Goal: Task Accomplishment & Management: Use online tool/utility

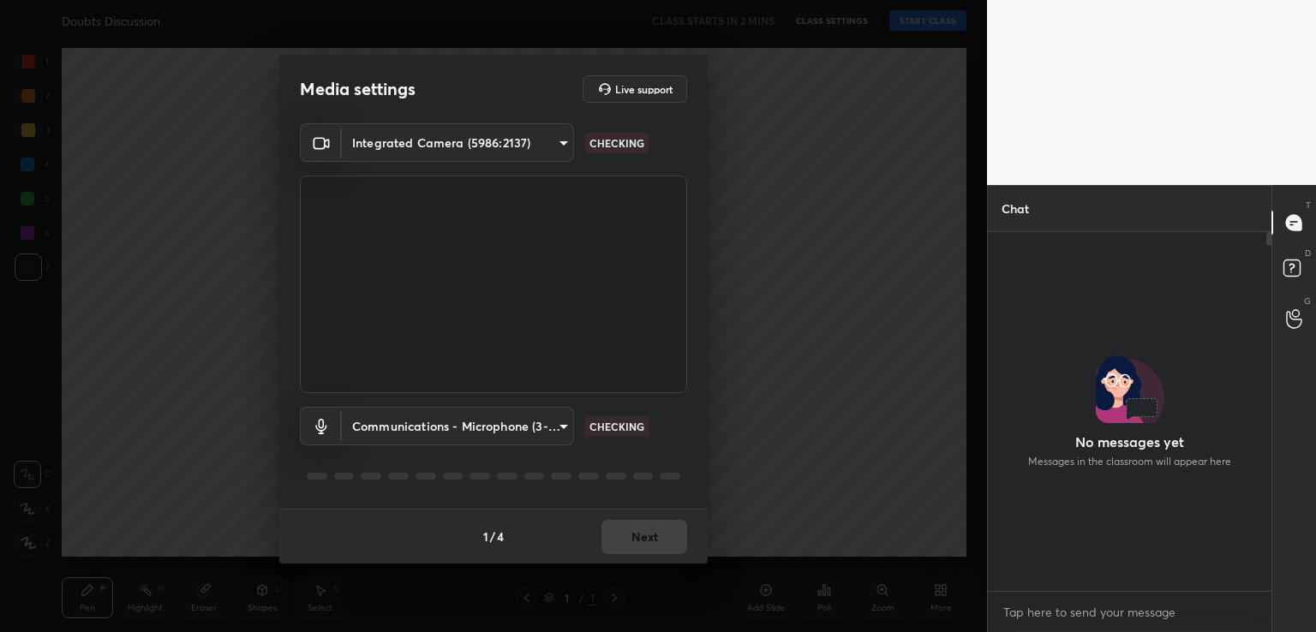
scroll to position [6, 5]
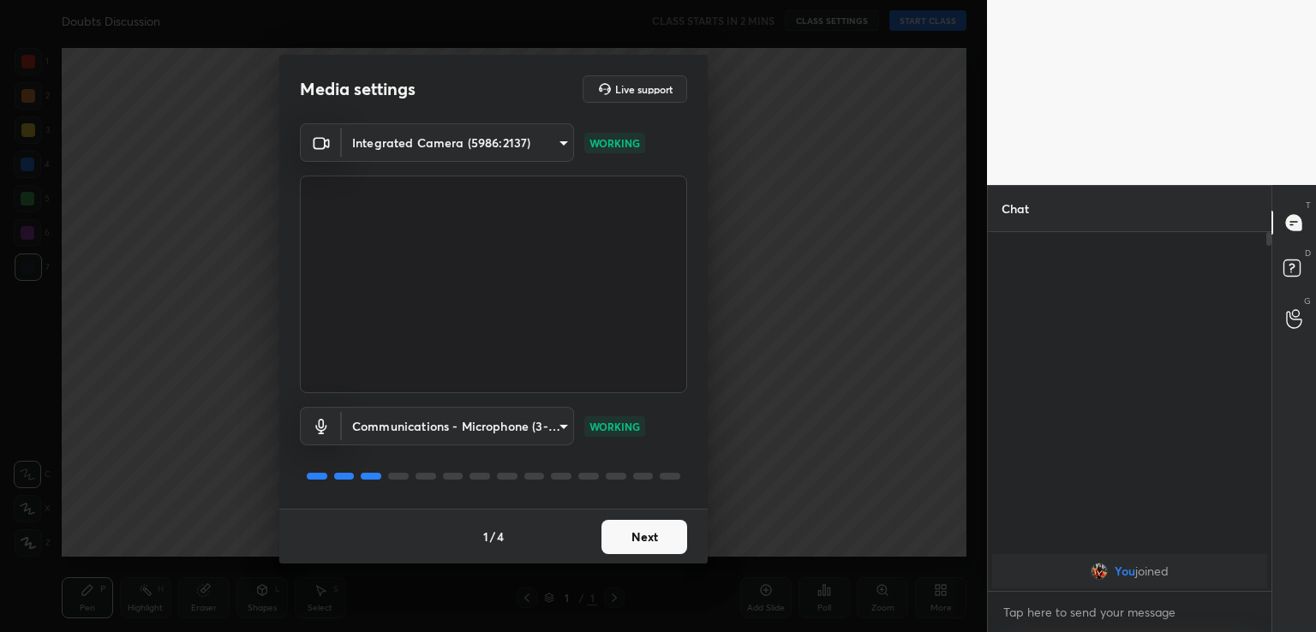
click at [654, 532] on button "Next" at bounding box center [644, 537] width 86 height 34
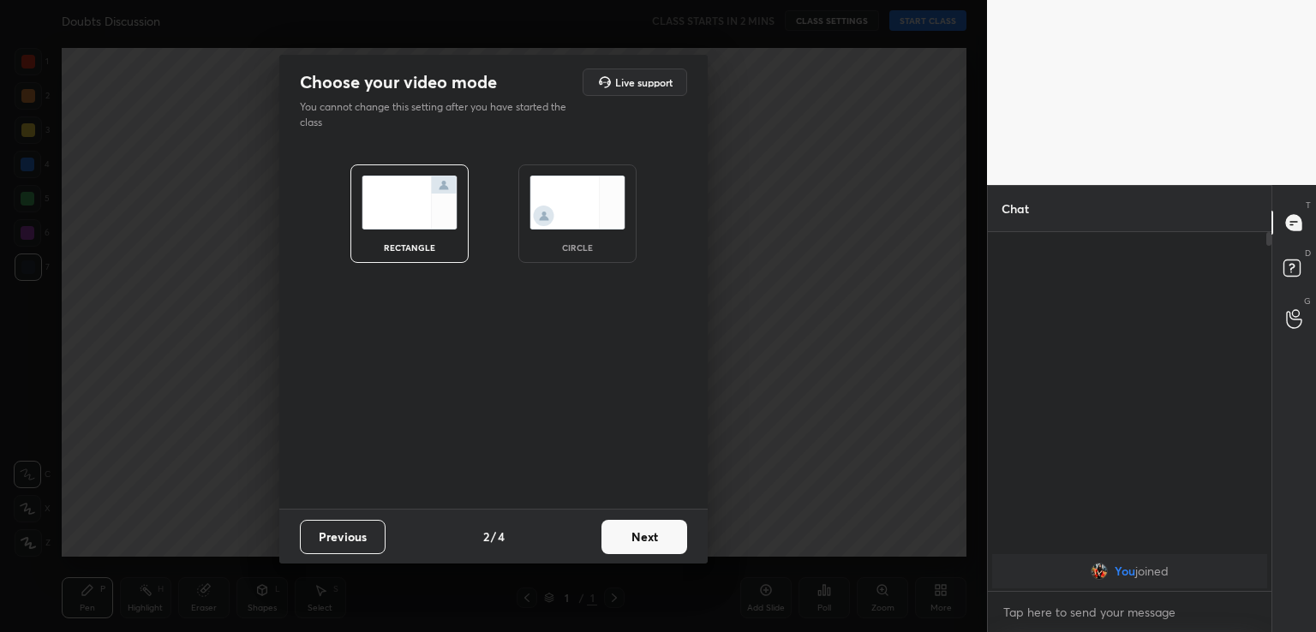
click at [636, 543] on button "Next" at bounding box center [644, 537] width 86 height 34
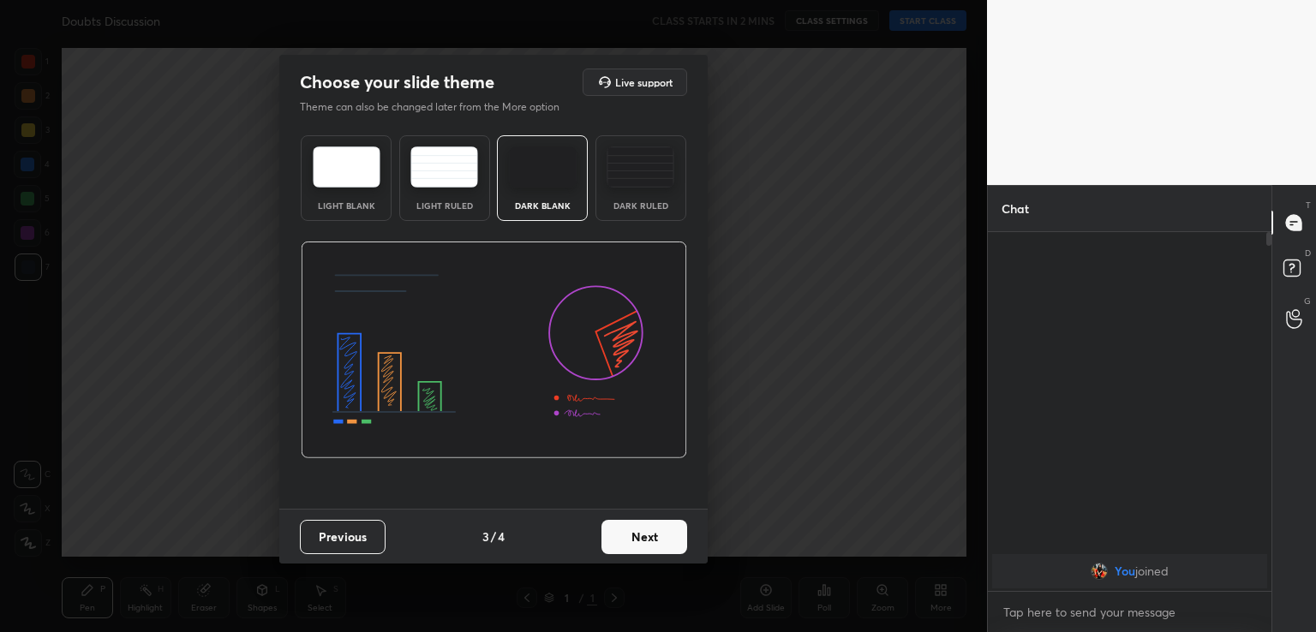
click at [643, 539] on button "Next" at bounding box center [644, 537] width 86 height 34
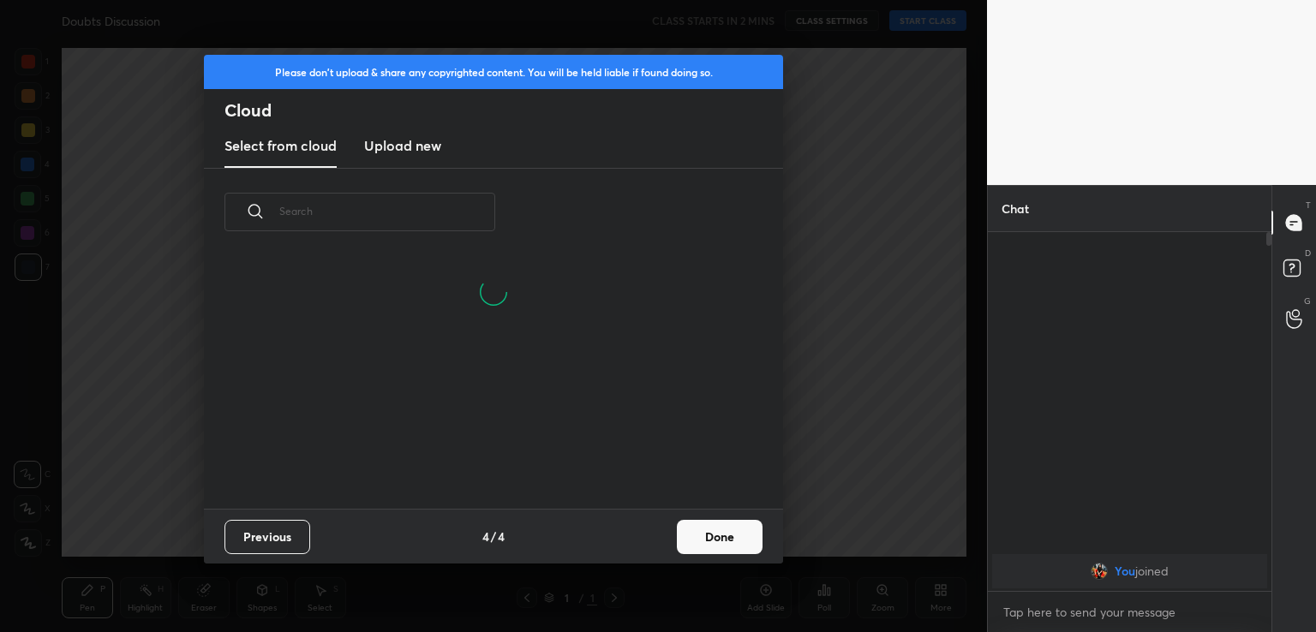
click at [723, 532] on button "Done" at bounding box center [720, 537] width 86 height 34
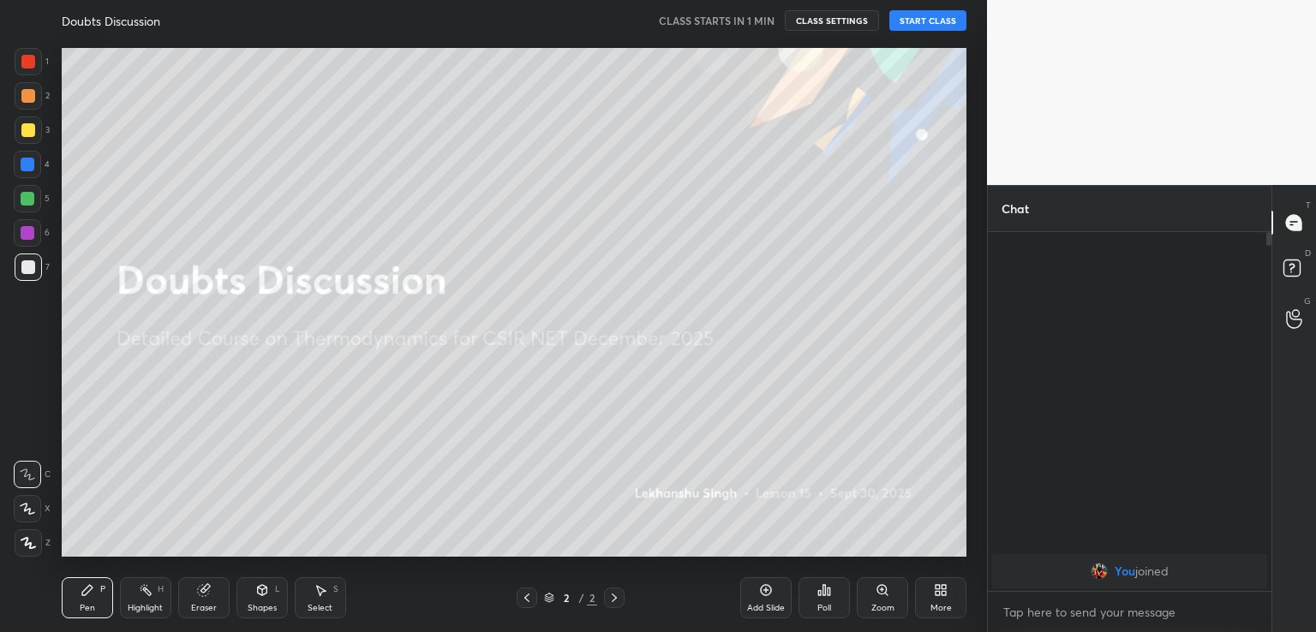
click at [927, 14] on button "START CLASS" at bounding box center [927, 20] width 77 height 21
click at [755, 18] on span "mute" at bounding box center [759, 21] width 24 height 12
click at [939, 609] on div "More" at bounding box center [940, 608] width 21 height 9
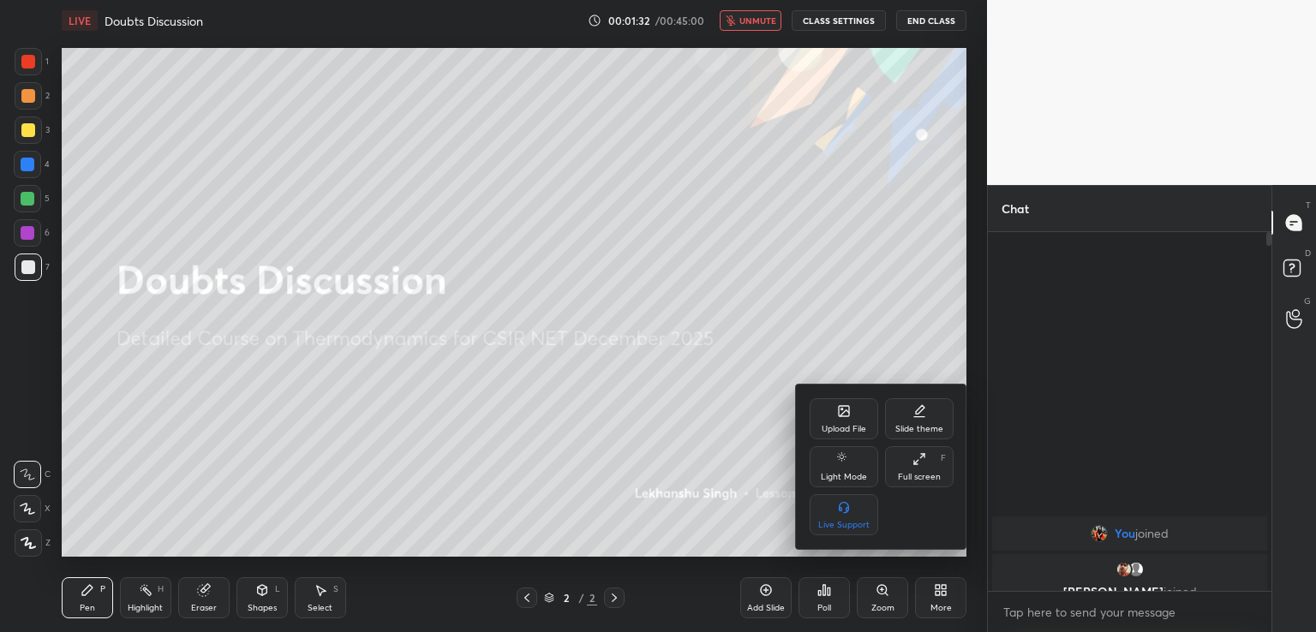
click at [752, 22] on div at bounding box center [658, 316] width 1316 height 632
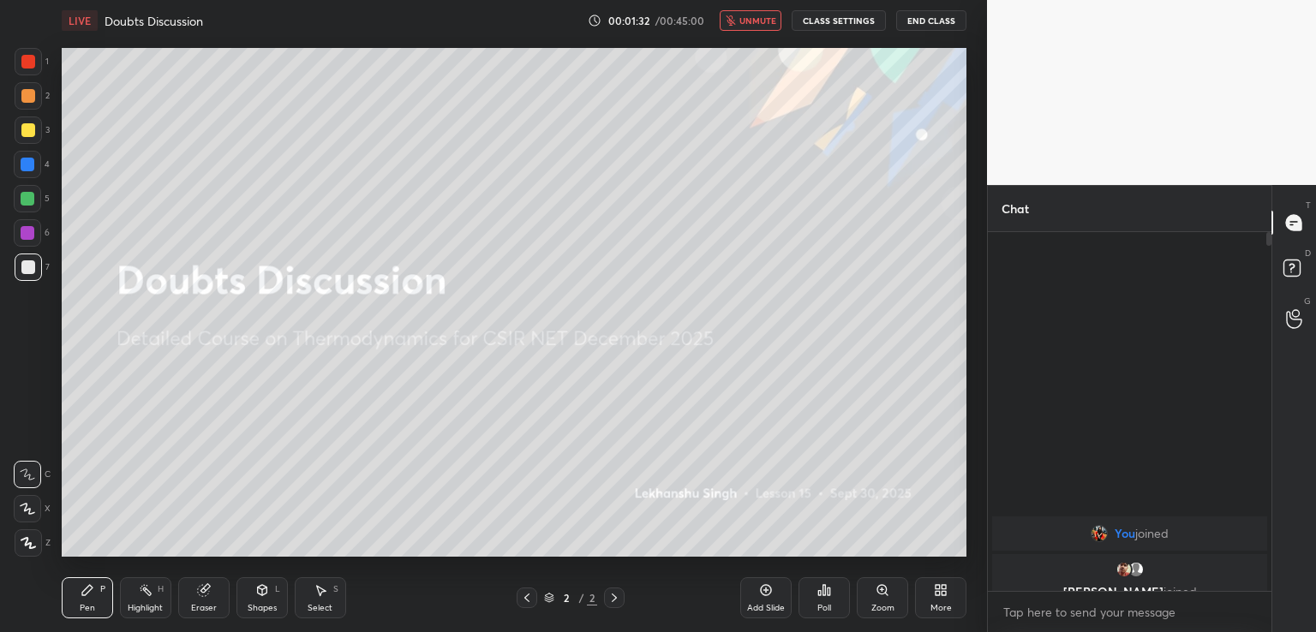
click at [752, 15] on span "unmute" at bounding box center [757, 21] width 37 height 12
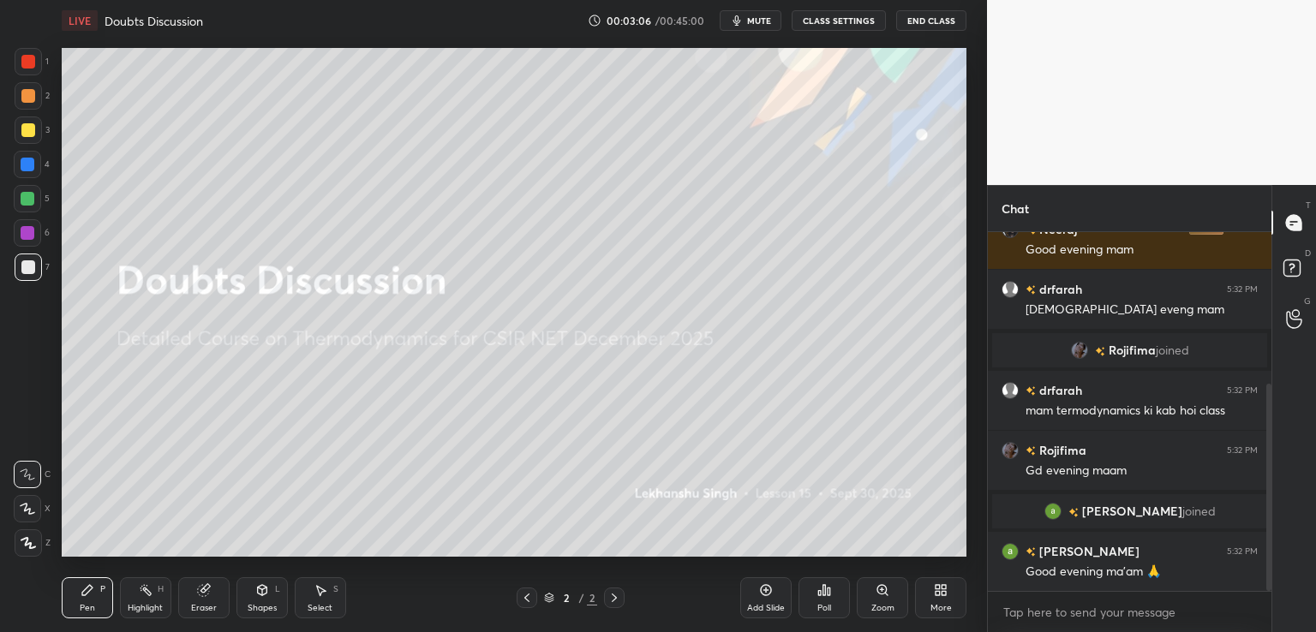
scroll to position [322, 0]
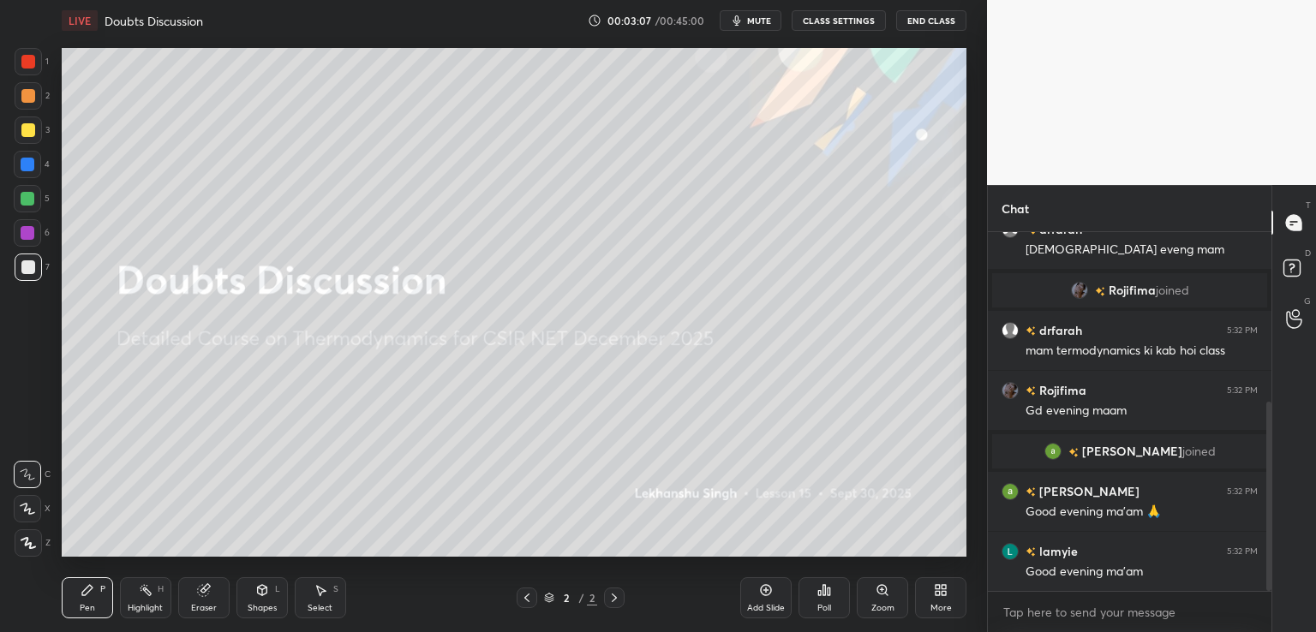
click at [819, 599] on div "Poll" at bounding box center [823, 597] width 51 height 41
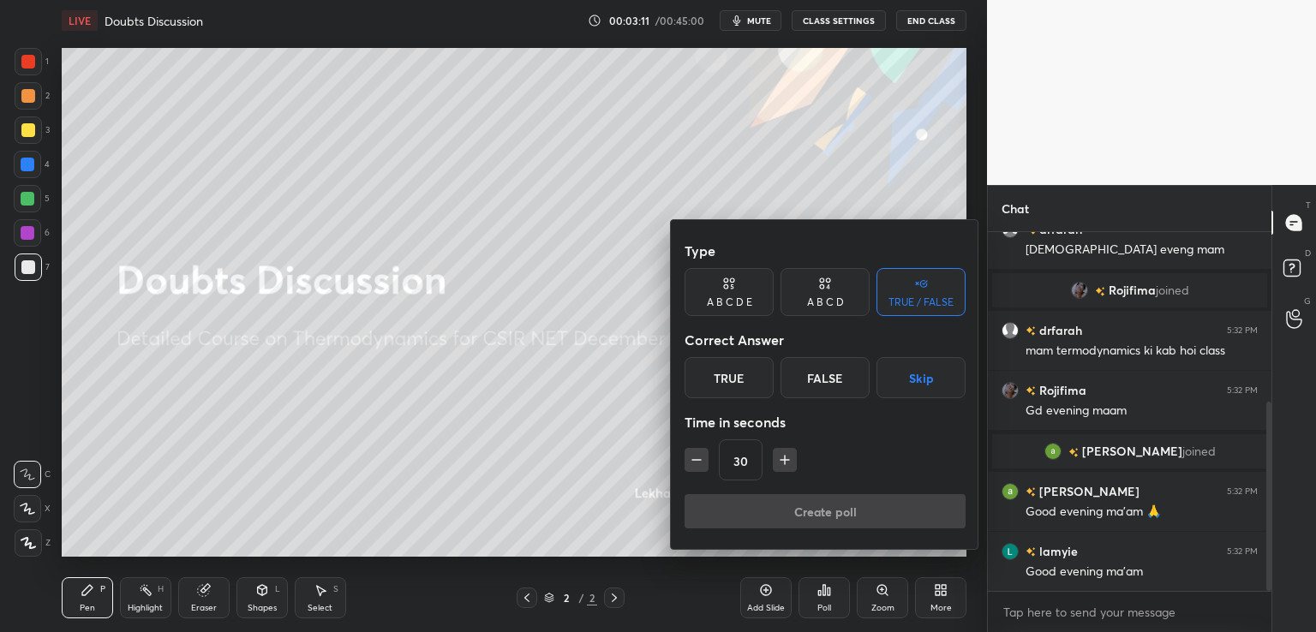
click at [730, 379] on div "True" at bounding box center [728, 377] width 89 height 41
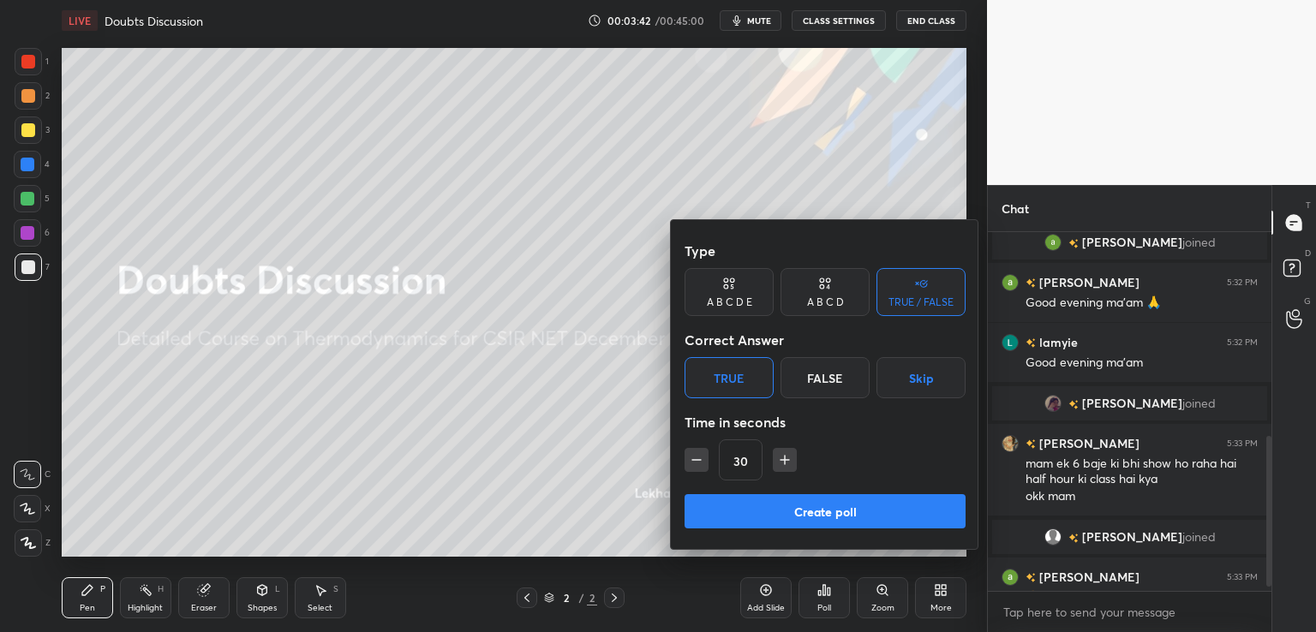
scroll to position [497, 0]
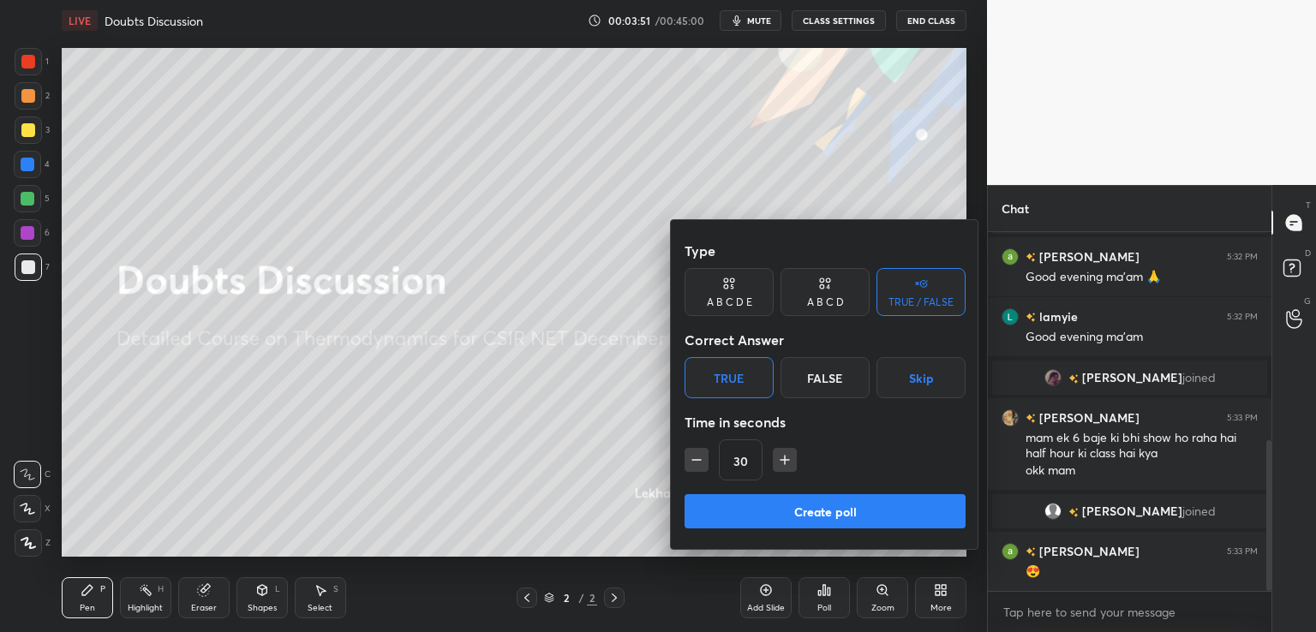
click at [754, 23] on div at bounding box center [658, 316] width 1316 height 632
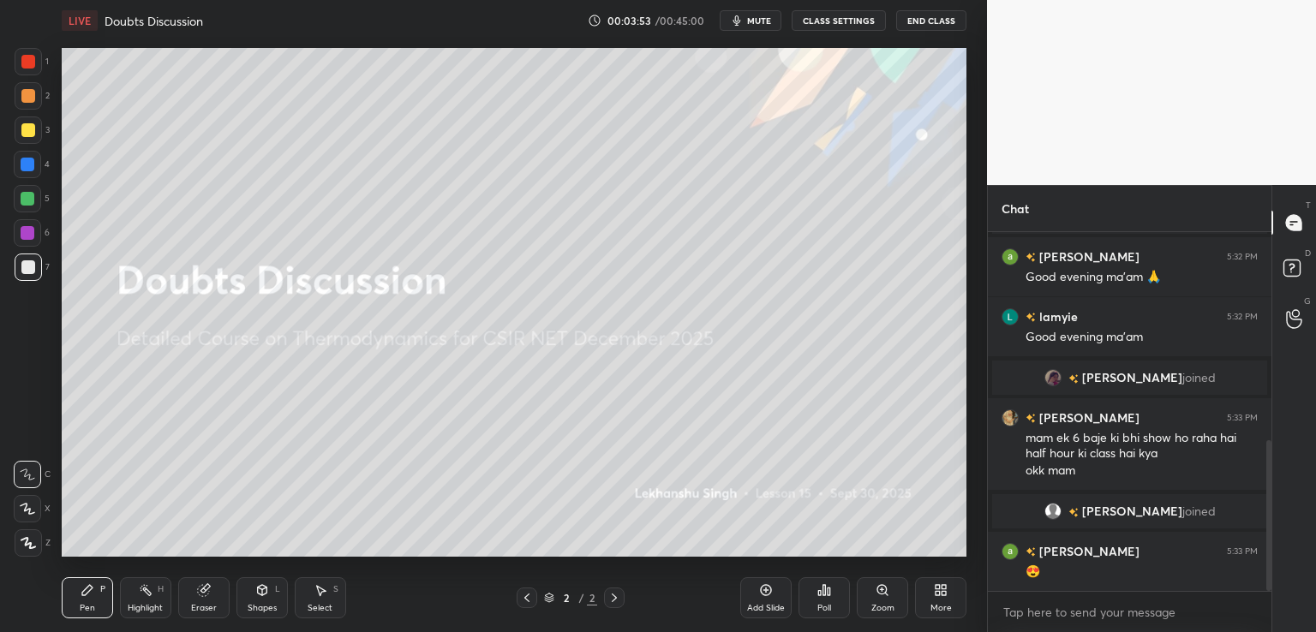
click at [761, 18] on span "mute" at bounding box center [759, 21] width 24 height 12
click at [922, 21] on button "End Class" at bounding box center [931, 20] width 70 height 21
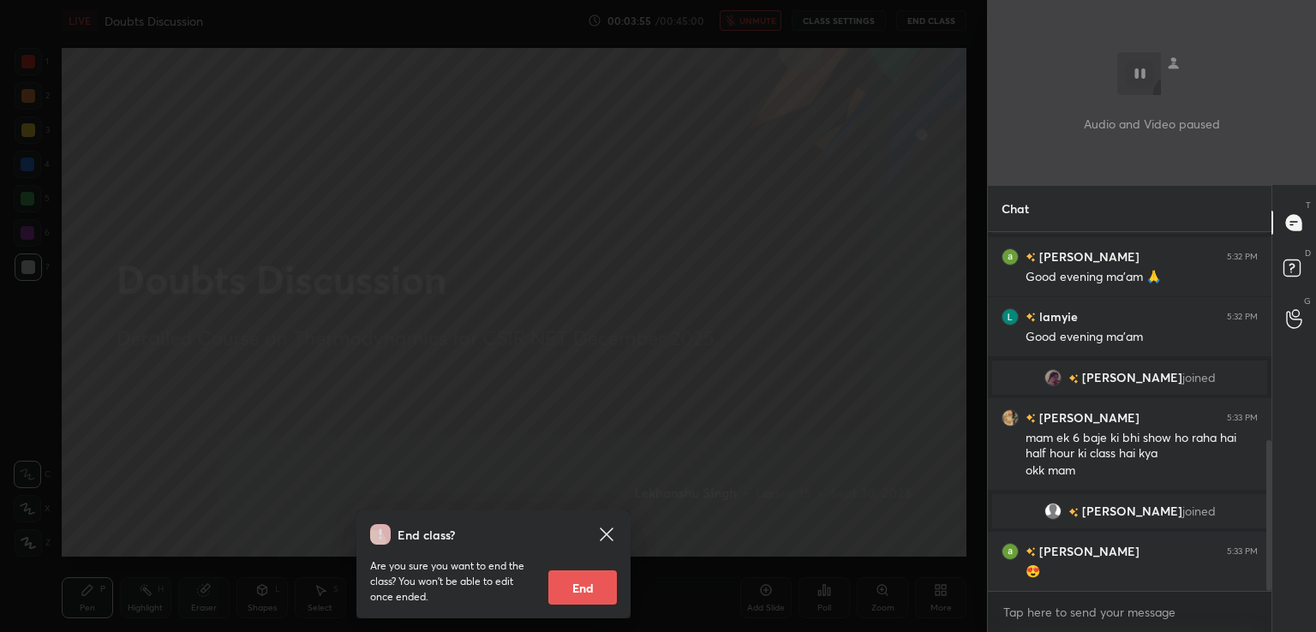
scroll to position [557, 0]
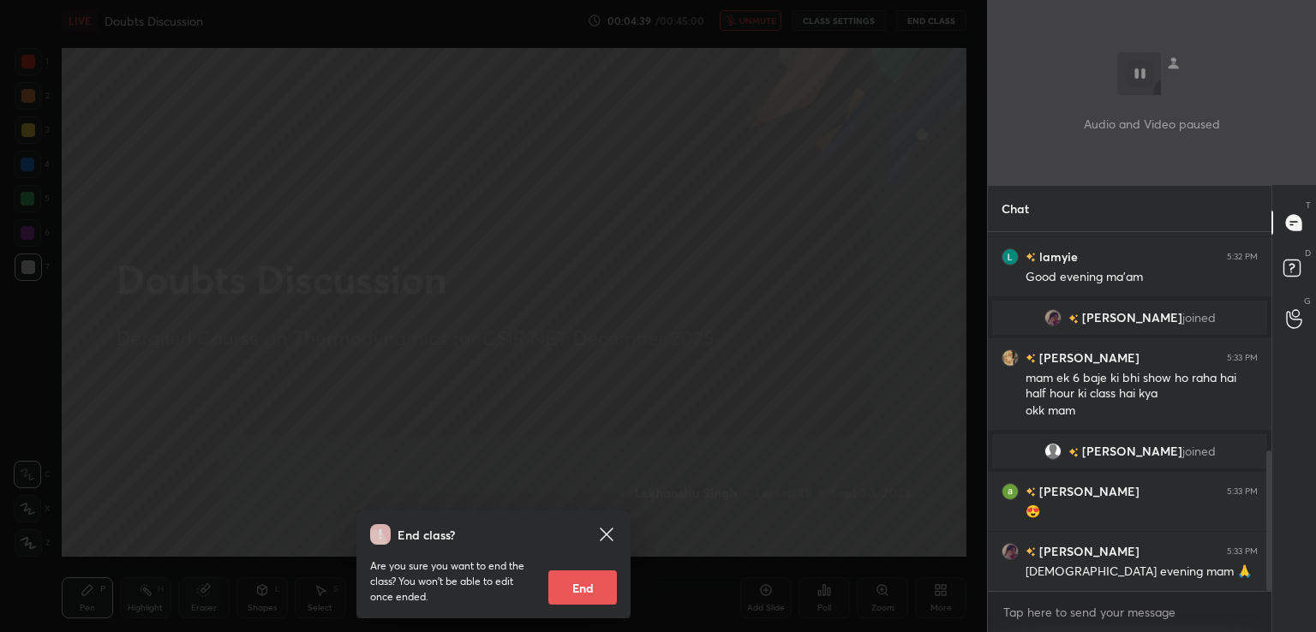
click at [599, 535] on icon at bounding box center [606, 534] width 21 height 21
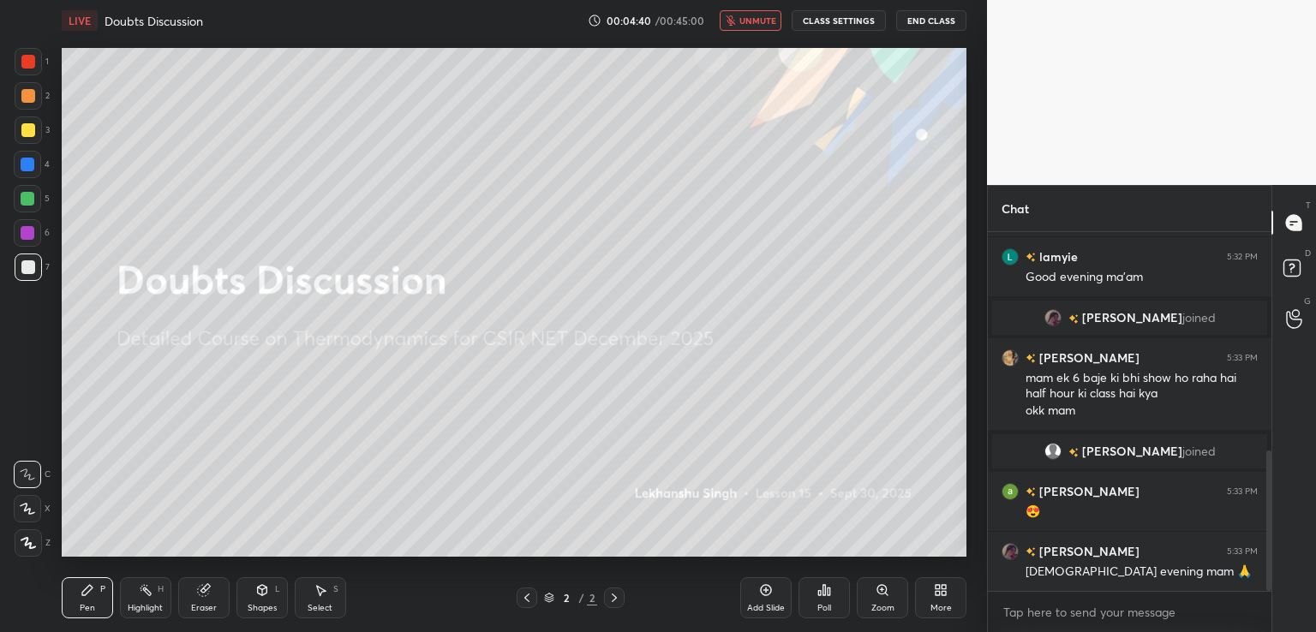
click at [742, 14] on button "unmute" at bounding box center [751, 20] width 62 height 21
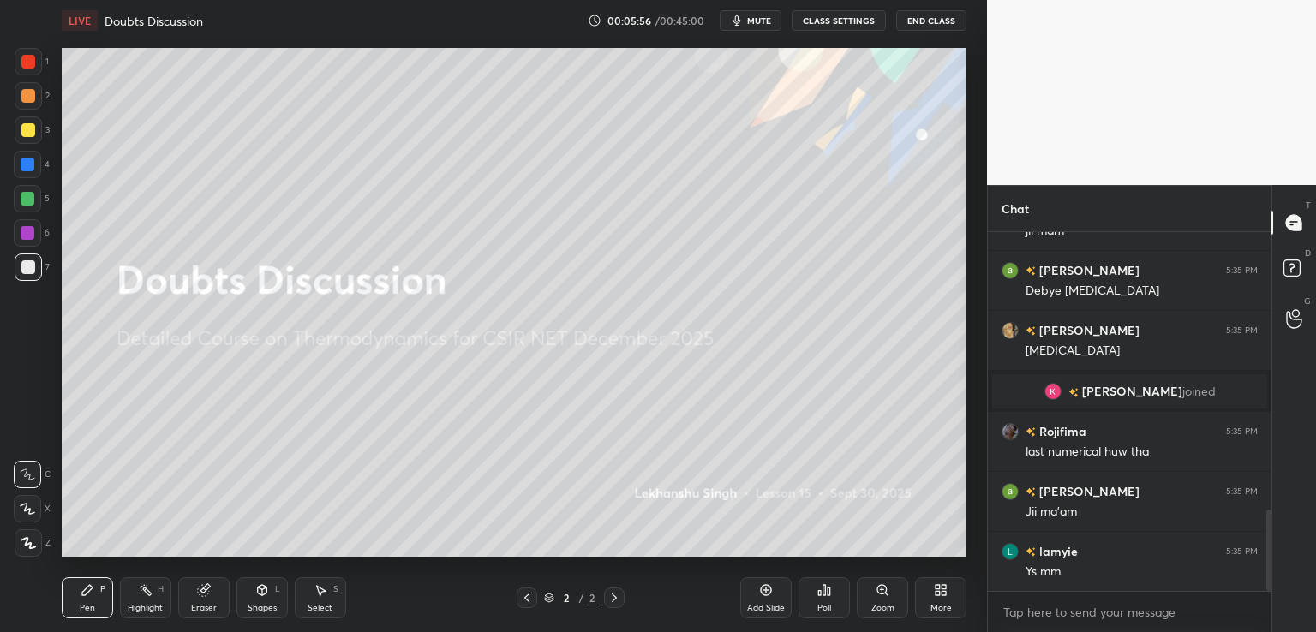
scroll to position [1281, 0]
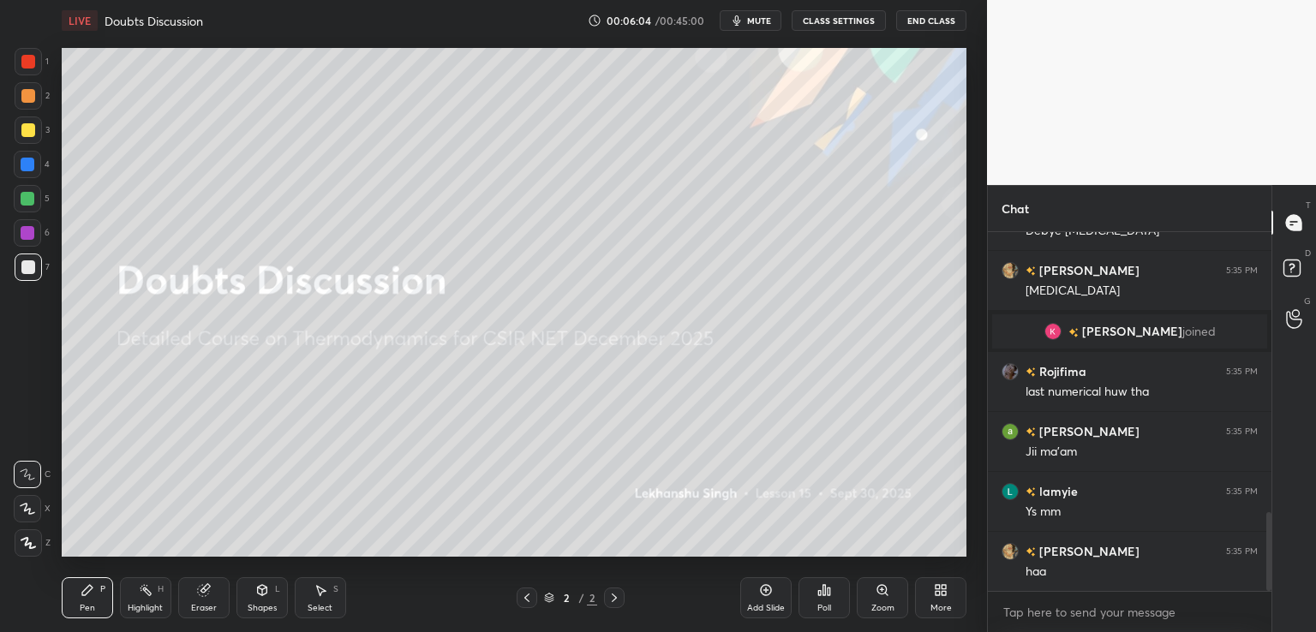
click at [947, 588] on icon at bounding box center [941, 590] width 14 height 14
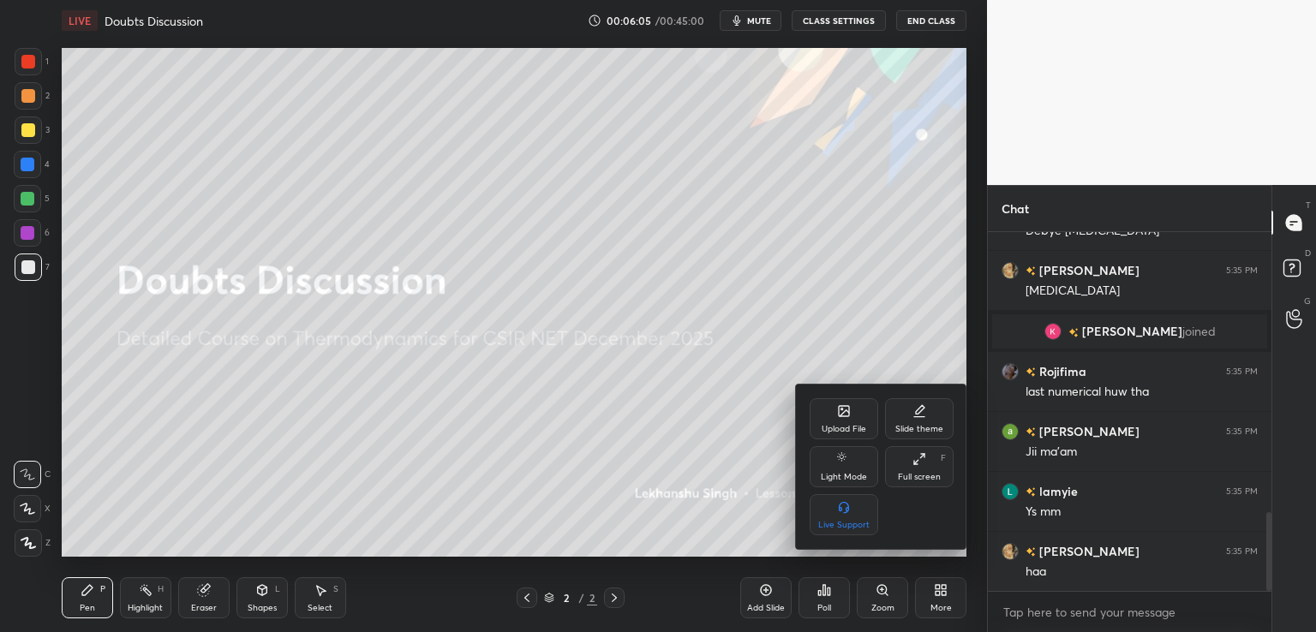
click at [846, 412] on icon at bounding box center [843, 413] width 9 height 6
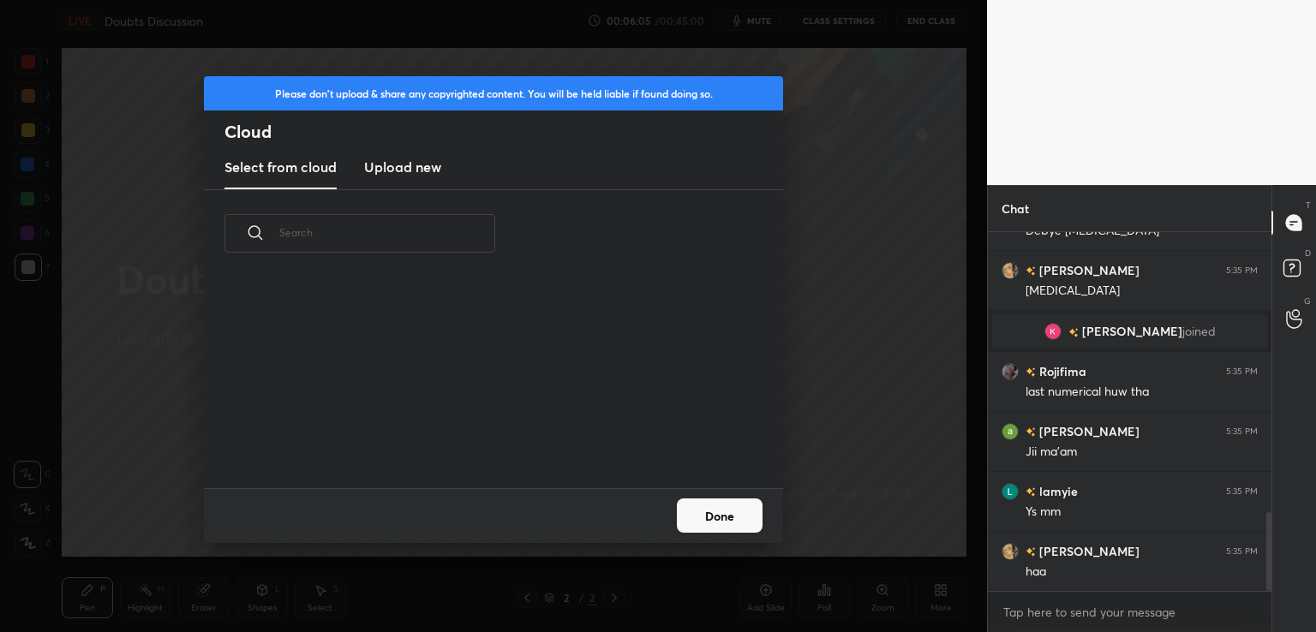
scroll to position [211, 550]
click at [427, 170] on h3 "Upload new" at bounding box center [402, 167] width 77 height 21
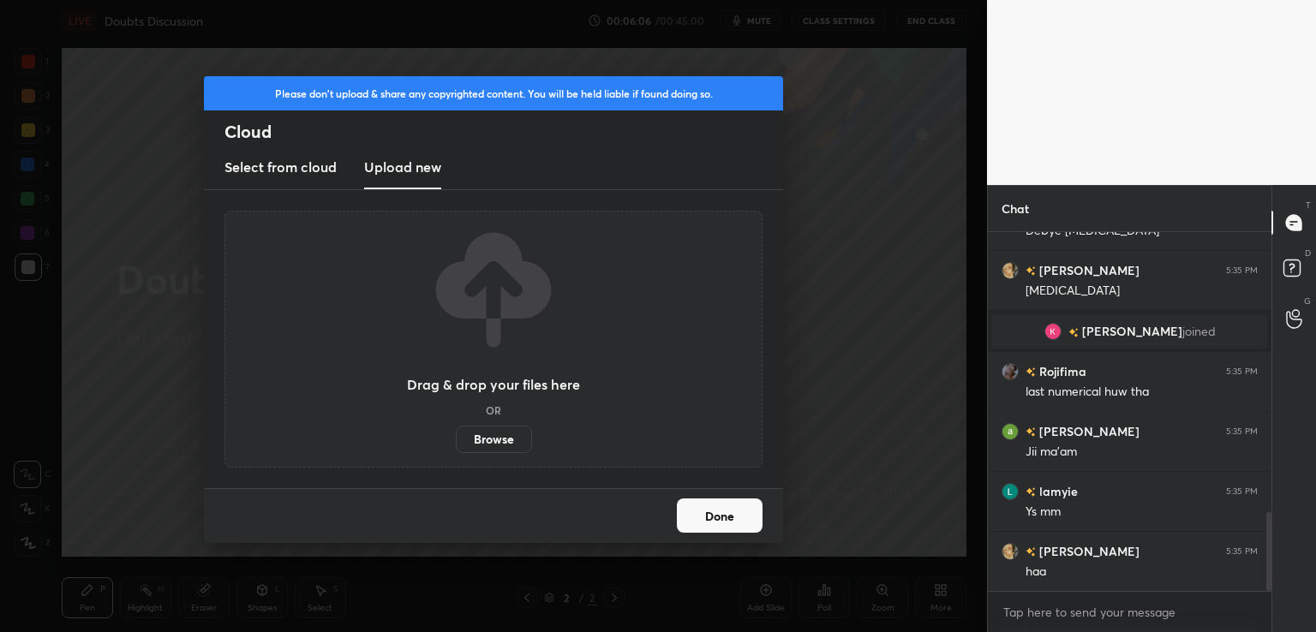
click at [492, 436] on label "Browse" at bounding box center [494, 439] width 76 height 27
click at [456, 436] on input "Browse" at bounding box center [456, 439] width 0 height 27
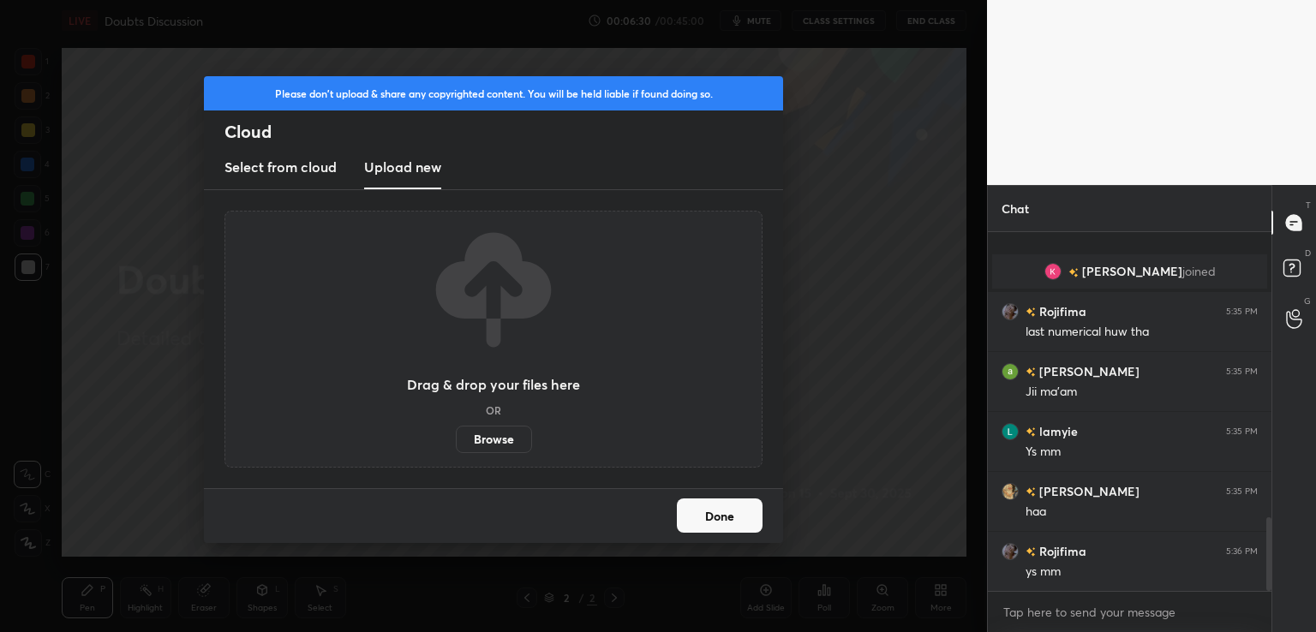
scroll to position [1401, 0]
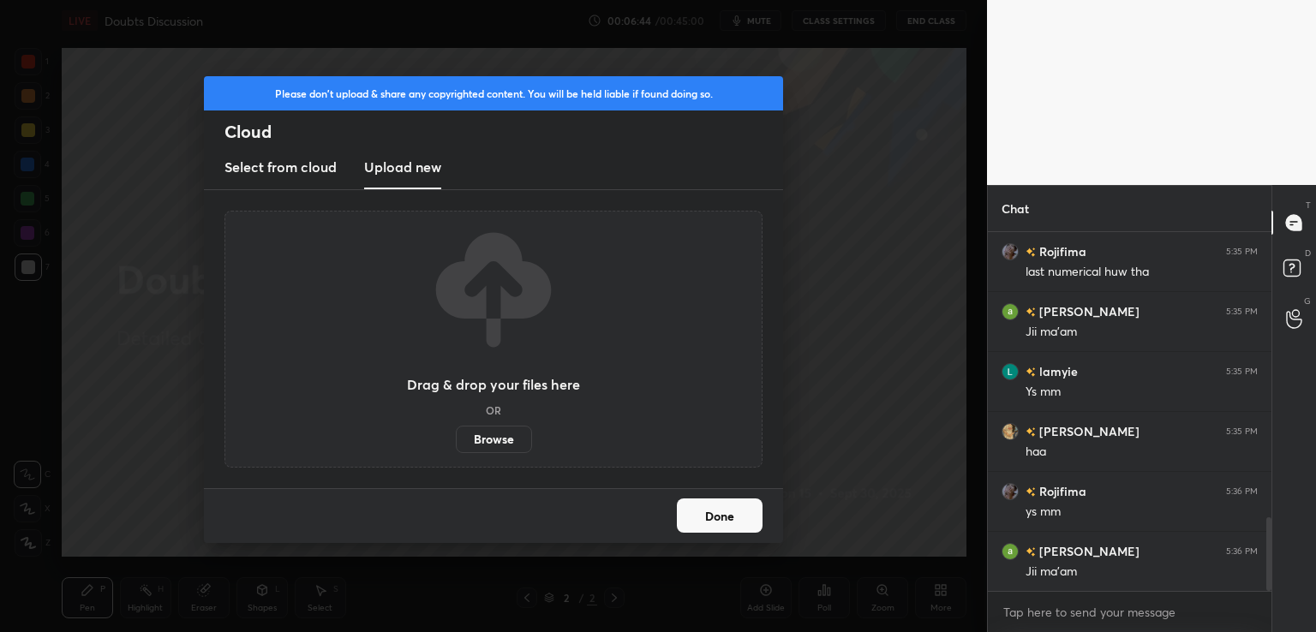
click at [492, 434] on label "Browse" at bounding box center [494, 439] width 76 height 27
click at [456, 434] on input "Browse" at bounding box center [456, 439] width 0 height 27
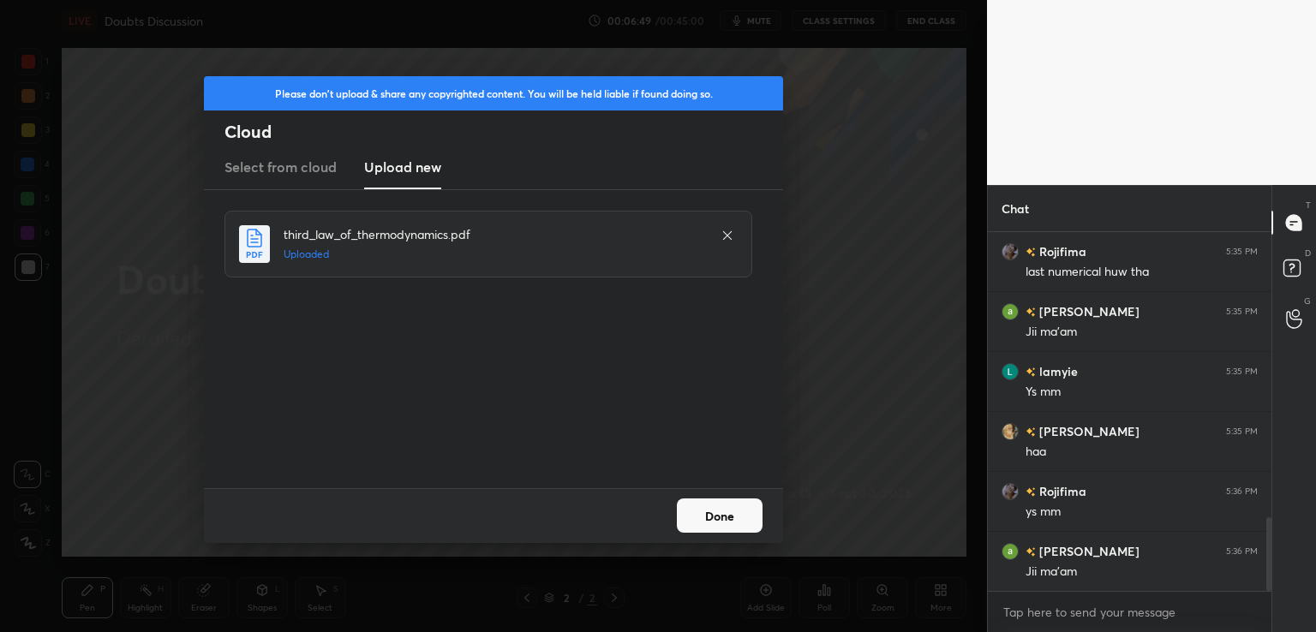
click at [738, 515] on button "Done" at bounding box center [720, 516] width 86 height 34
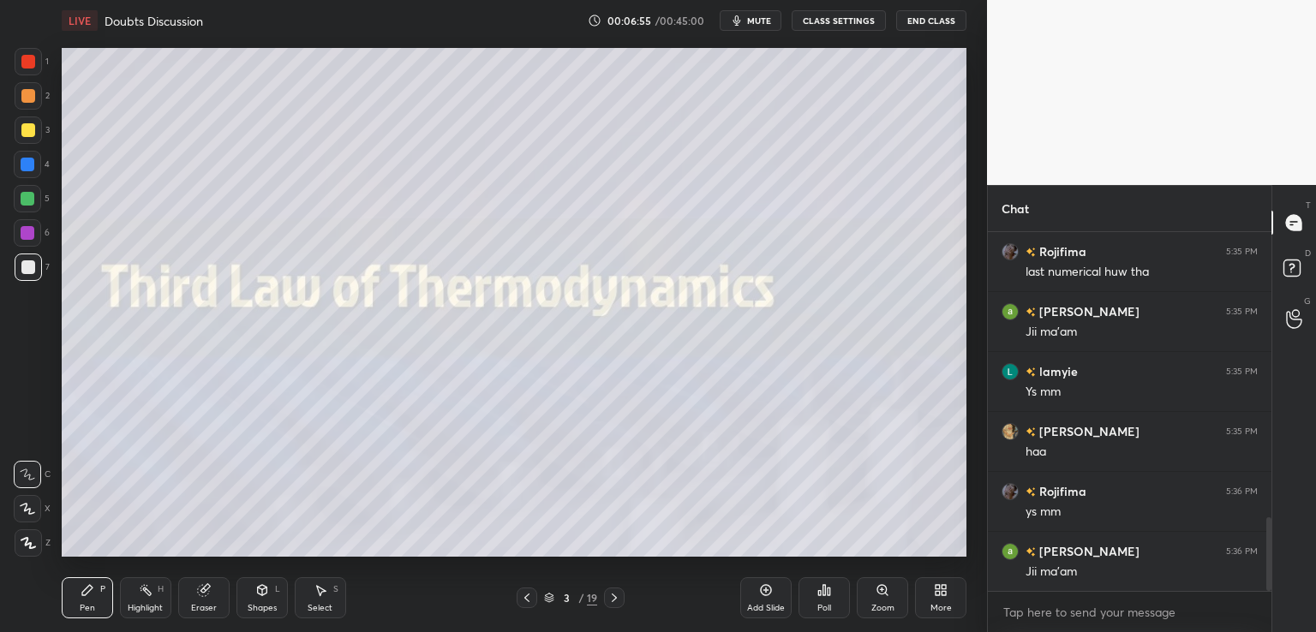
click at [614, 597] on icon at bounding box center [614, 598] width 14 height 14
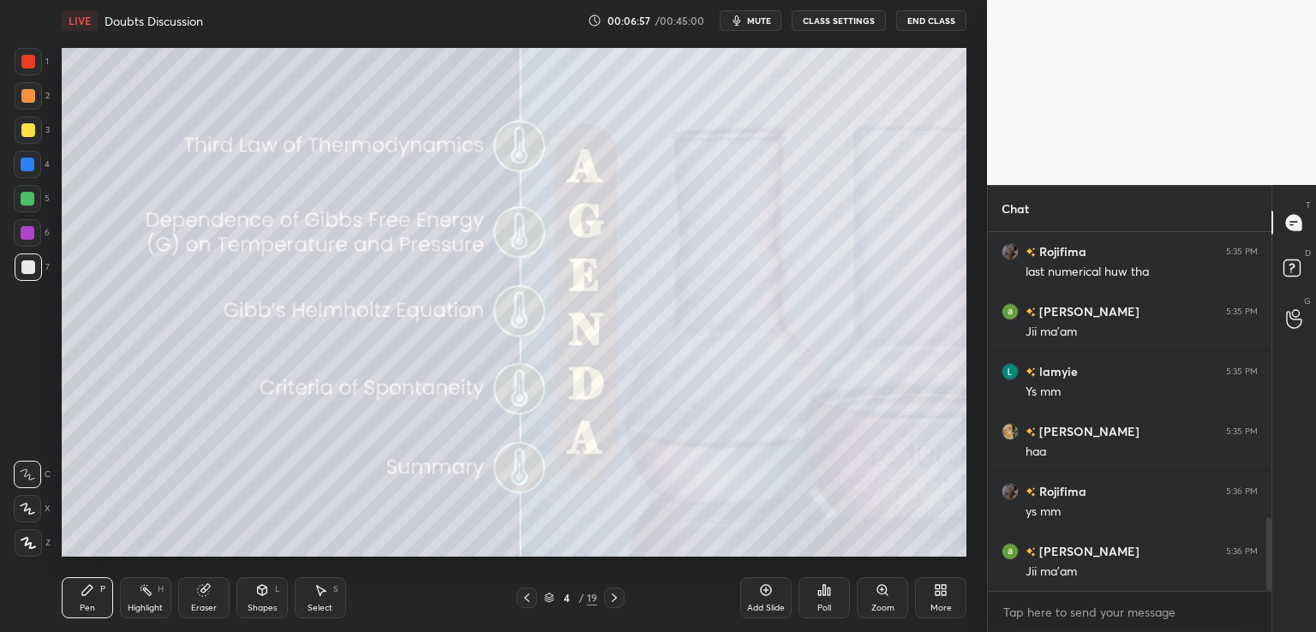
click at [615, 597] on icon at bounding box center [614, 598] width 5 height 9
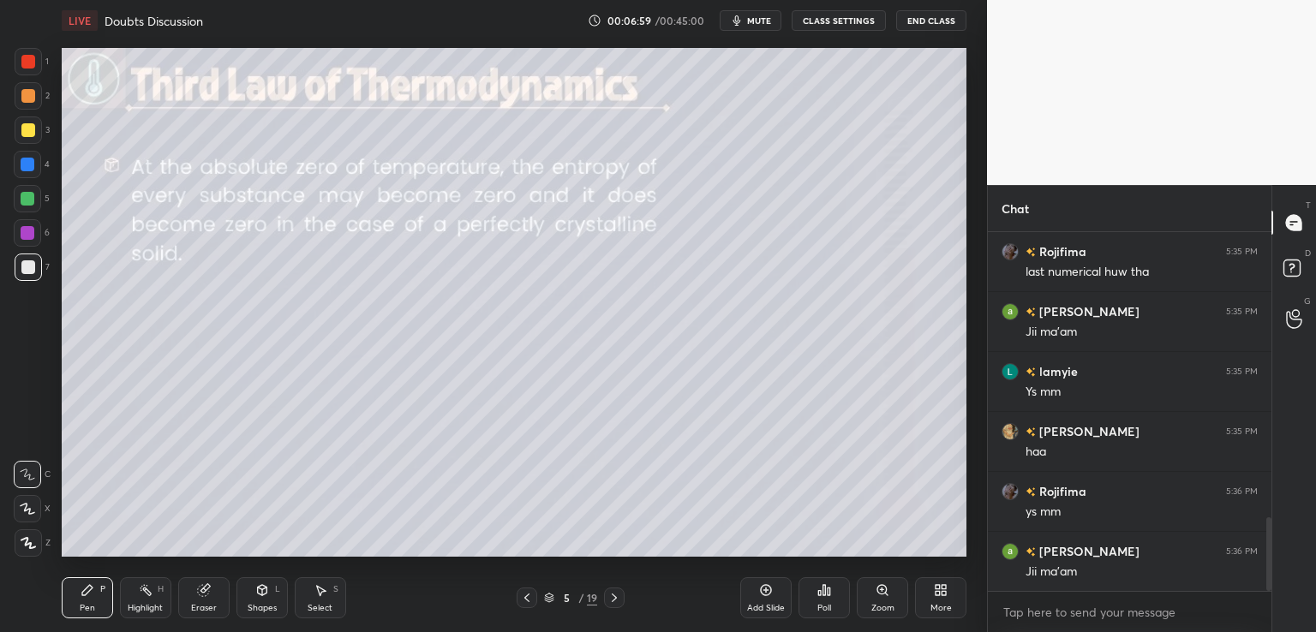
click at [605, 600] on div at bounding box center [614, 598] width 21 height 21
click at [27, 539] on icon at bounding box center [28, 543] width 14 height 10
click at [26, 127] on div at bounding box center [28, 130] width 14 height 14
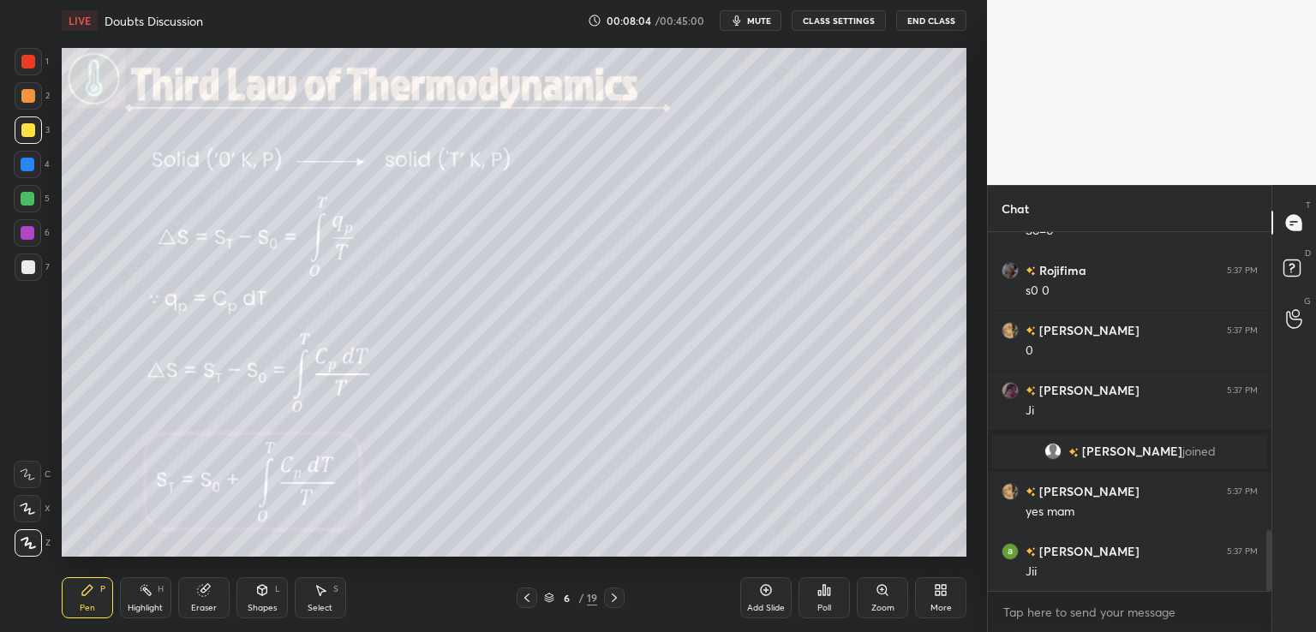
scroll to position [1759, 0]
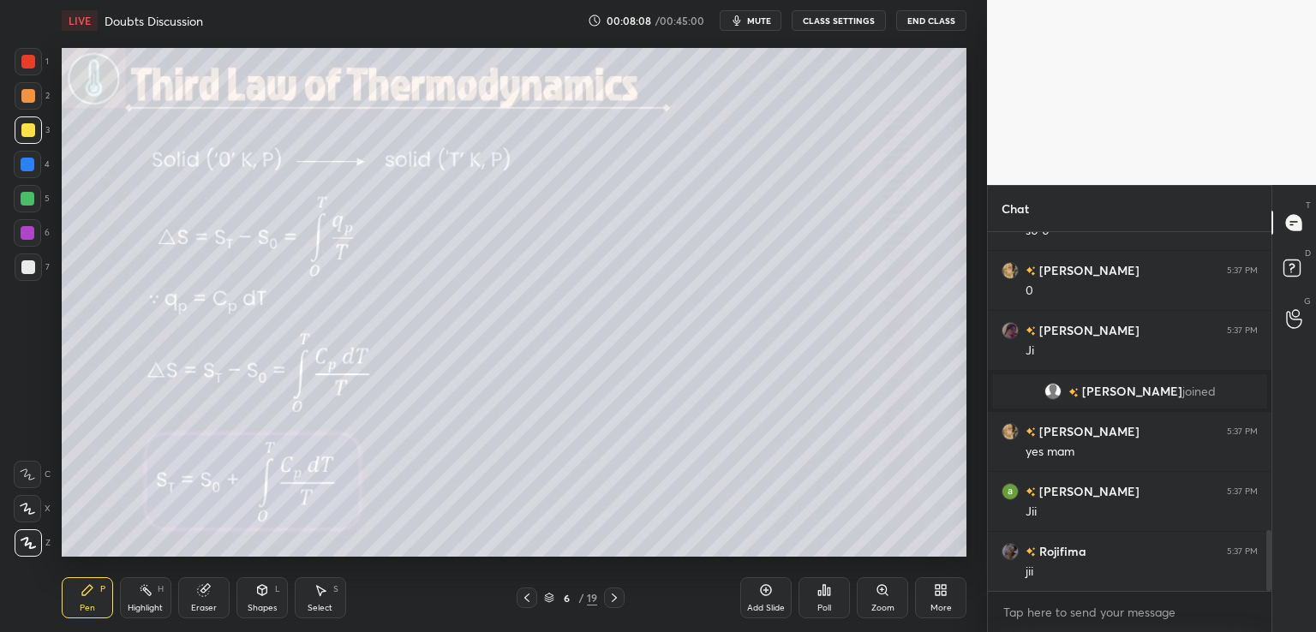
click at [615, 592] on icon at bounding box center [614, 598] width 14 height 14
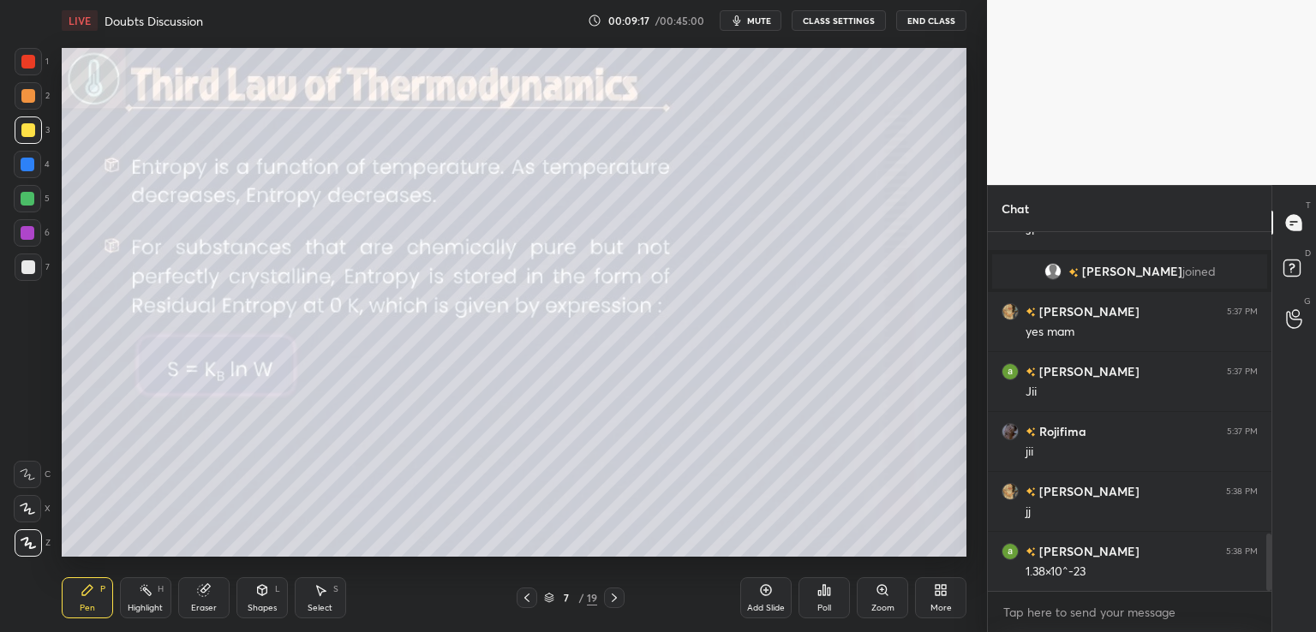
scroll to position [1939, 0]
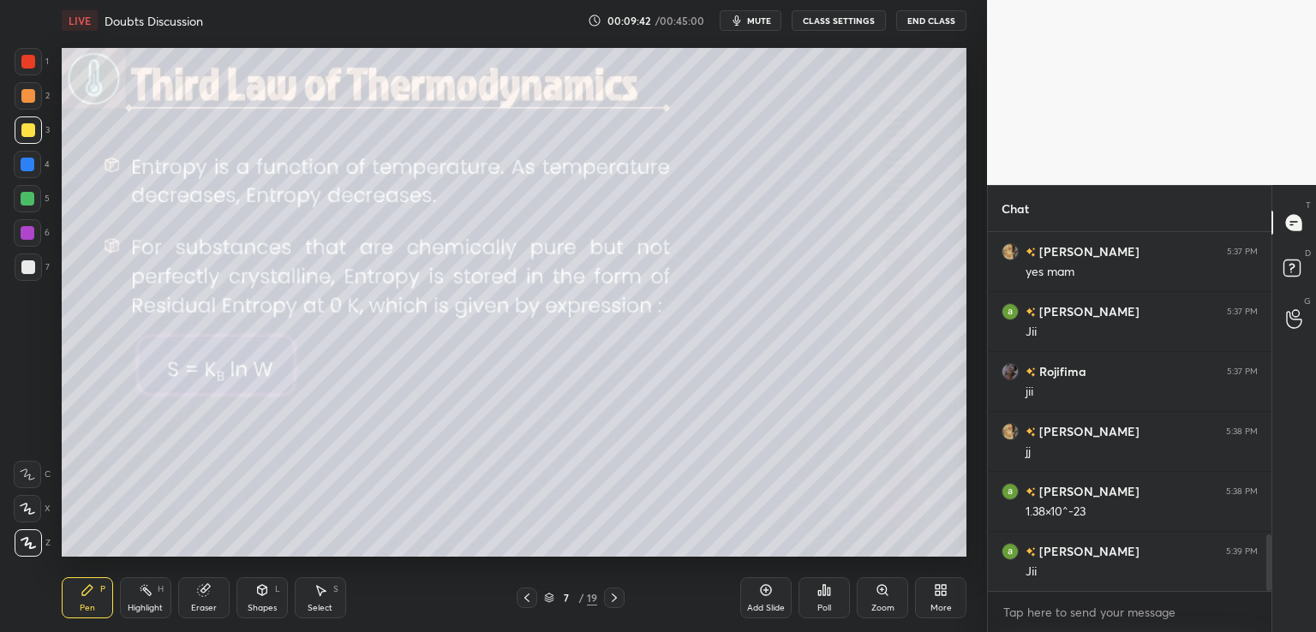
click at [365, 576] on div "Pen P Highlight H Eraser Shapes L Select S 7 / 19 Add Slide Poll Zoom More" at bounding box center [514, 598] width 905 height 69
click at [766, 597] on icon at bounding box center [766, 590] width 14 height 14
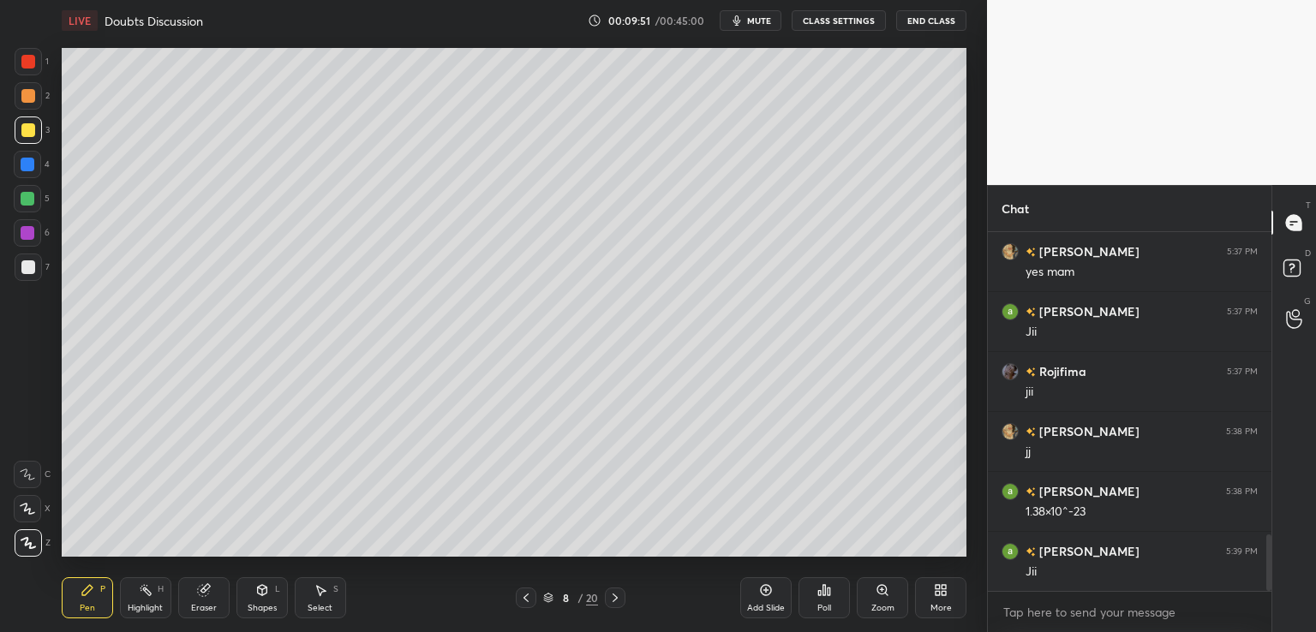
click at [525, 593] on icon at bounding box center [526, 598] width 14 height 14
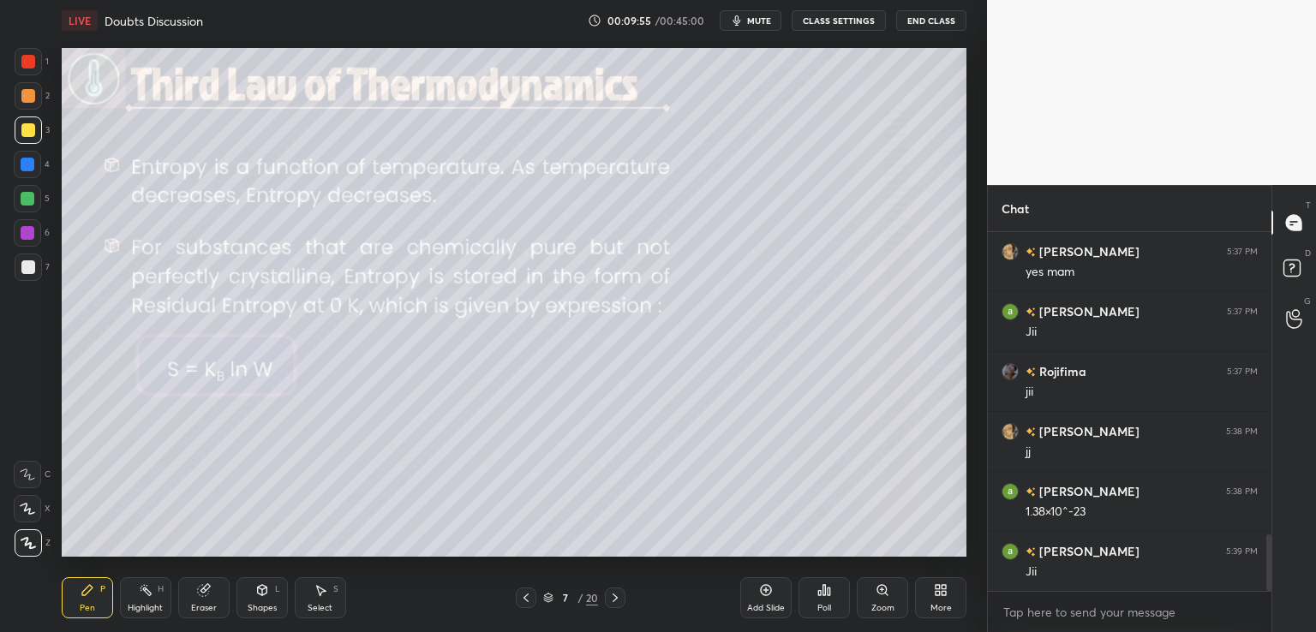
click at [610, 594] on icon at bounding box center [615, 598] width 14 height 14
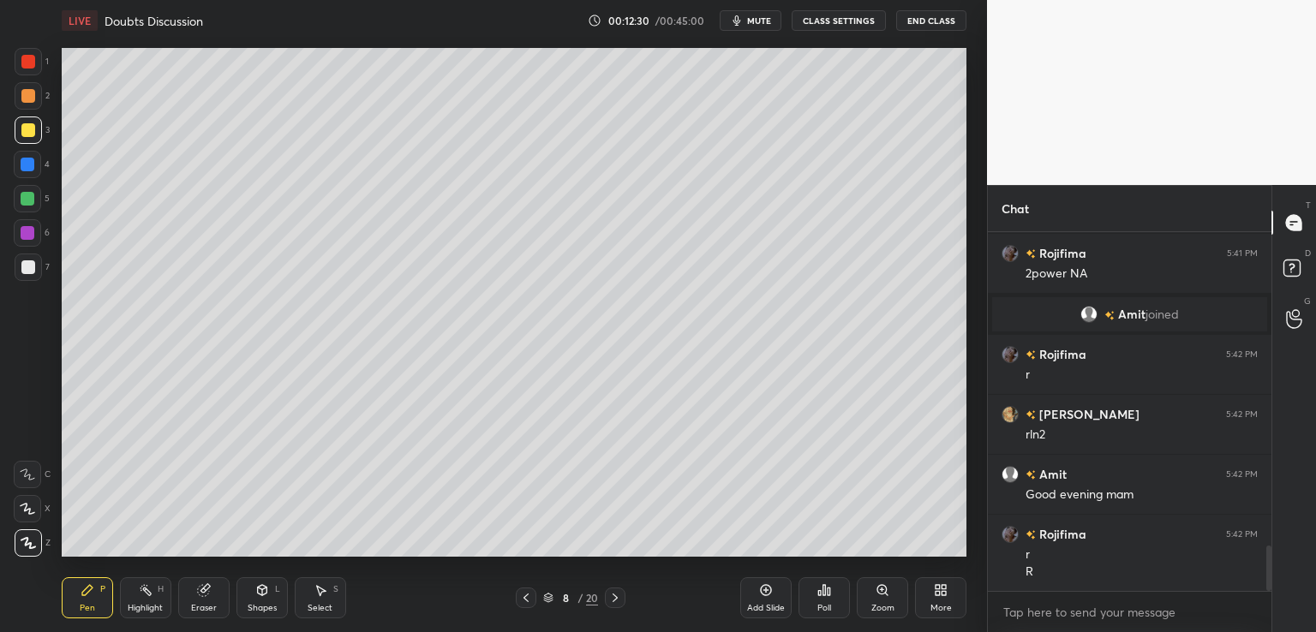
scroll to position [2470, 0]
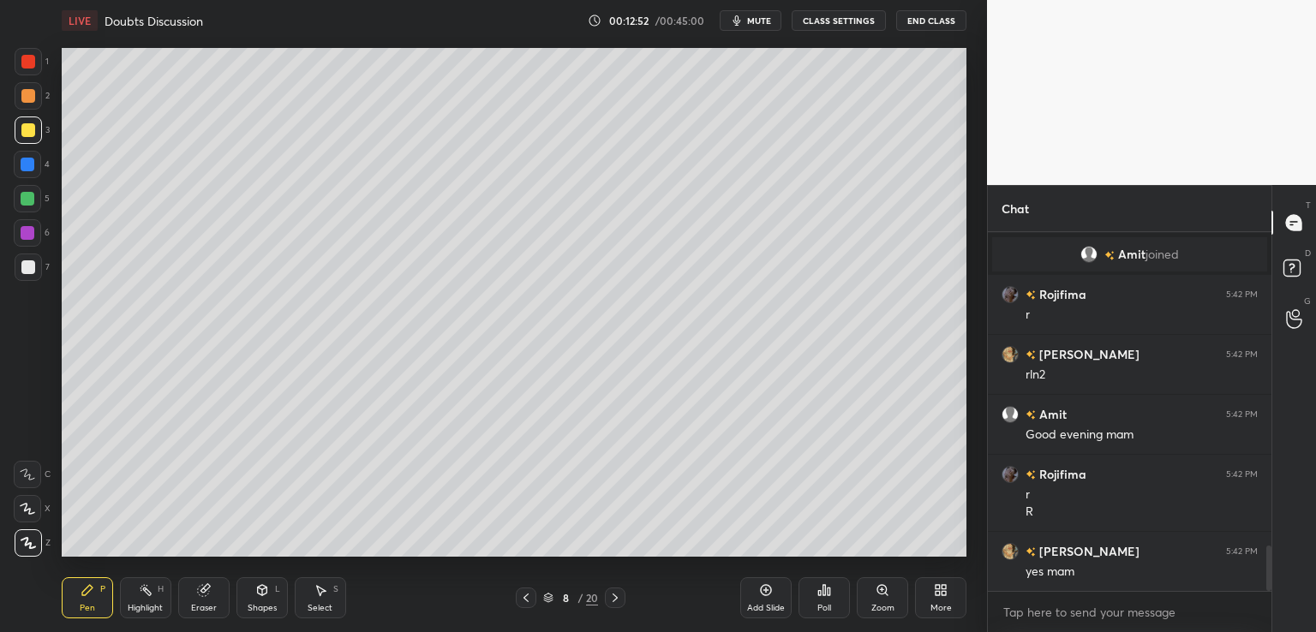
click at [773, 586] on div "Add Slide" at bounding box center [765, 597] width 51 height 41
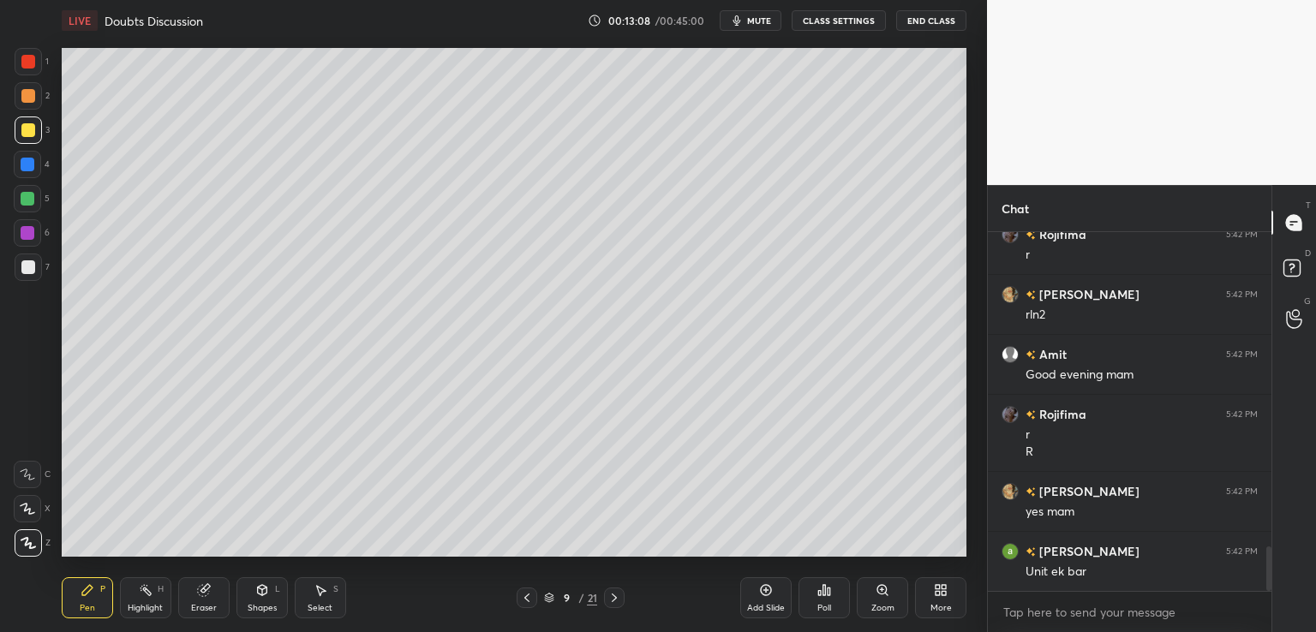
click at [523, 600] on icon at bounding box center [527, 598] width 14 height 14
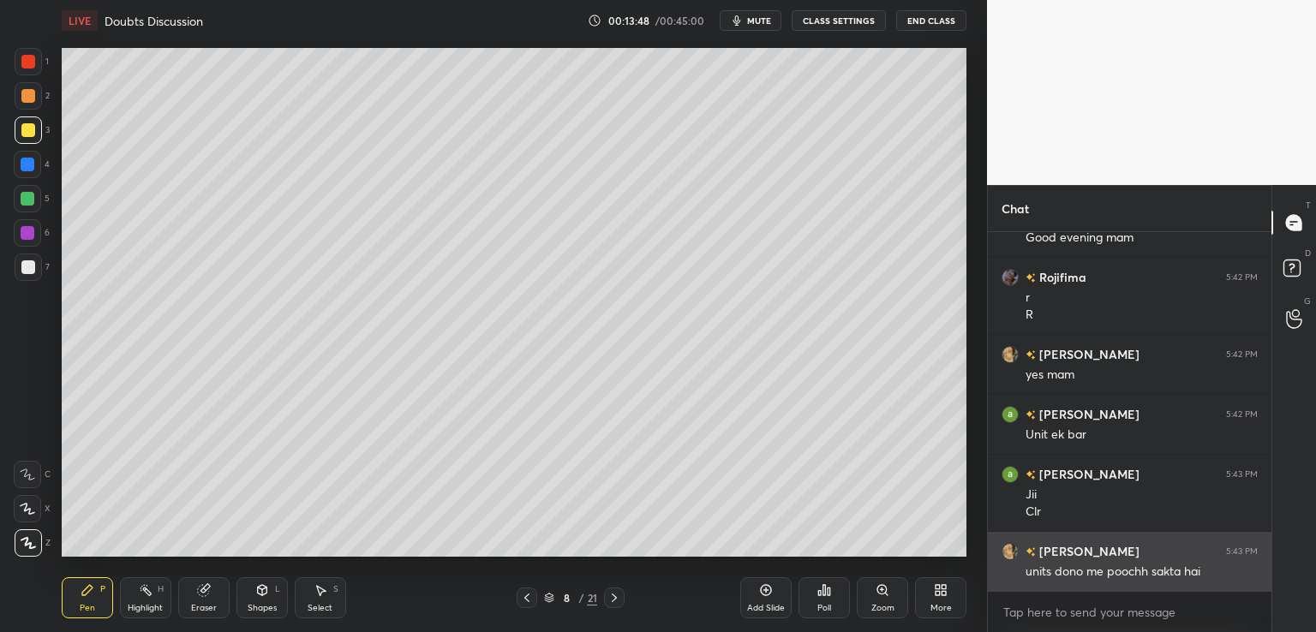
scroll to position [2727, 0]
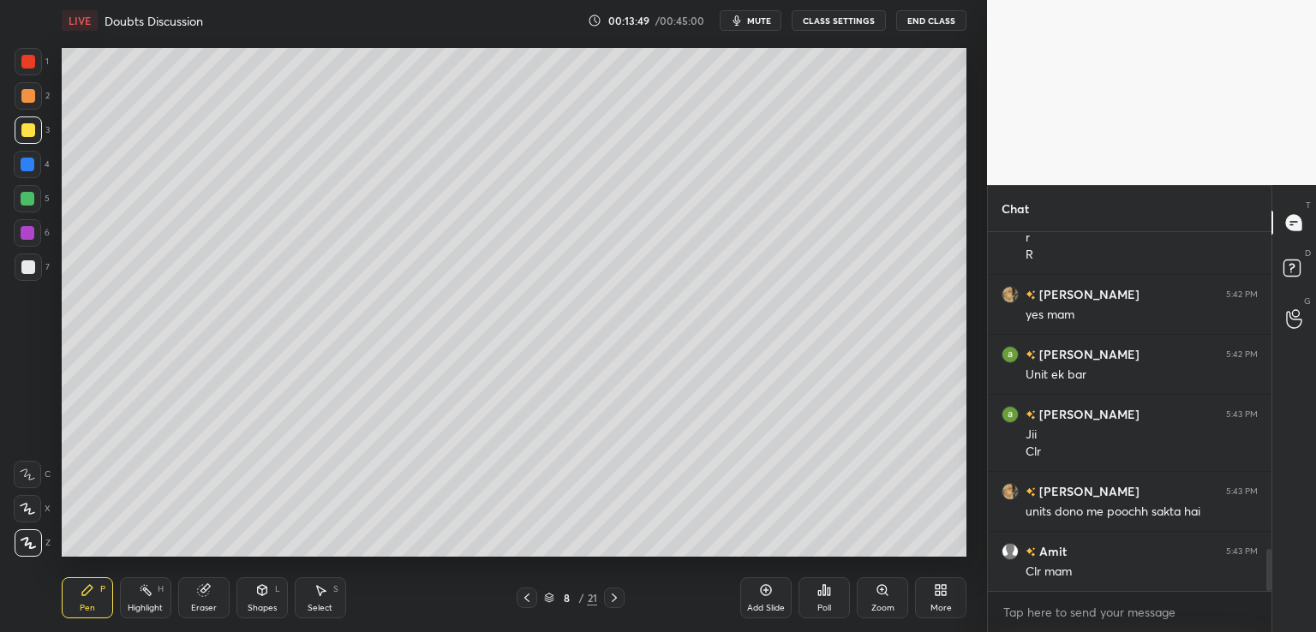
click at [606, 594] on div at bounding box center [614, 598] width 21 height 21
click at [25, 270] on div at bounding box center [28, 267] width 14 height 14
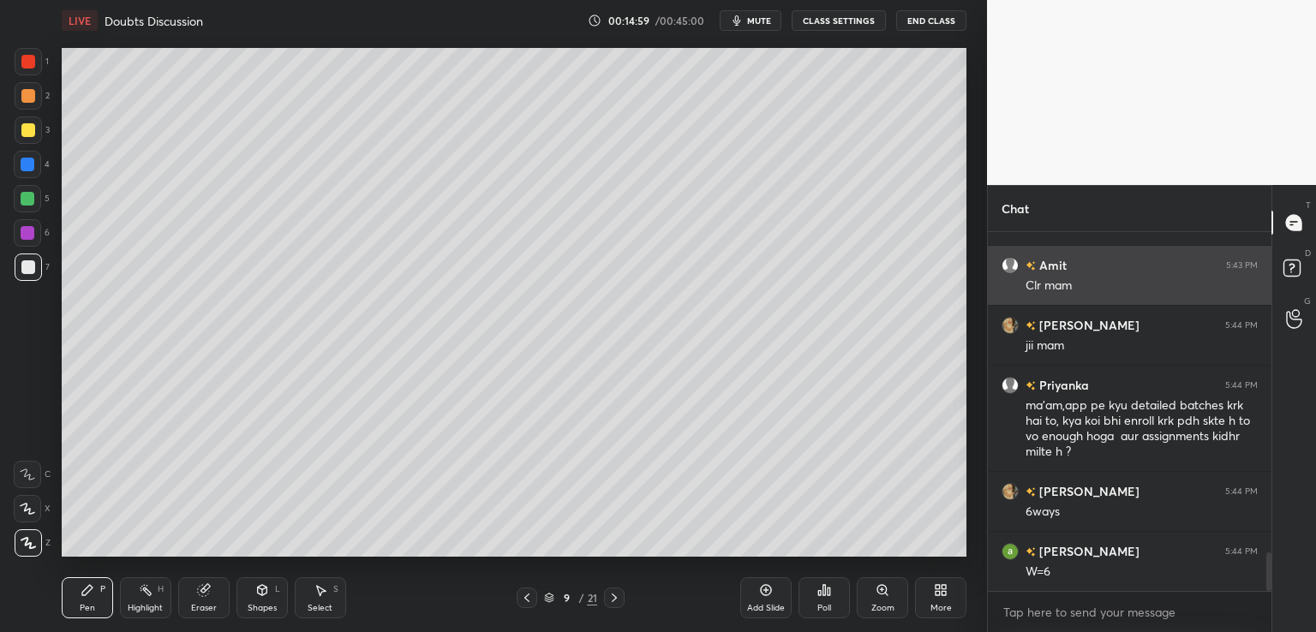
scroll to position [3073, 0]
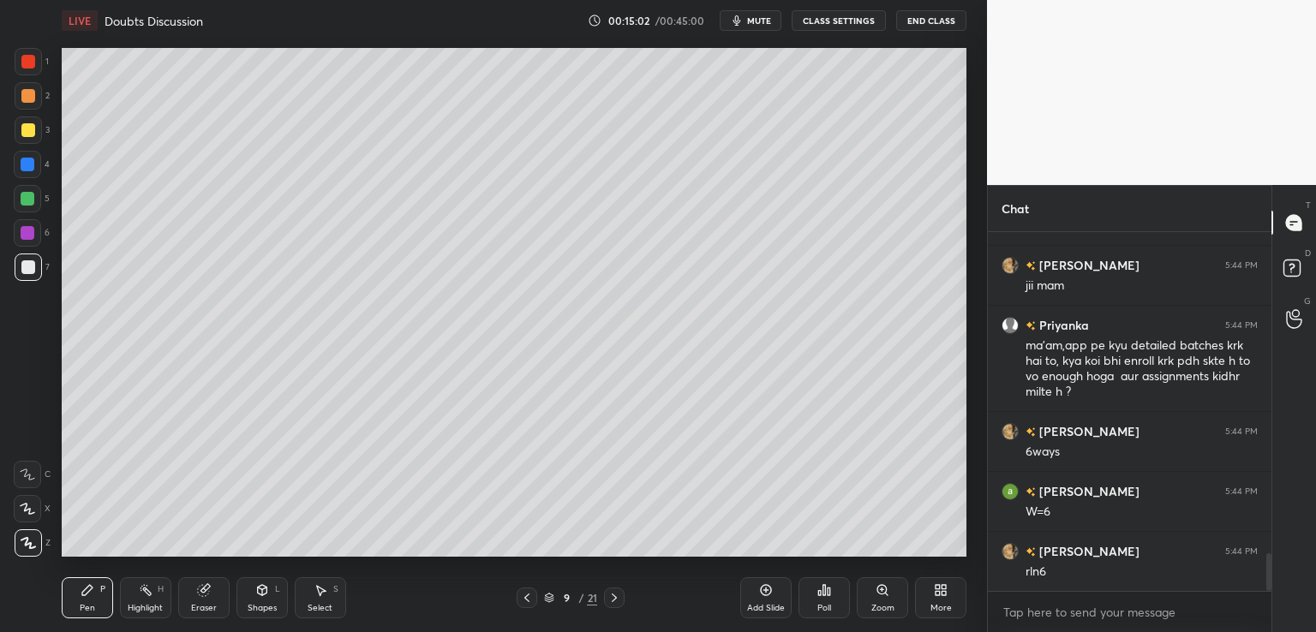
click at [27, 130] on div at bounding box center [28, 130] width 14 height 14
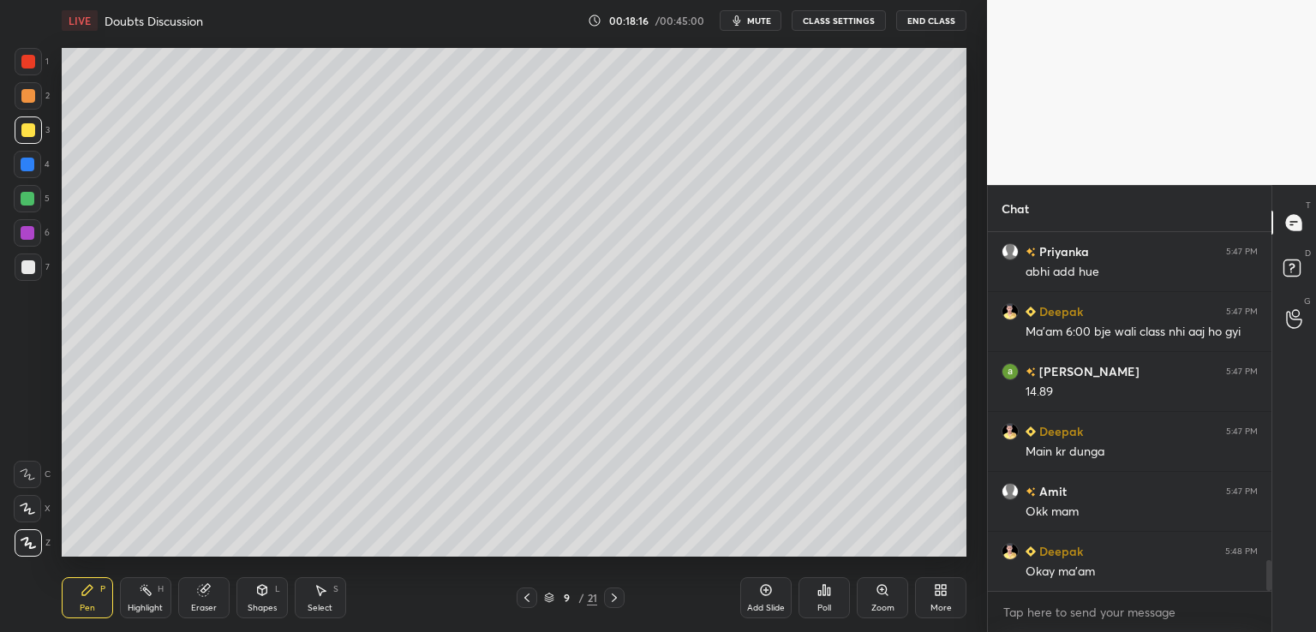
scroll to position [3784, 0]
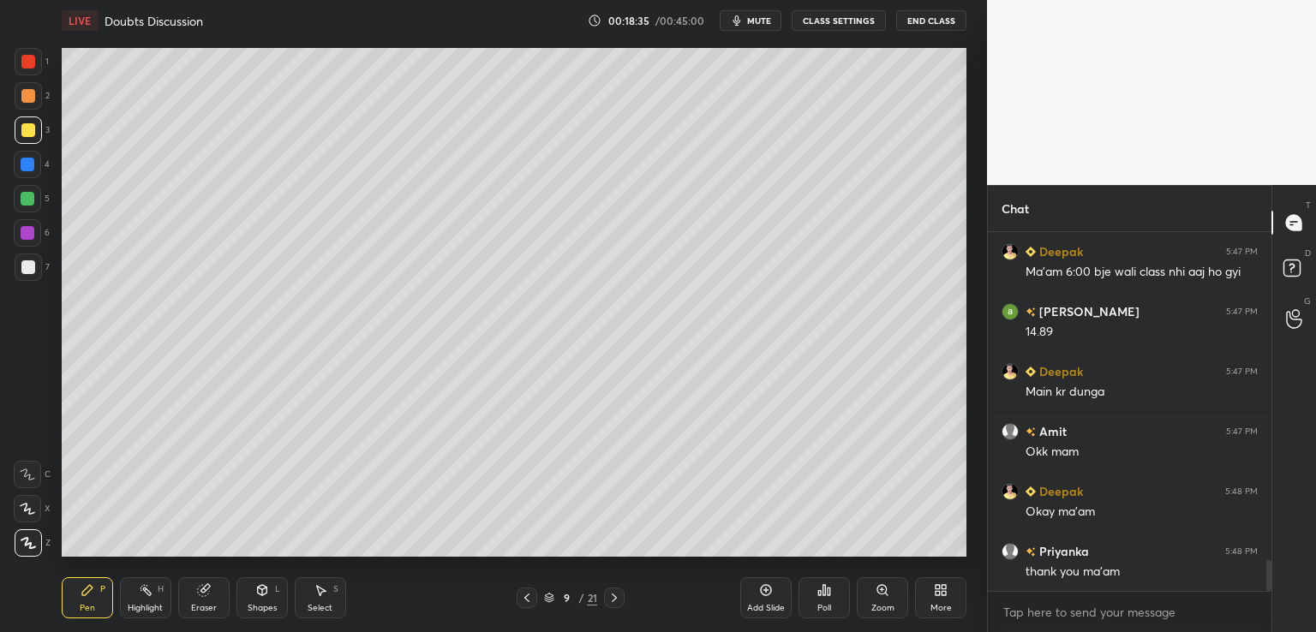
click at [757, 590] on div "Add Slide" at bounding box center [765, 597] width 51 height 41
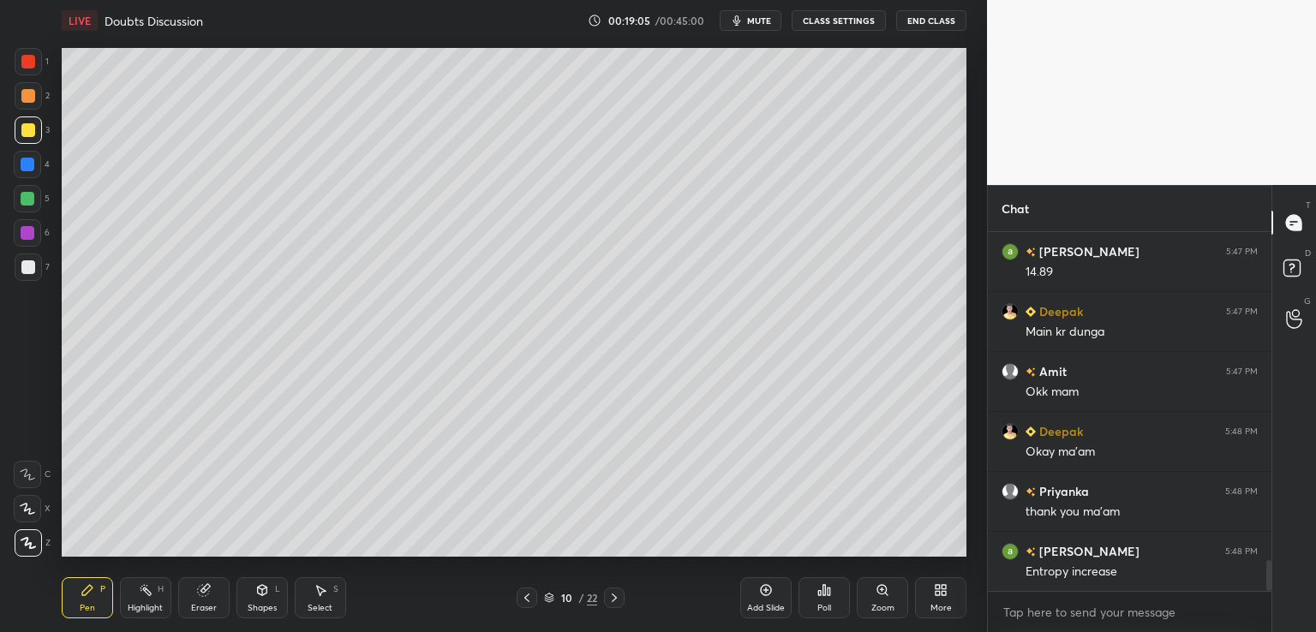
click at [207, 585] on icon at bounding box center [204, 588] width 9 height 9
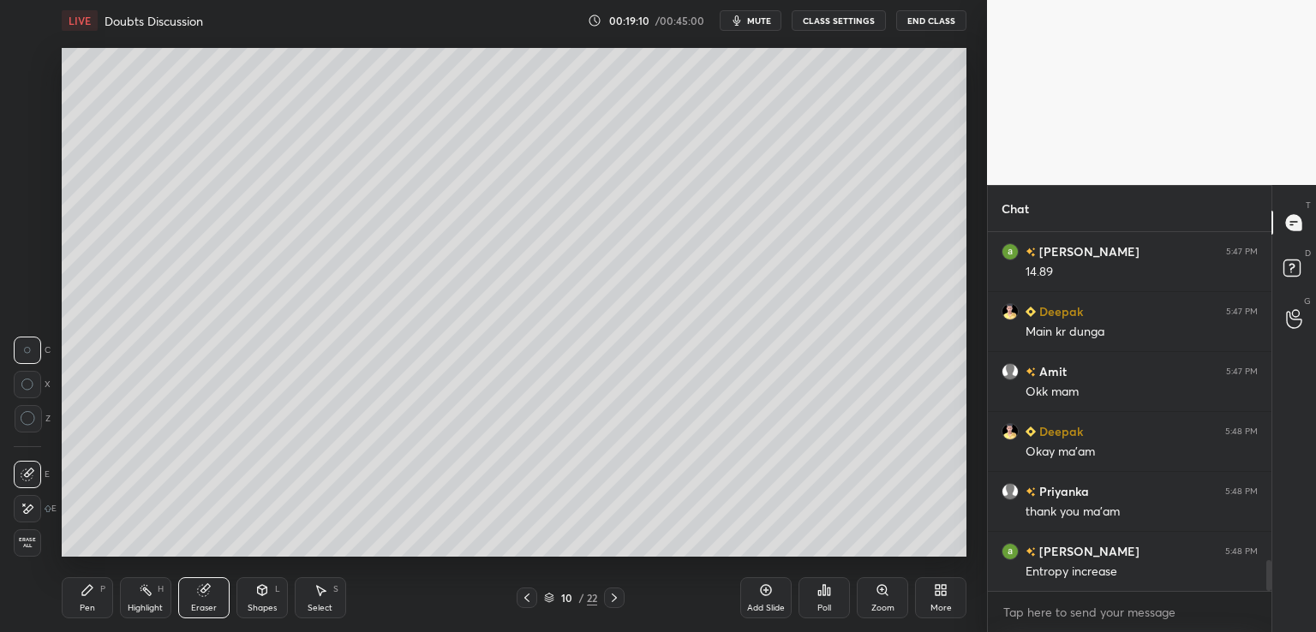
click at [79, 601] on div "Pen P" at bounding box center [87, 597] width 51 height 41
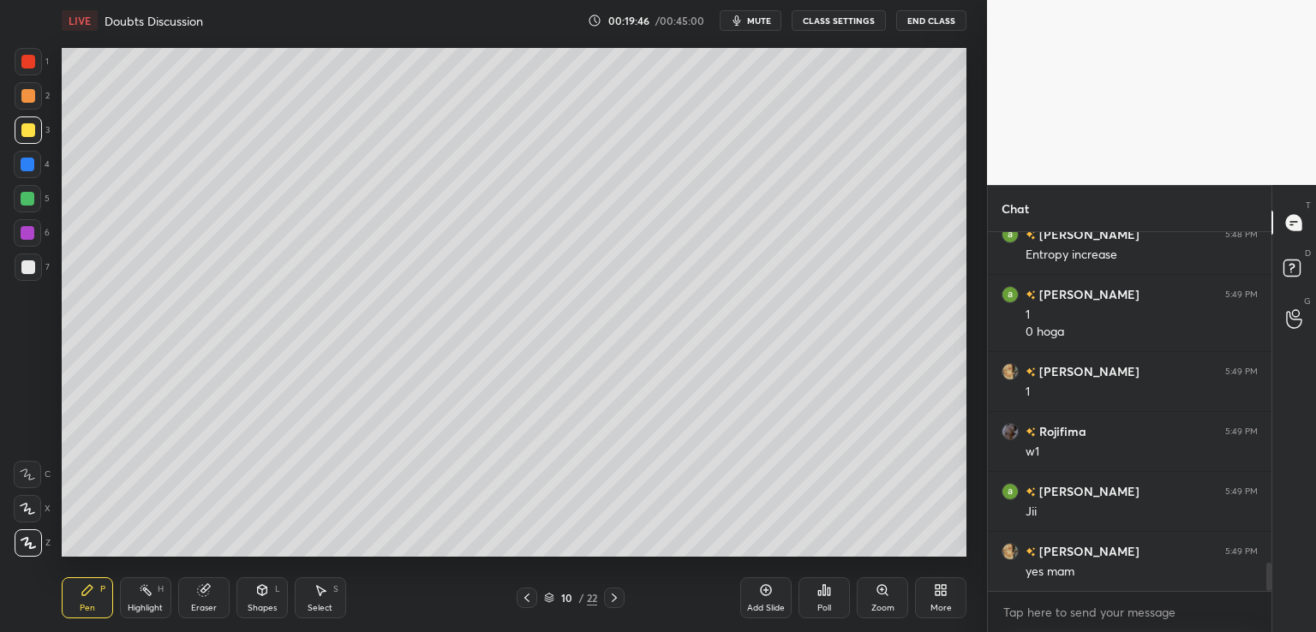
scroll to position [4221, 0]
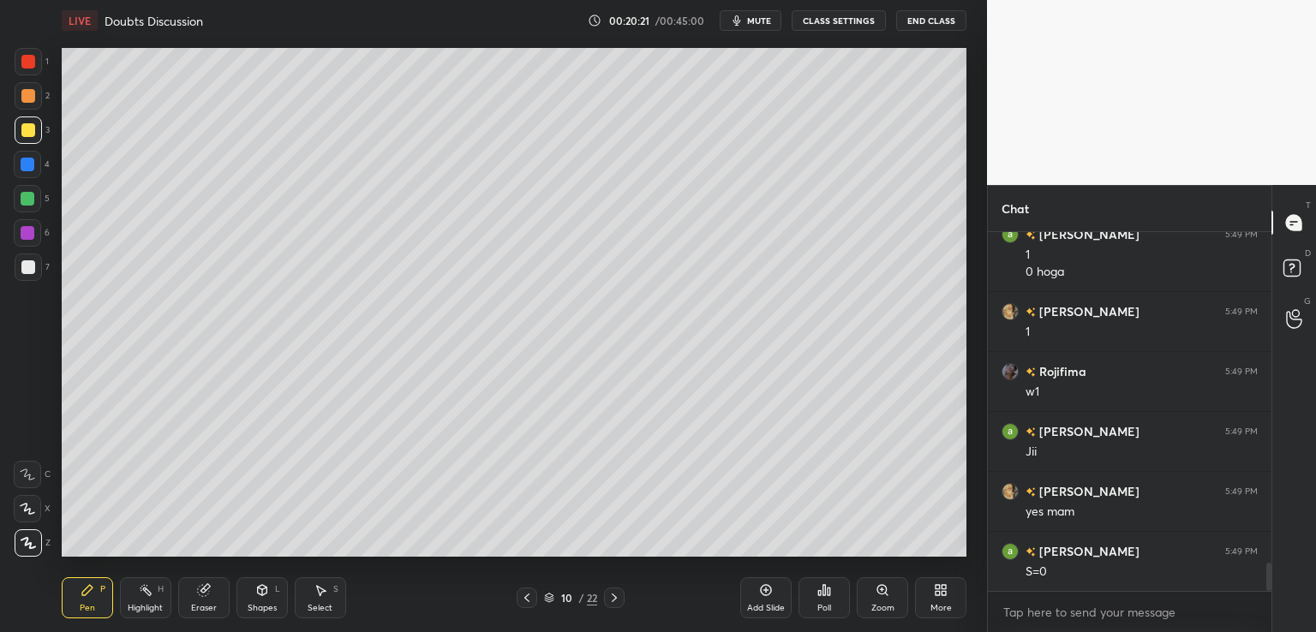
click at [523, 599] on icon at bounding box center [527, 598] width 14 height 14
click at [521, 594] on icon at bounding box center [527, 598] width 14 height 14
click at [617, 595] on icon at bounding box center [614, 598] width 14 height 14
click at [611, 592] on icon at bounding box center [614, 598] width 14 height 14
click at [524, 597] on icon at bounding box center [527, 598] width 14 height 14
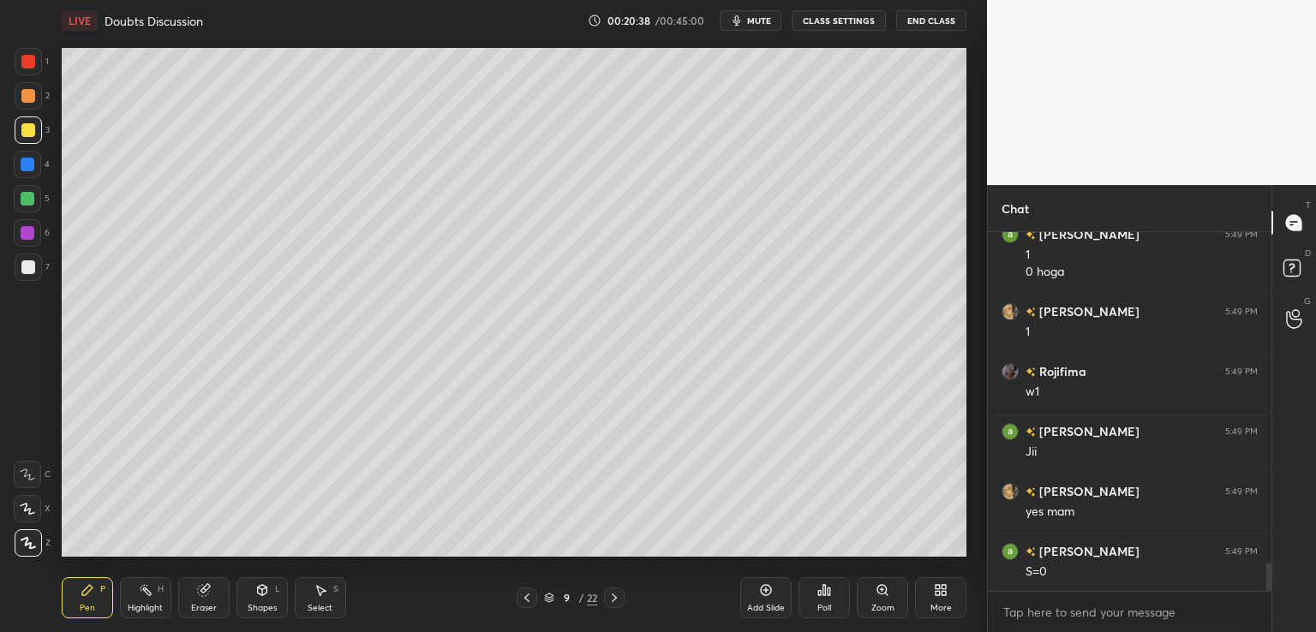
click at [617, 597] on icon at bounding box center [614, 598] width 14 height 14
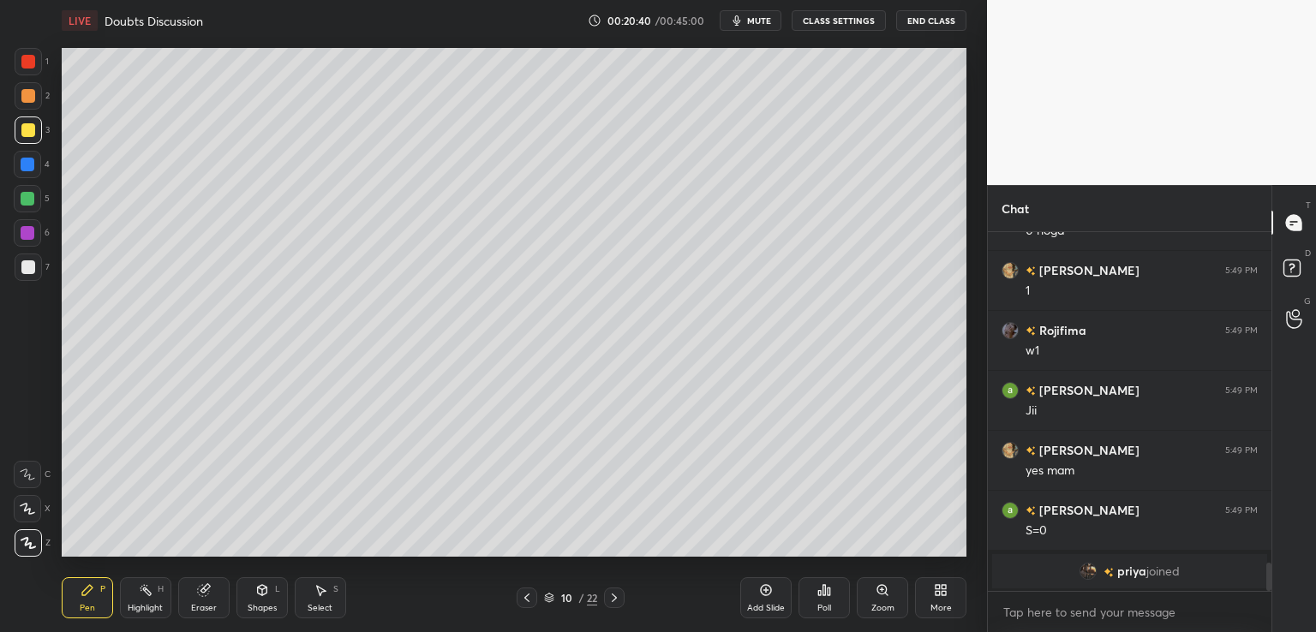
click at [199, 587] on icon at bounding box center [203, 590] width 11 height 11
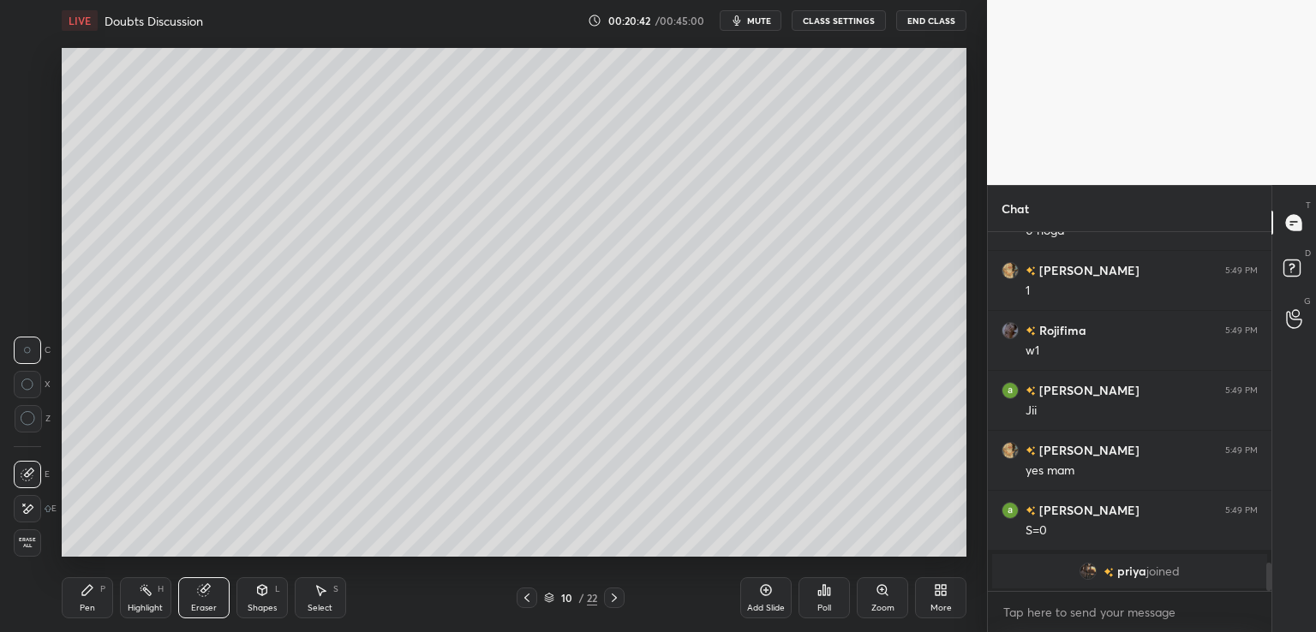
click at [93, 594] on icon at bounding box center [88, 590] width 14 height 14
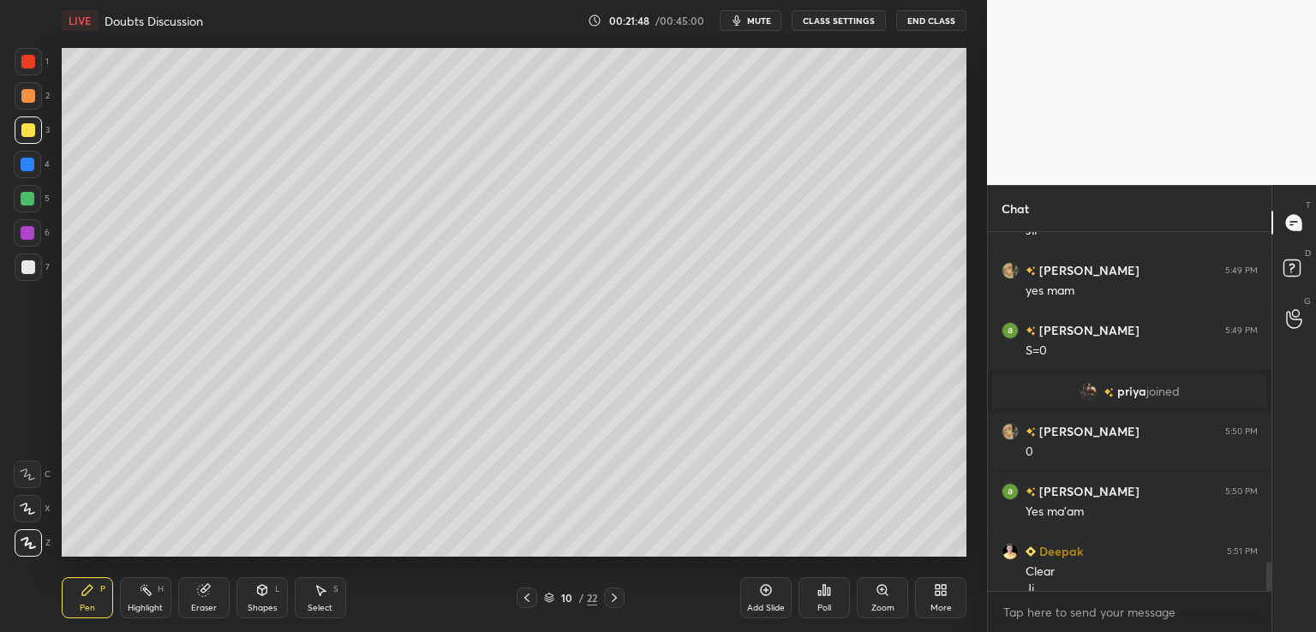
scroll to position [4074, 0]
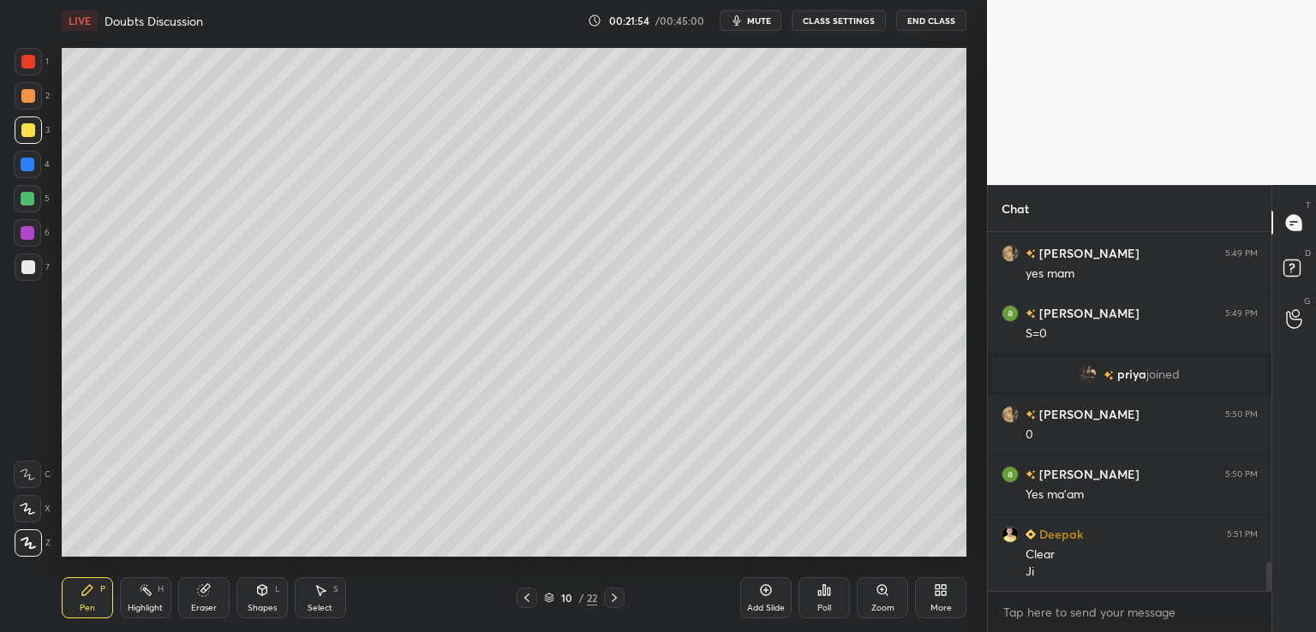
click at [754, 588] on div "Add Slide" at bounding box center [765, 597] width 51 height 41
click at [31, 267] on div at bounding box center [28, 267] width 14 height 14
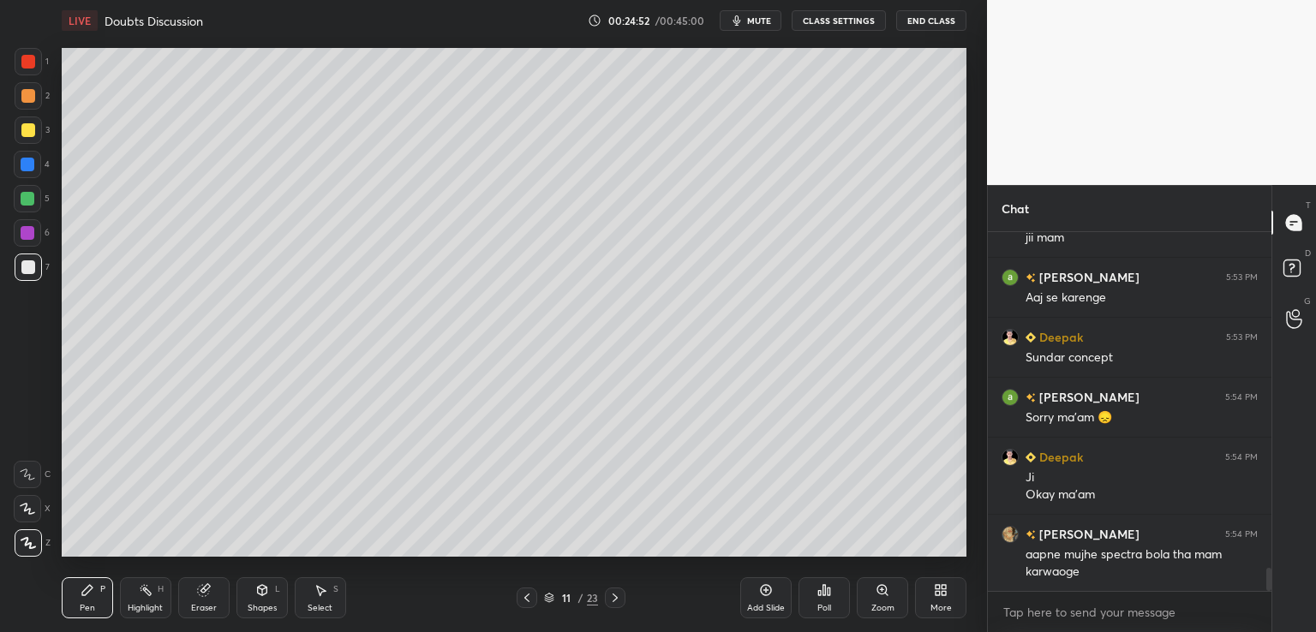
scroll to position [5400, 0]
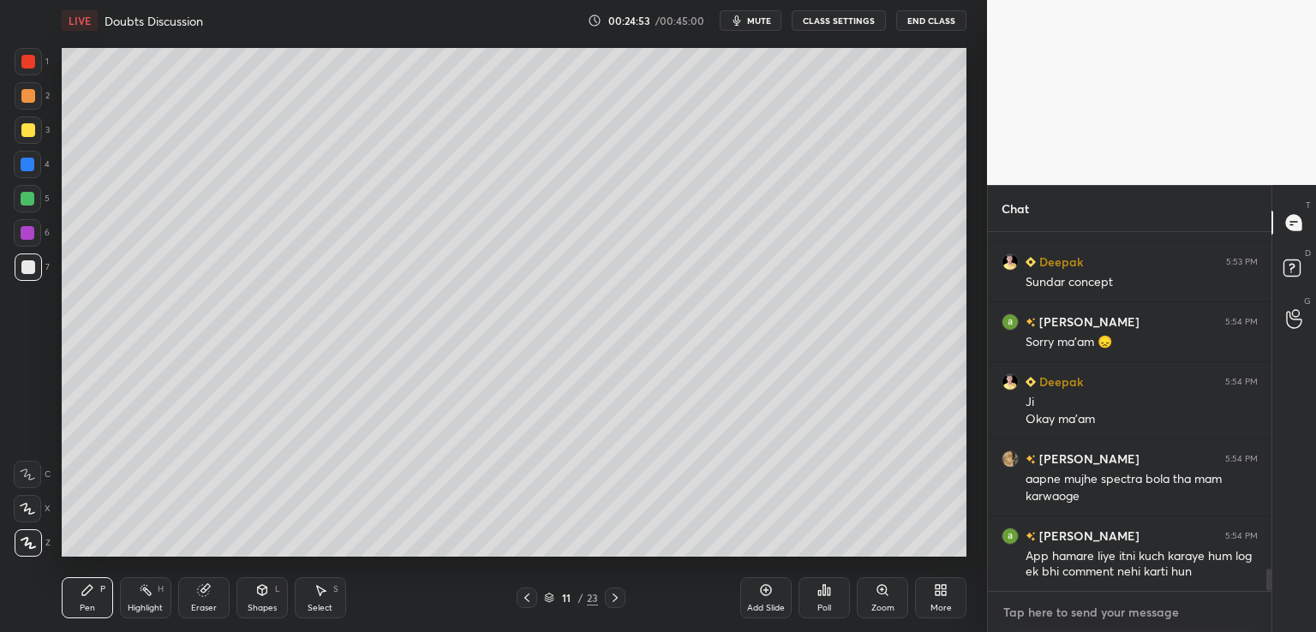
type textarea "x"
click at [1130, 599] on textarea at bounding box center [1129, 612] width 256 height 27
paste textarea "https://www.youtube.com/live/qWUXzpCckB0?si=su-IVLB7ty77Gm-r"
type textarea "https://www.youtube.com/live/qWUXzpCckB0?si=su-IVLB7ty77Gm-r"
type textarea "x"
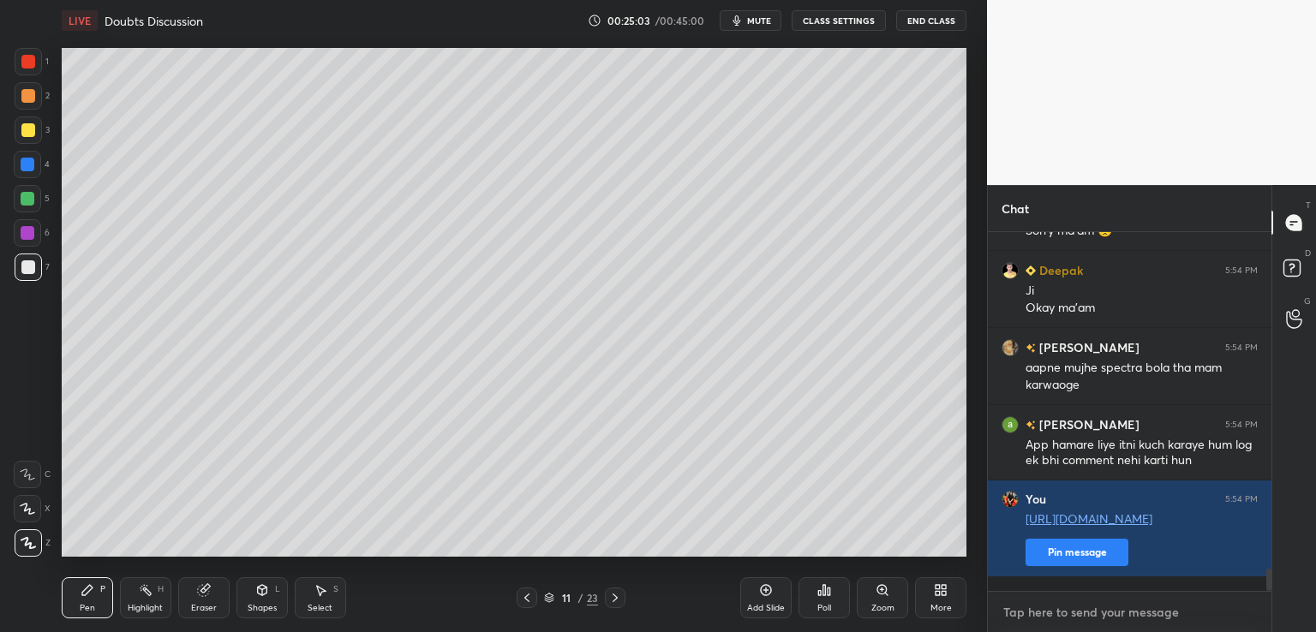
scroll to position [5571, 0]
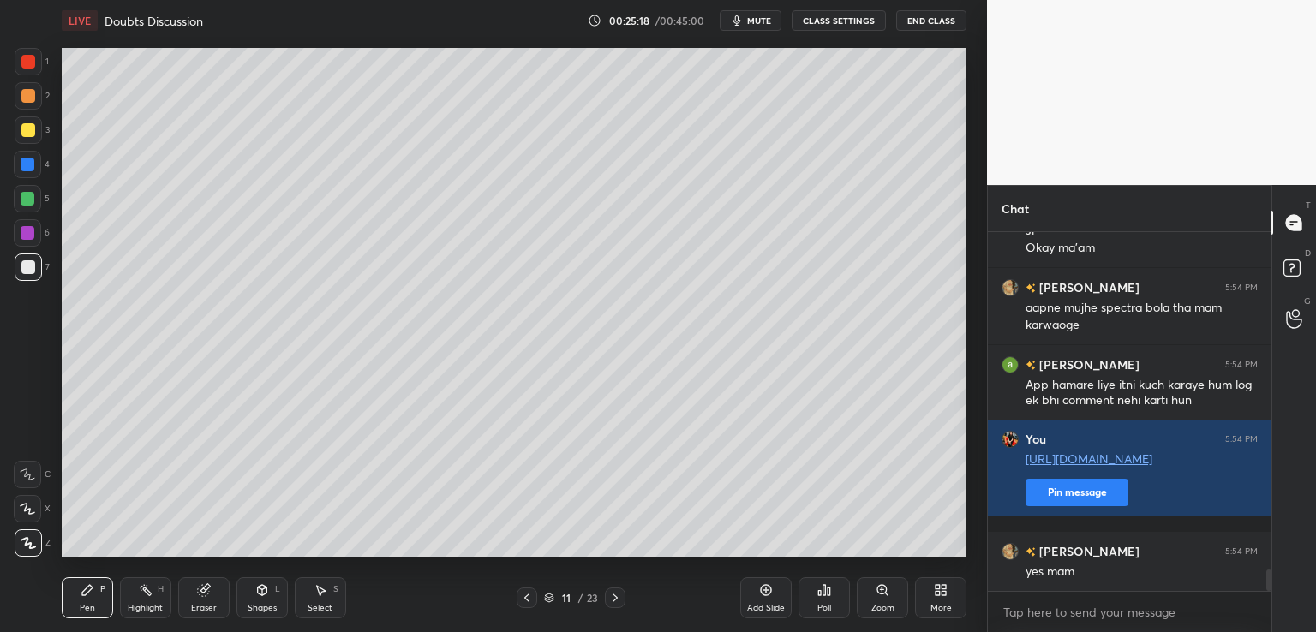
type textarea "x"
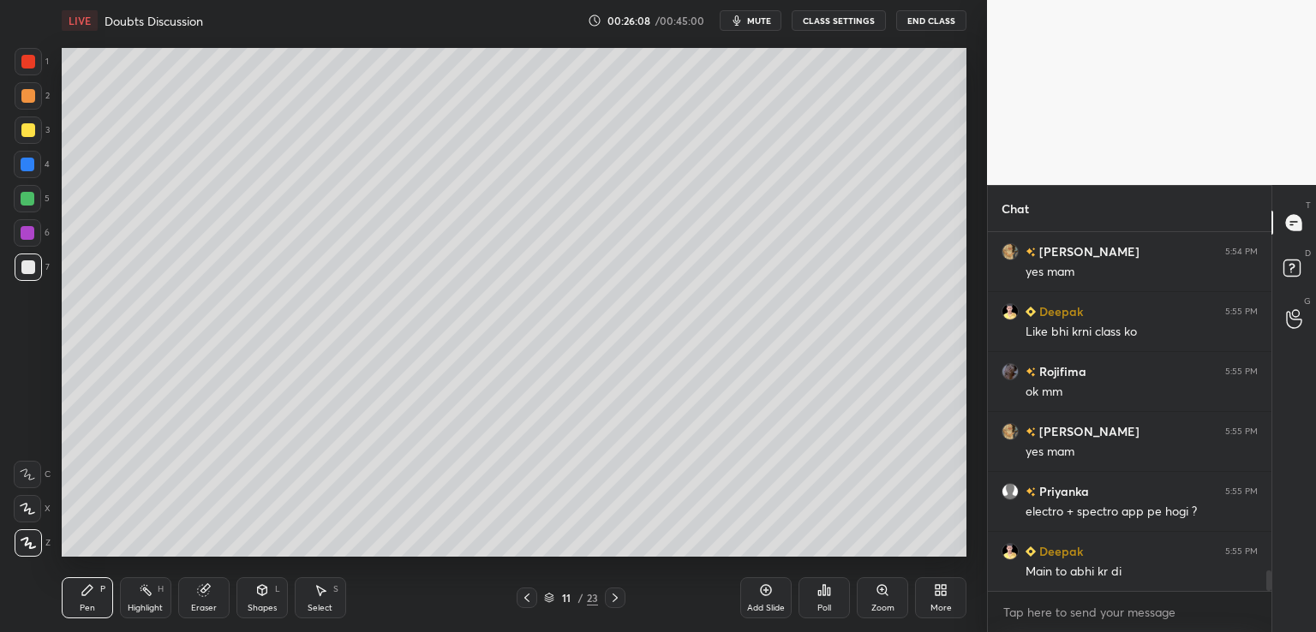
scroll to position [5888, 0]
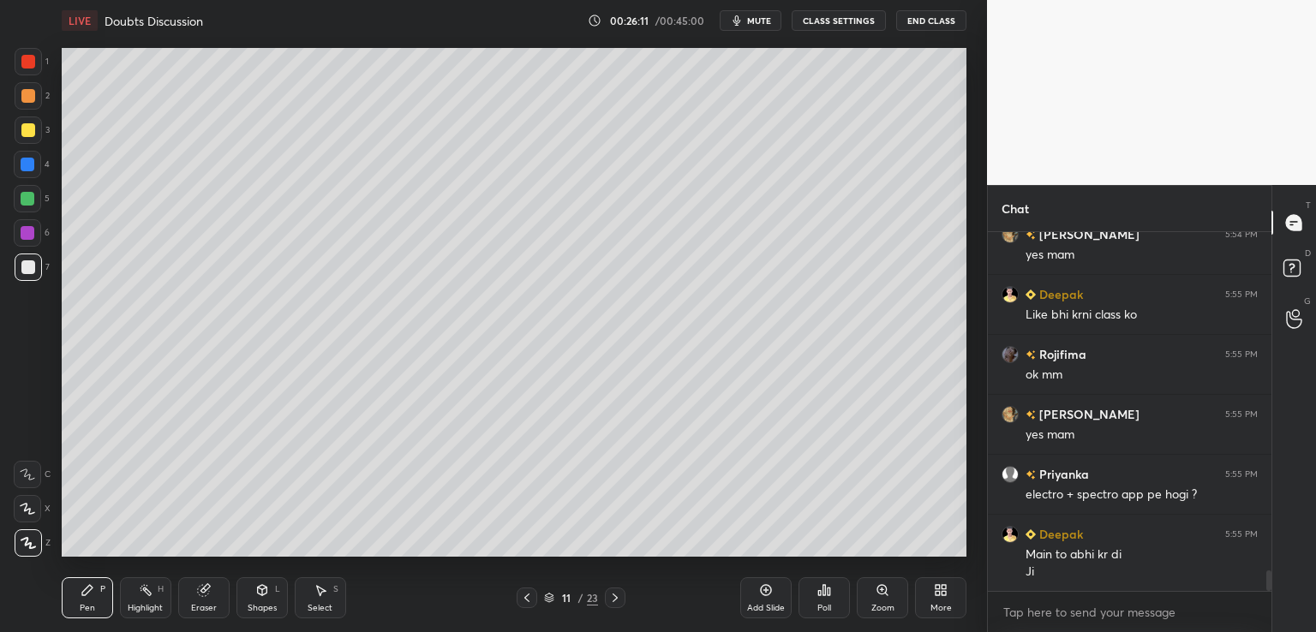
click at [942, 590] on icon at bounding box center [941, 590] width 14 height 14
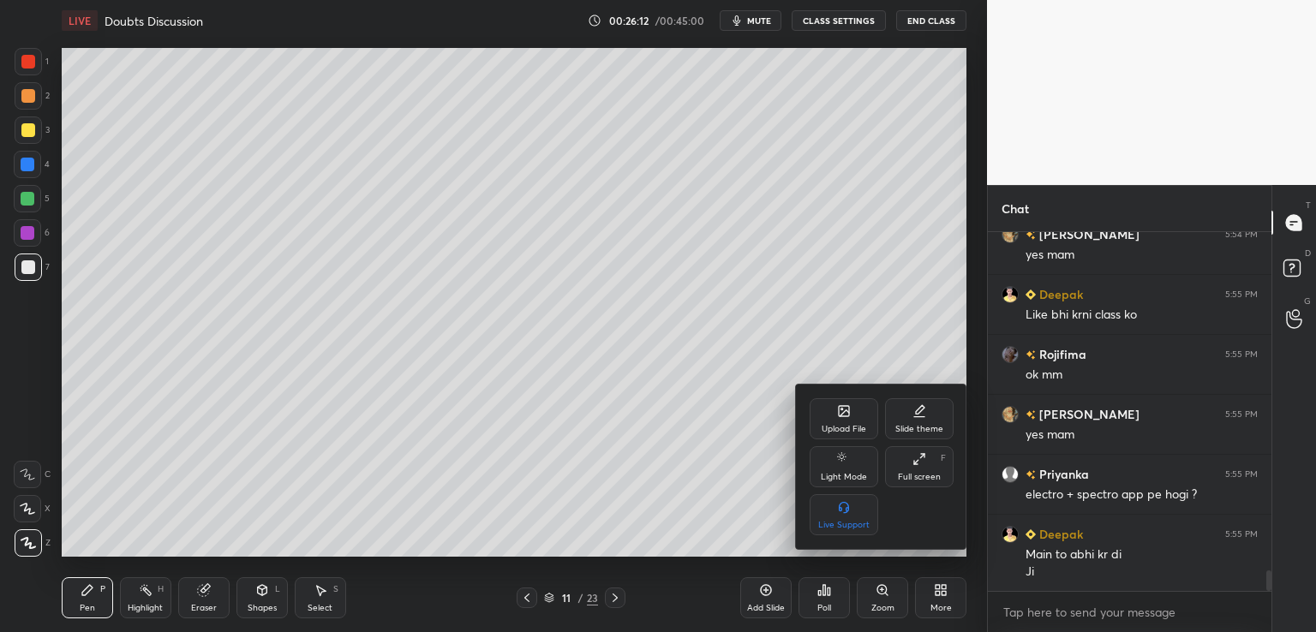
scroll to position [5948, 0]
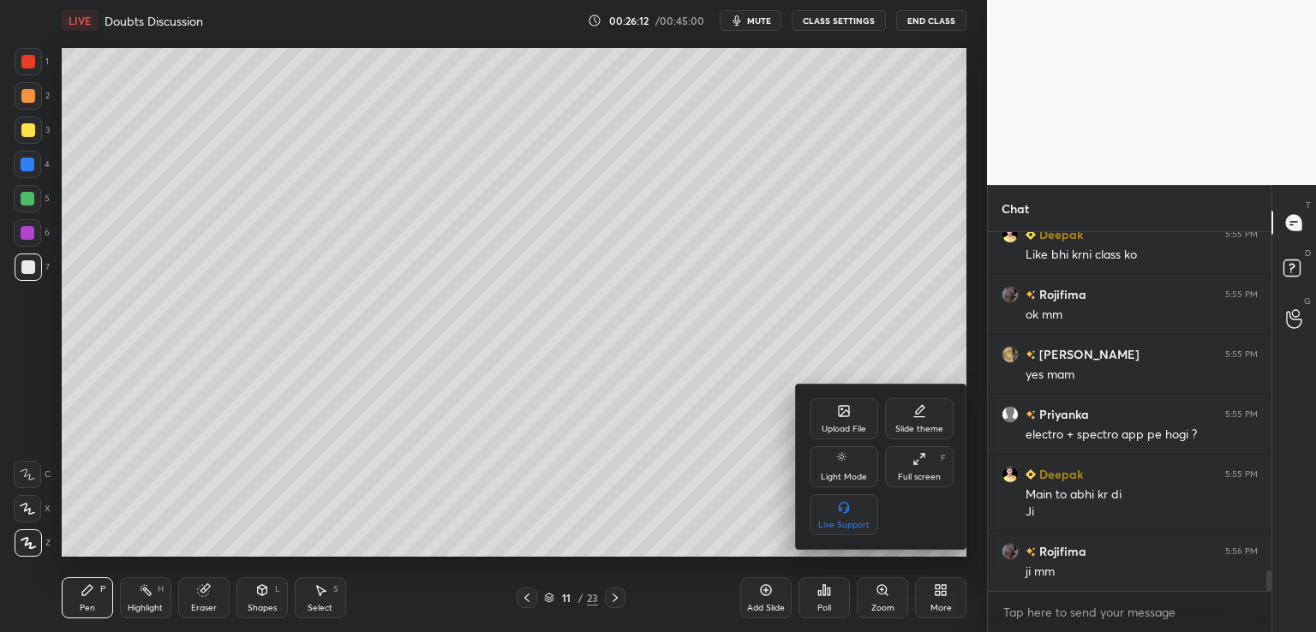
click at [844, 419] on div "Upload File" at bounding box center [843, 418] width 69 height 41
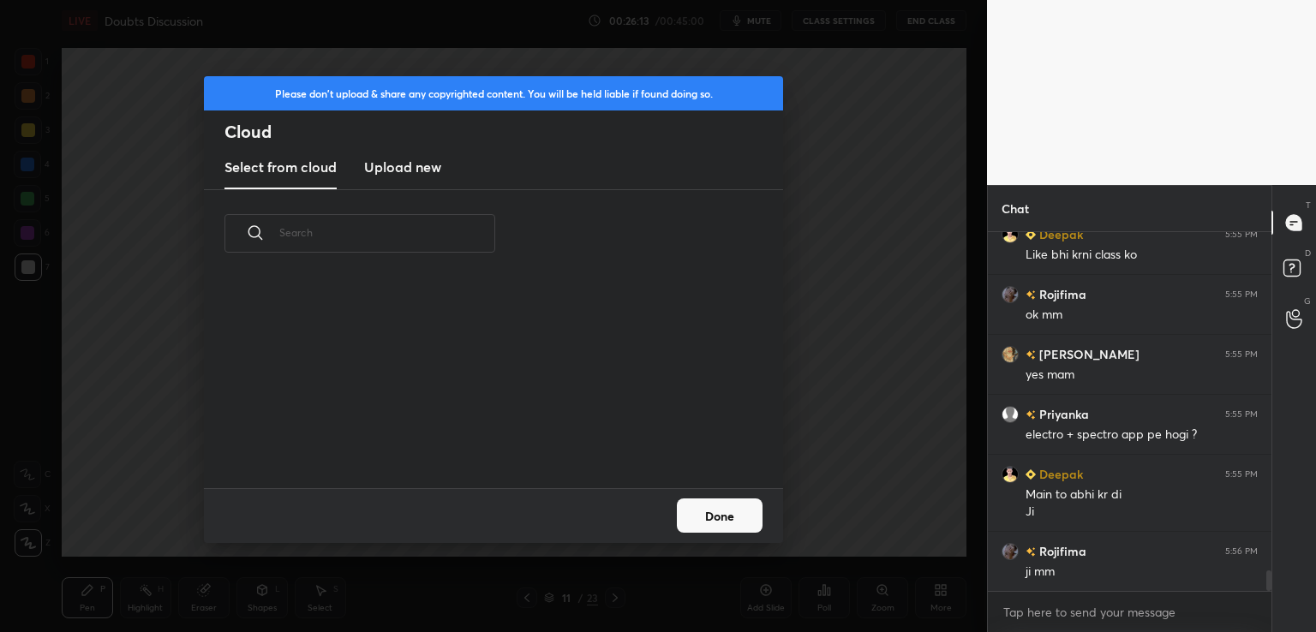
scroll to position [211, 550]
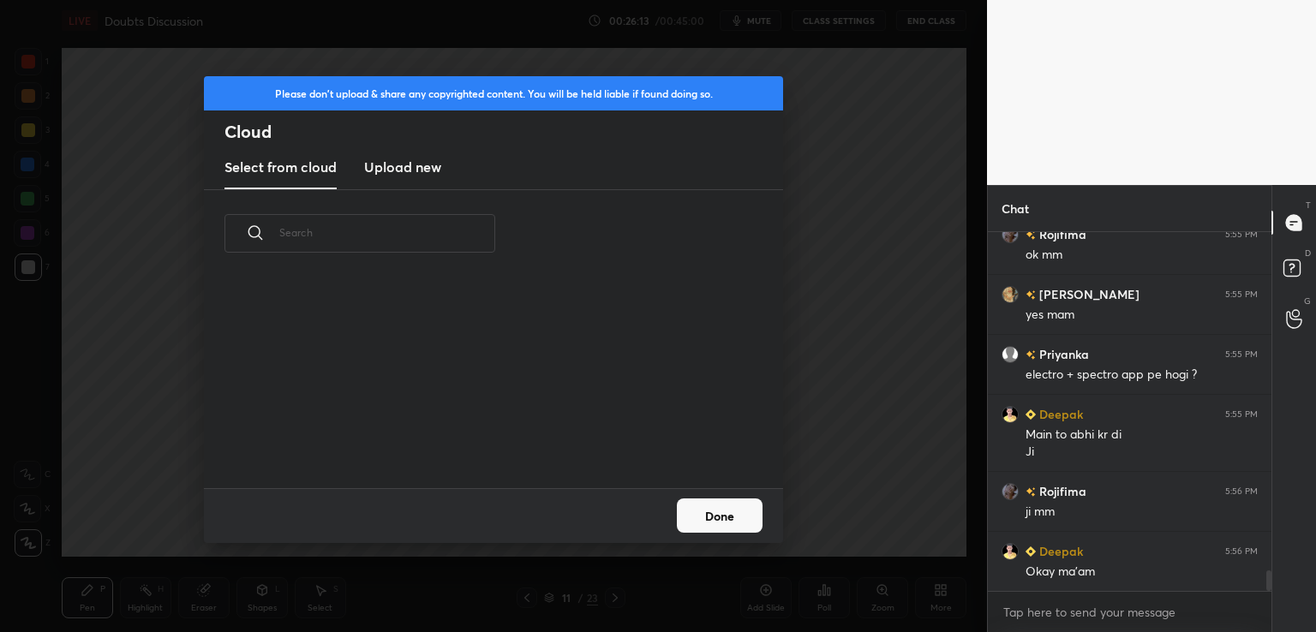
click at [436, 164] on h3 "Upload new" at bounding box center [402, 167] width 77 height 21
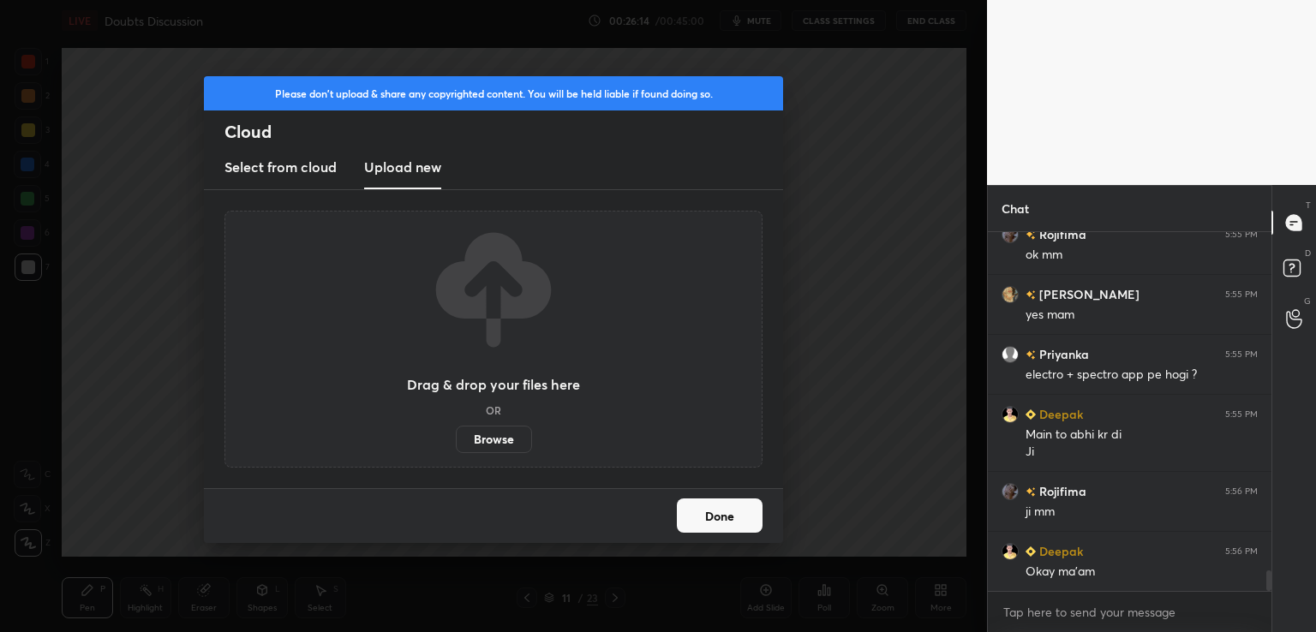
click at [499, 436] on label "Browse" at bounding box center [494, 439] width 76 height 27
click at [456, 436] on input "Browse" at bounding box center [456, 439] width 0 height 27
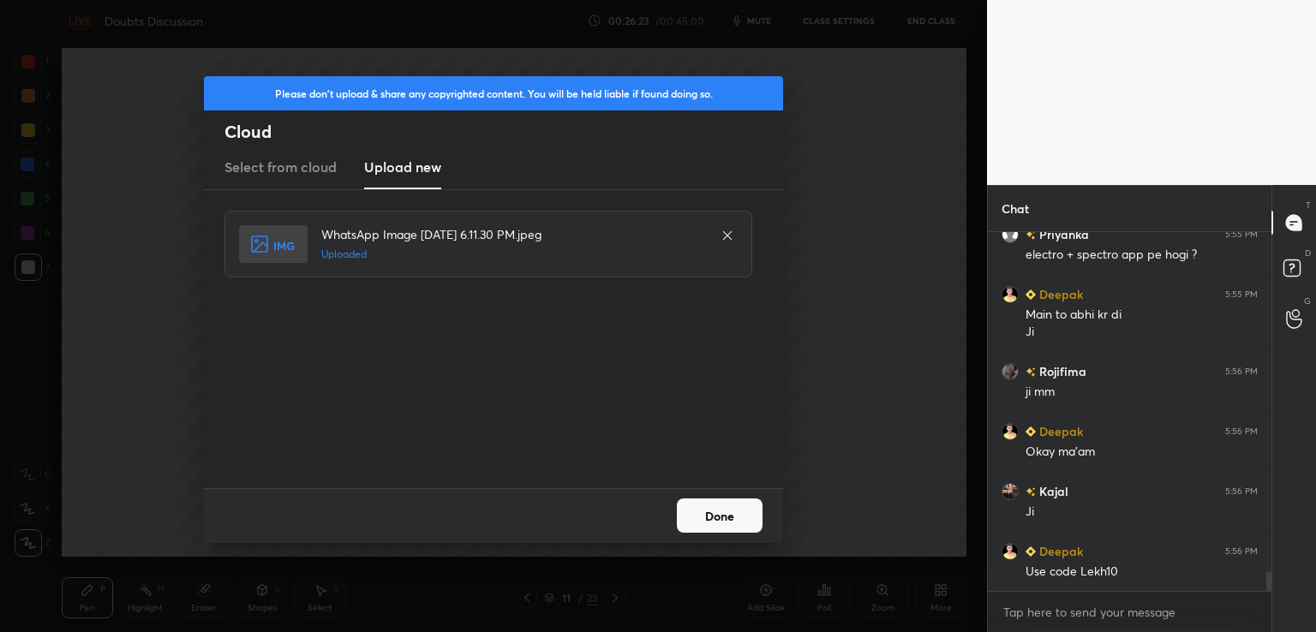
scroll to position [6203, 0]
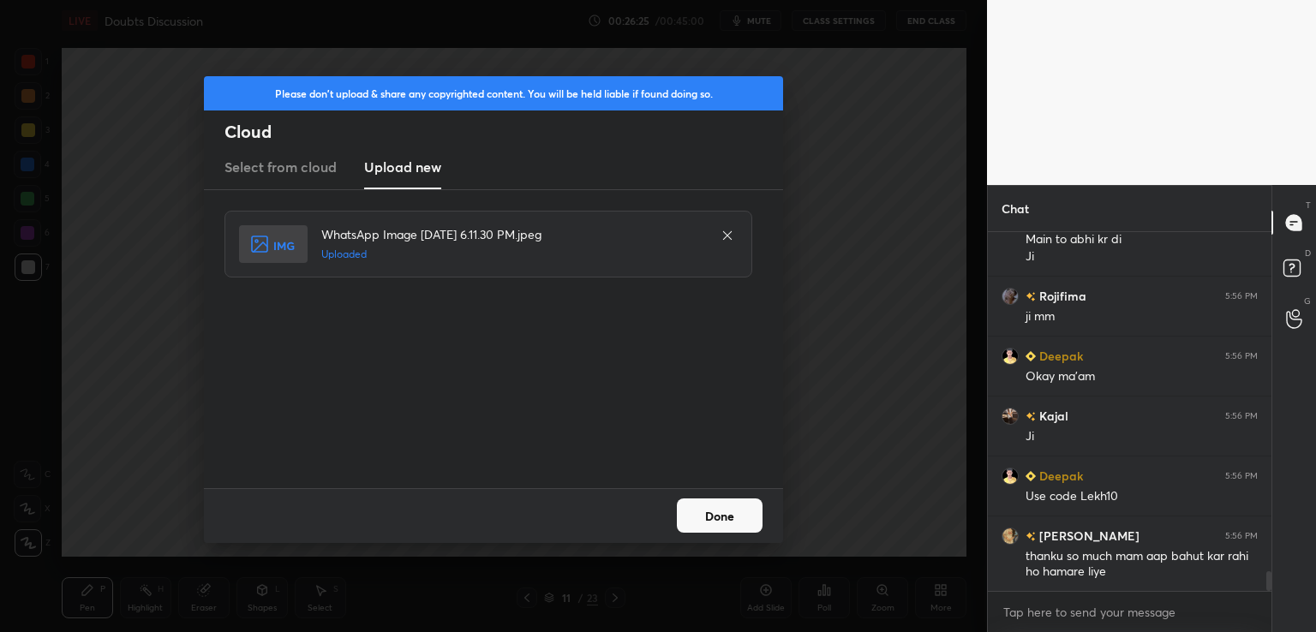
click at [748, 520] on button "Done" at bounding box center [720, 516] width 86 height 34
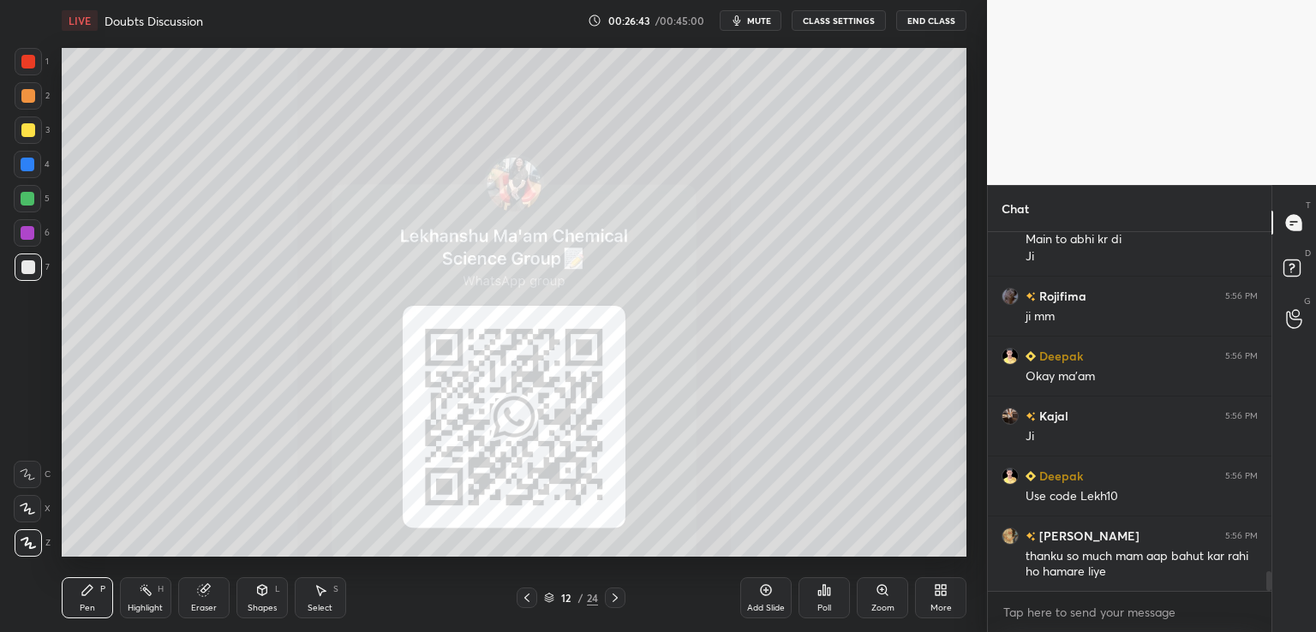
click at [939, 594] on icon at bounding box center [937, 593] width 4 height 4
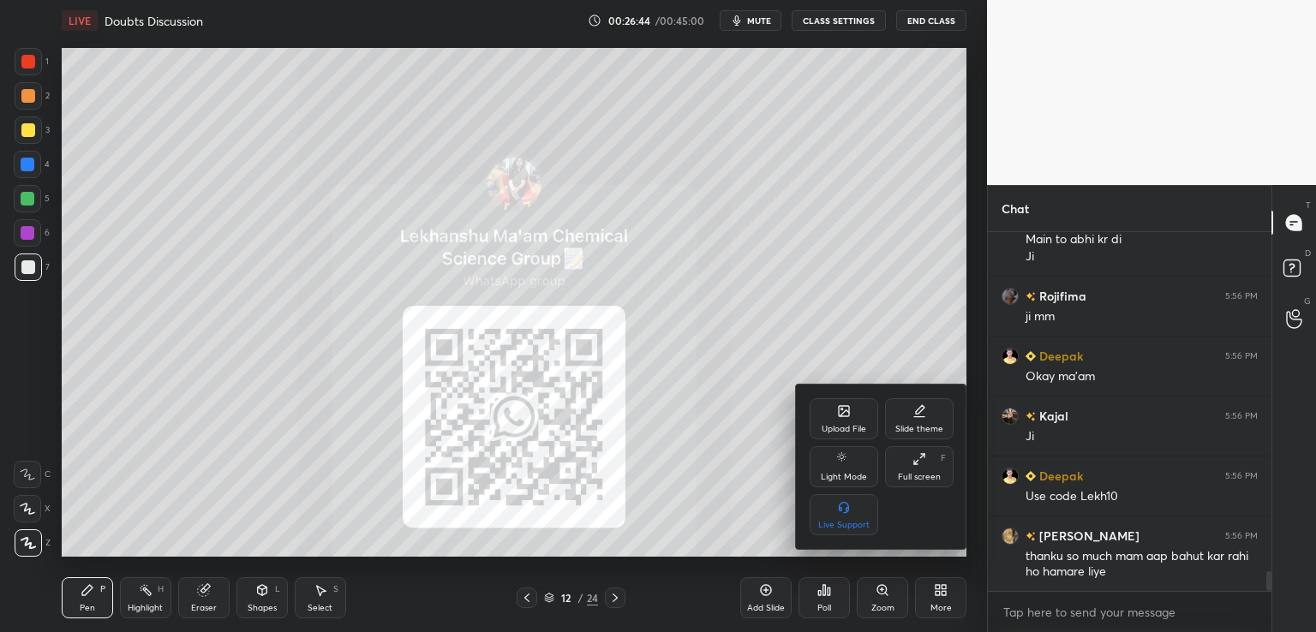
click at [829, 415] on div "Upload File" at bounding box center [843, 418] width 69 height 41
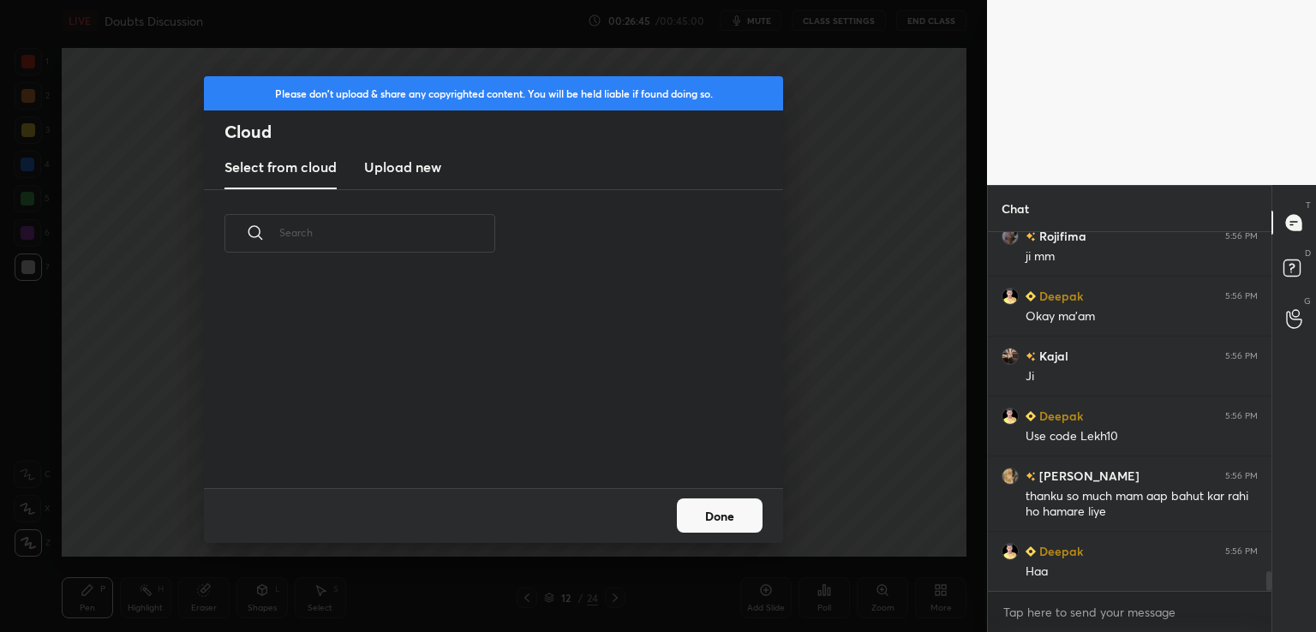
scroll to position [211, 550]
click at [403, 157] on h3 "Upload new" at bounding box center [402, 167] width 77 height 21
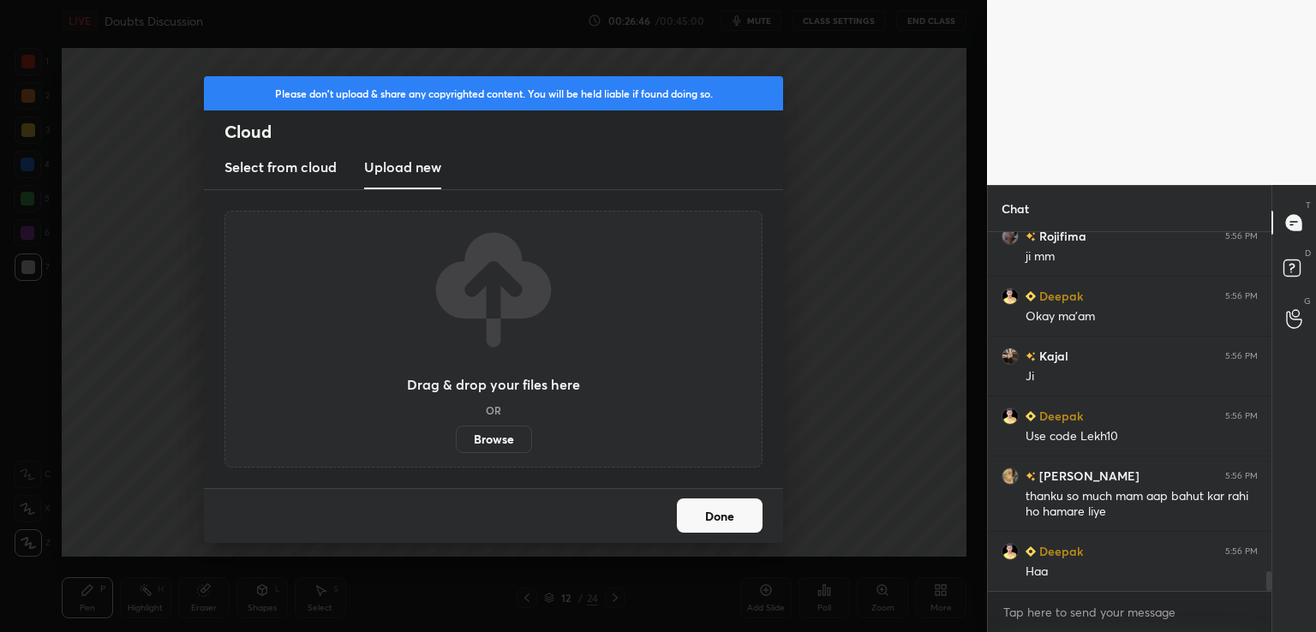
click at [517, 432] on label "Browse" at bounding box center [494, 439] width 76 height 27
click at [456, 432] on input "Browse" at bounding box center [456, 439] width 0 height 27
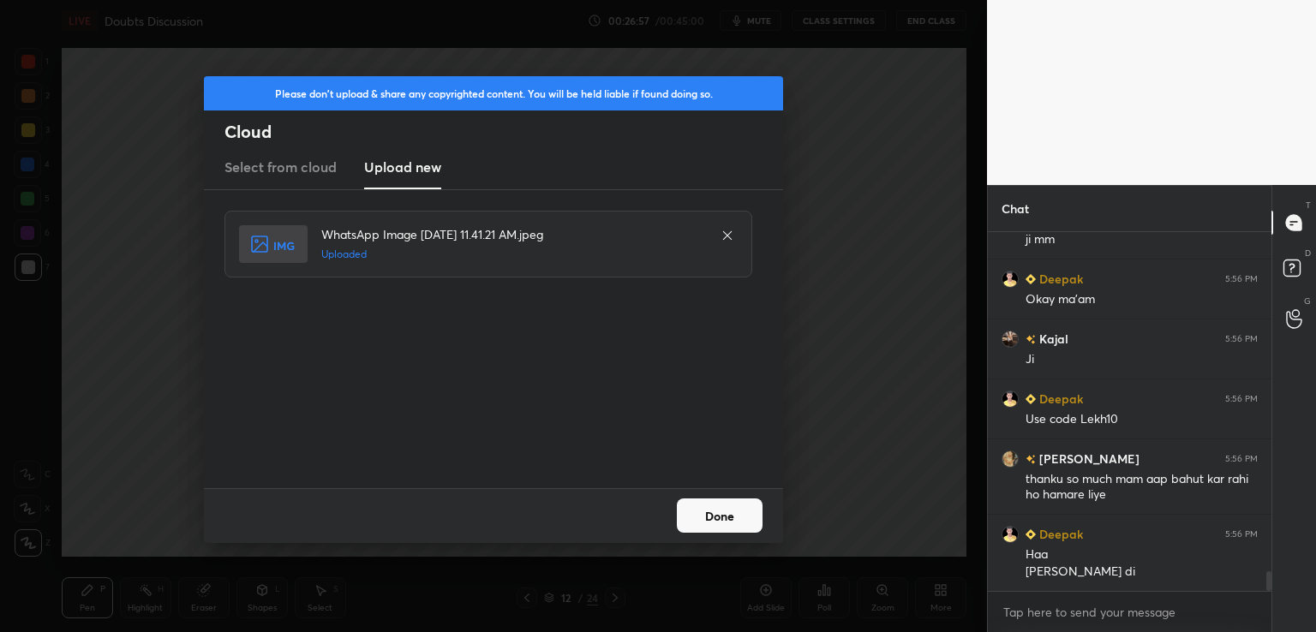
click at [710, 517] on button "Done" at bounding box center [720, 516] width 86 height 34
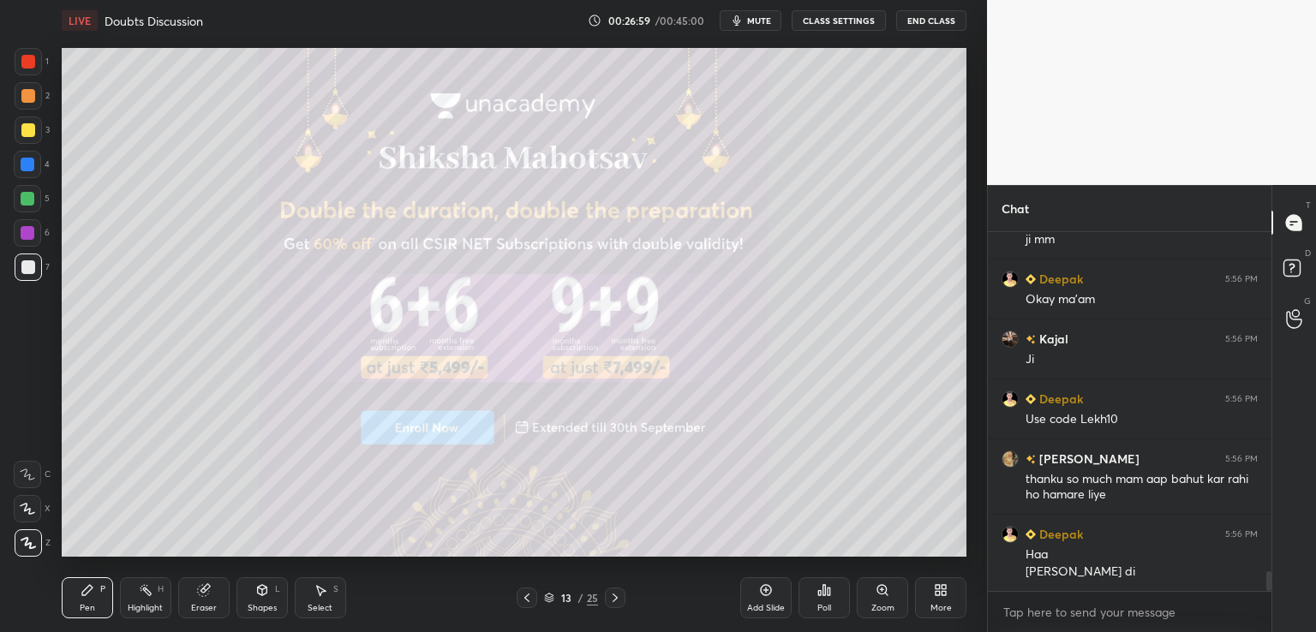
click at [528, 595] on icon at bounding box center [526, 598] width 5 height 9
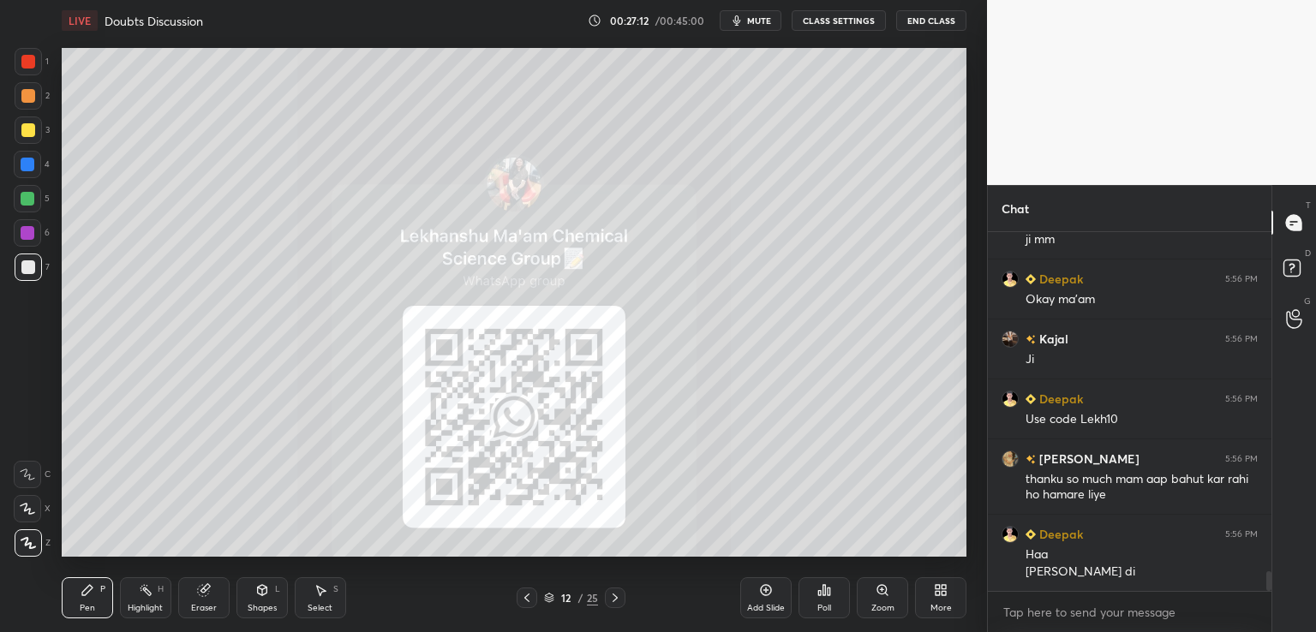
click at [625, 601] on div "12 / 25" at bounding box center [570, 598] width 339 height 21
click at [613, 597] on icon at bounding box center [615, 598] width 14 height 14
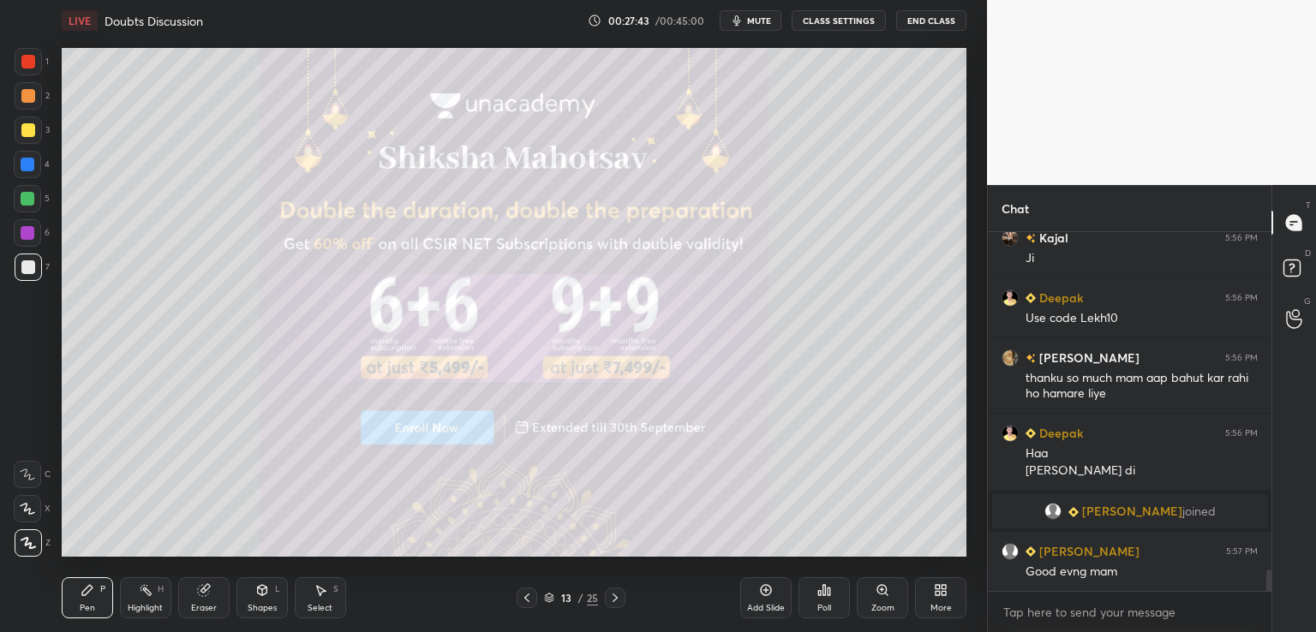
scroll to position [5775, 0]
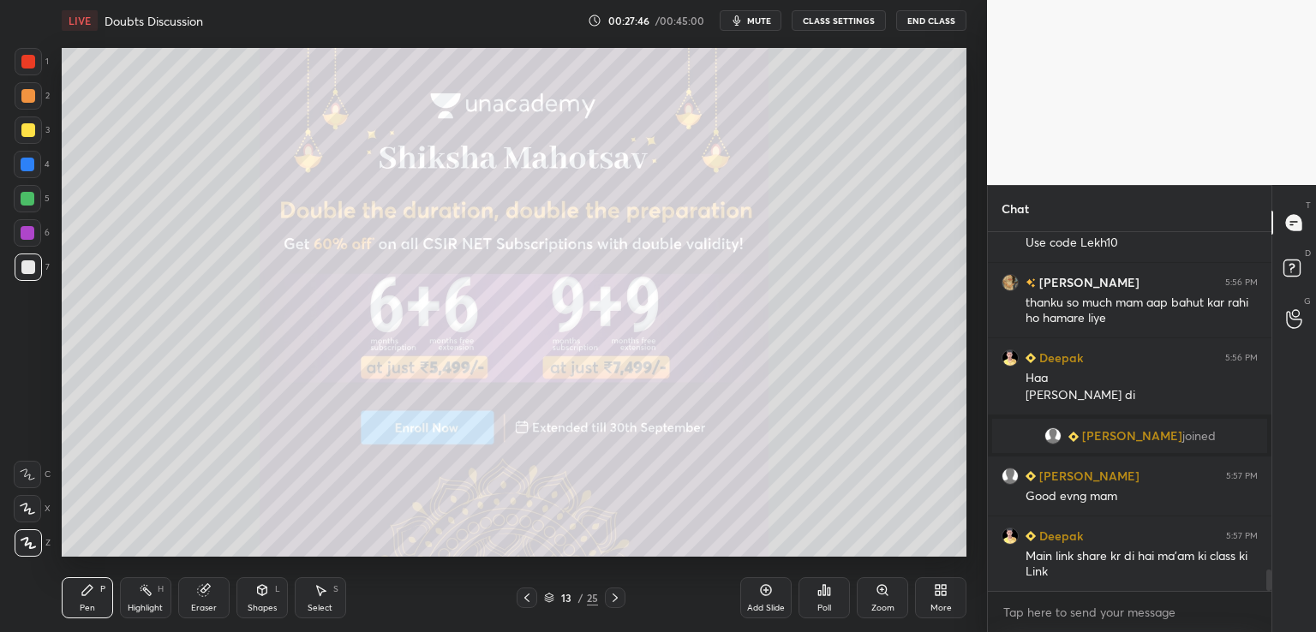
click at [528, 592] on icon at bounding box center [527, 598] width 14 height 14
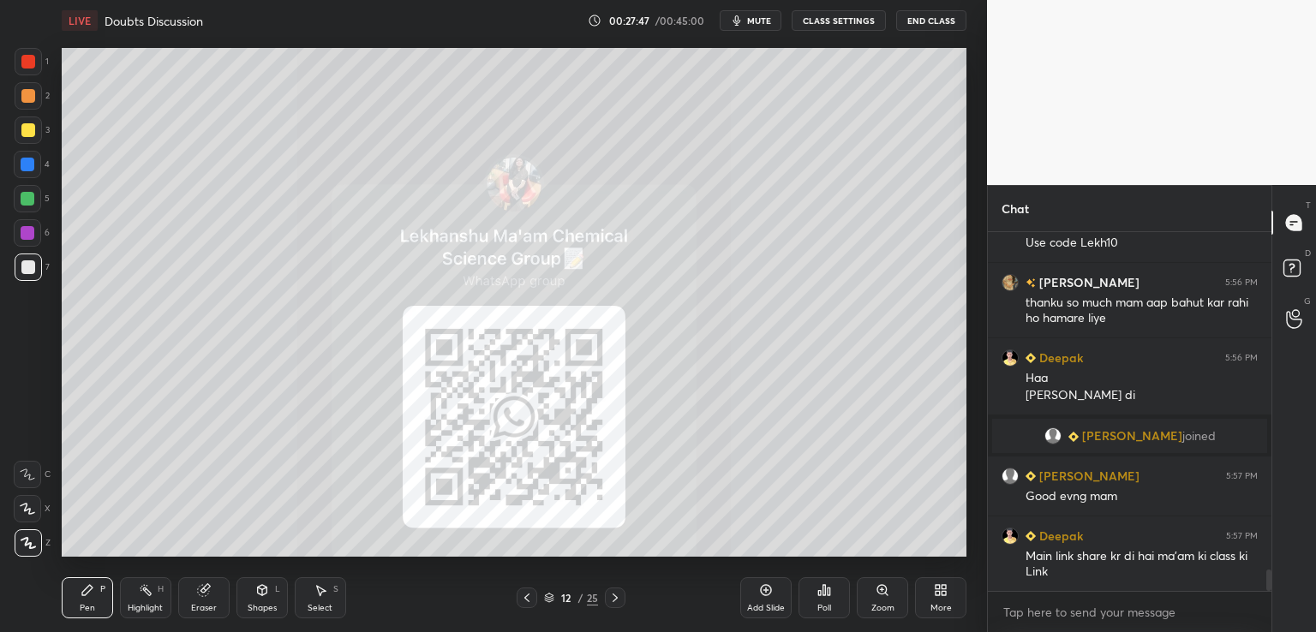
scroll to position [5850, 0]
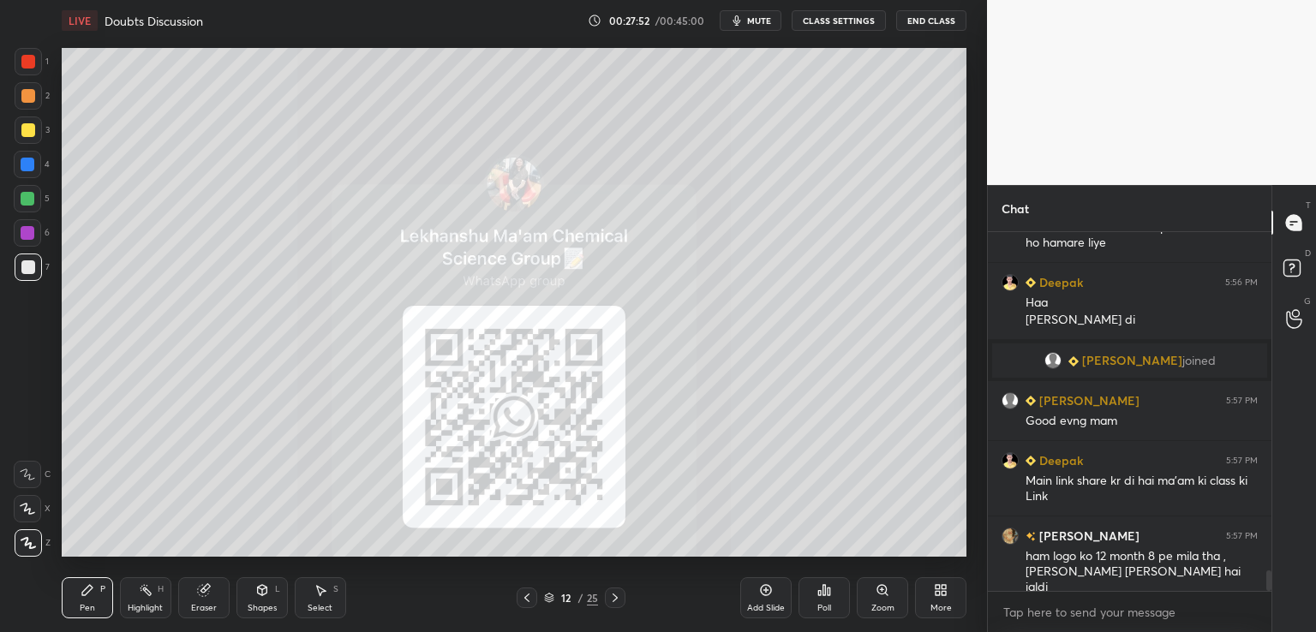
click at [524, 591] on icon at bounding box center [527, 598] width 14 height 14
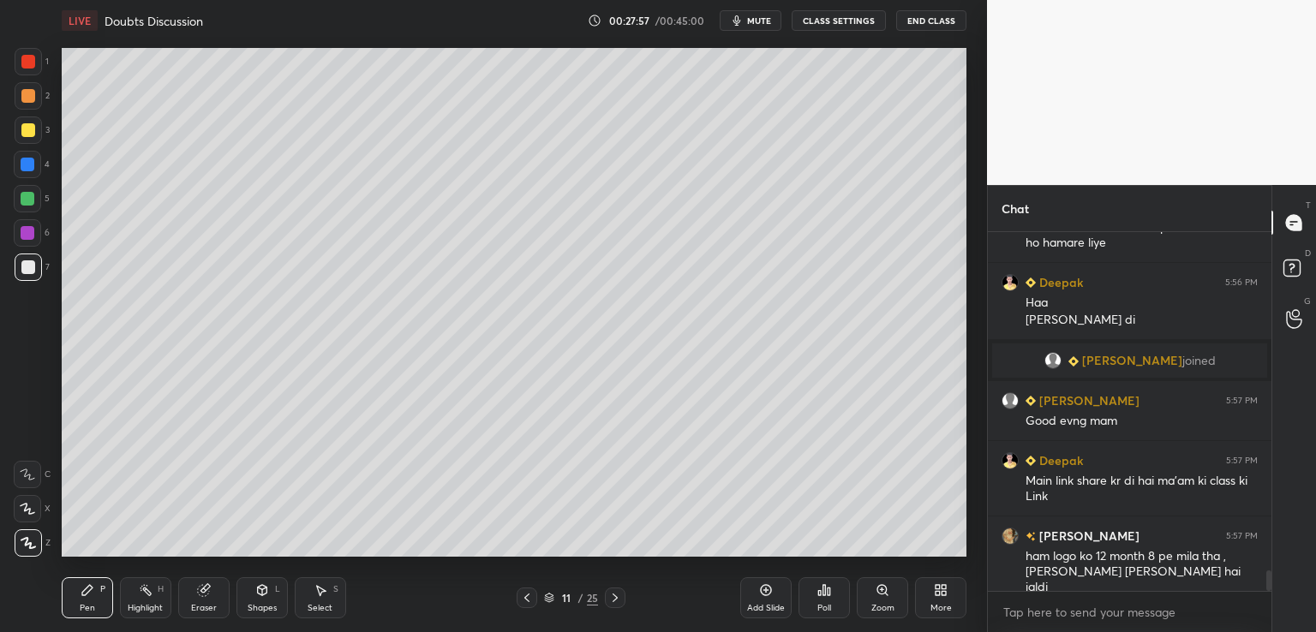
click at [609, 588] on div at bounding box center [615, 598] width 21 height 21
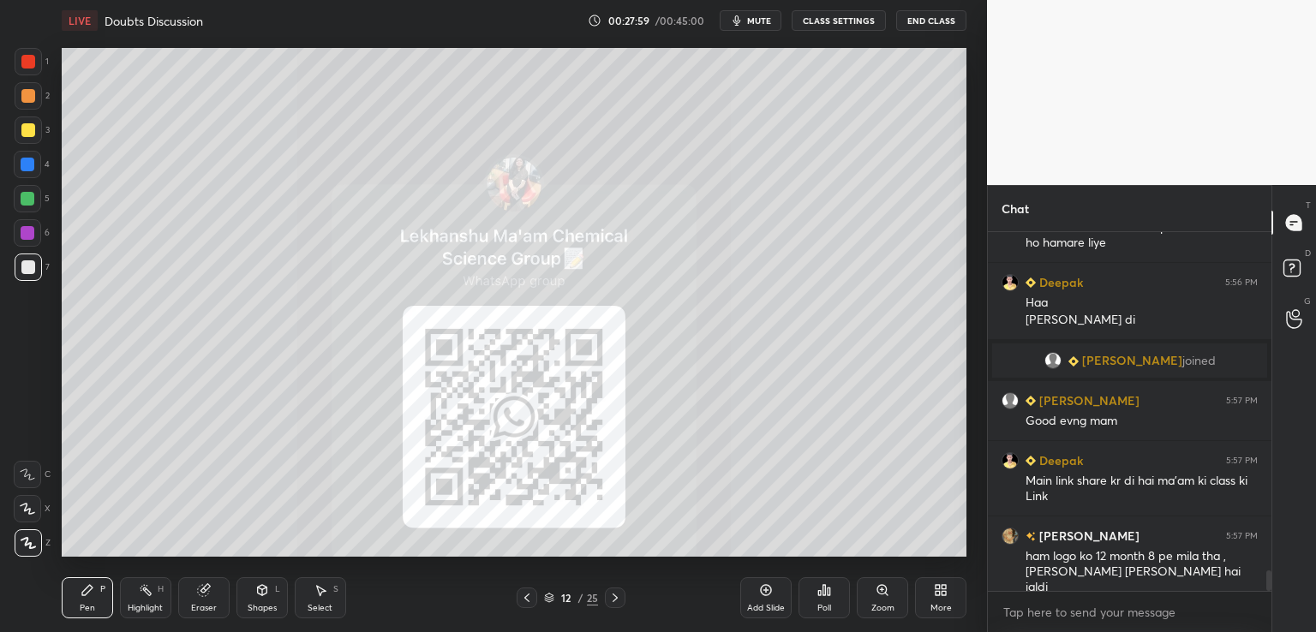
click at [614, 593] on icon at bounding box center [615, 598] width 14 height 14
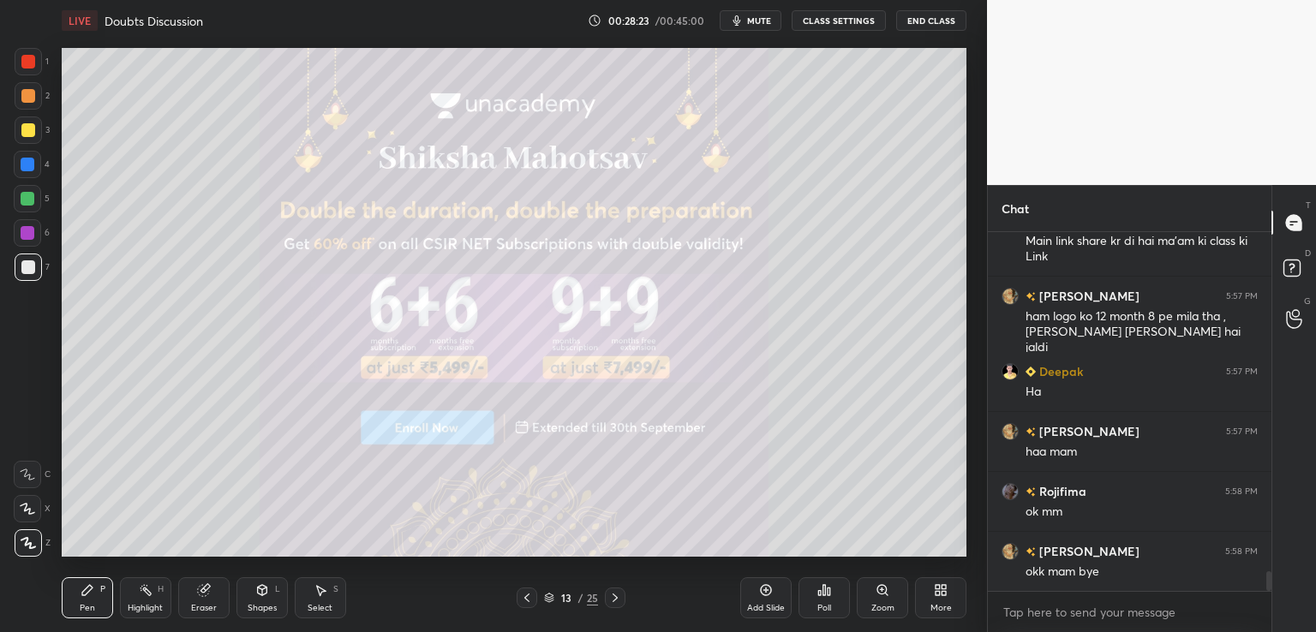
scroll to position [6150, 0]
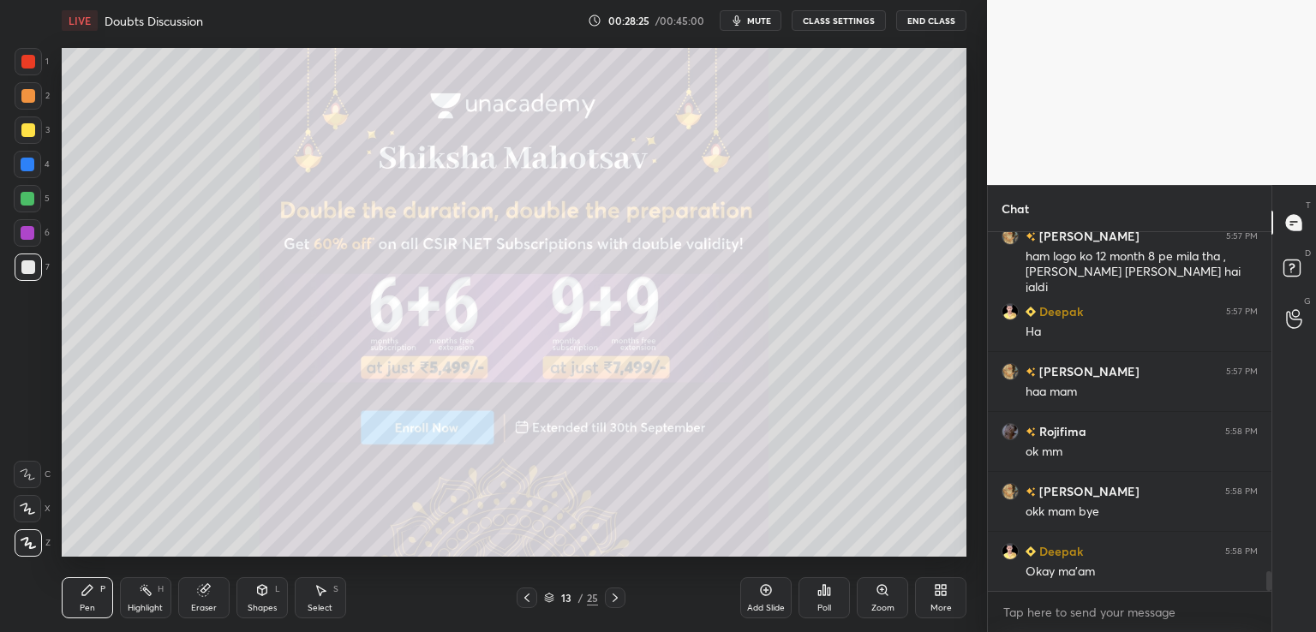
click at [757, 15] on span "mute" at bounding box center [759, 21] width 24 height 12
click at [932, 21] on button "End Class" at bounding box center [931, 20] width 70 height 21
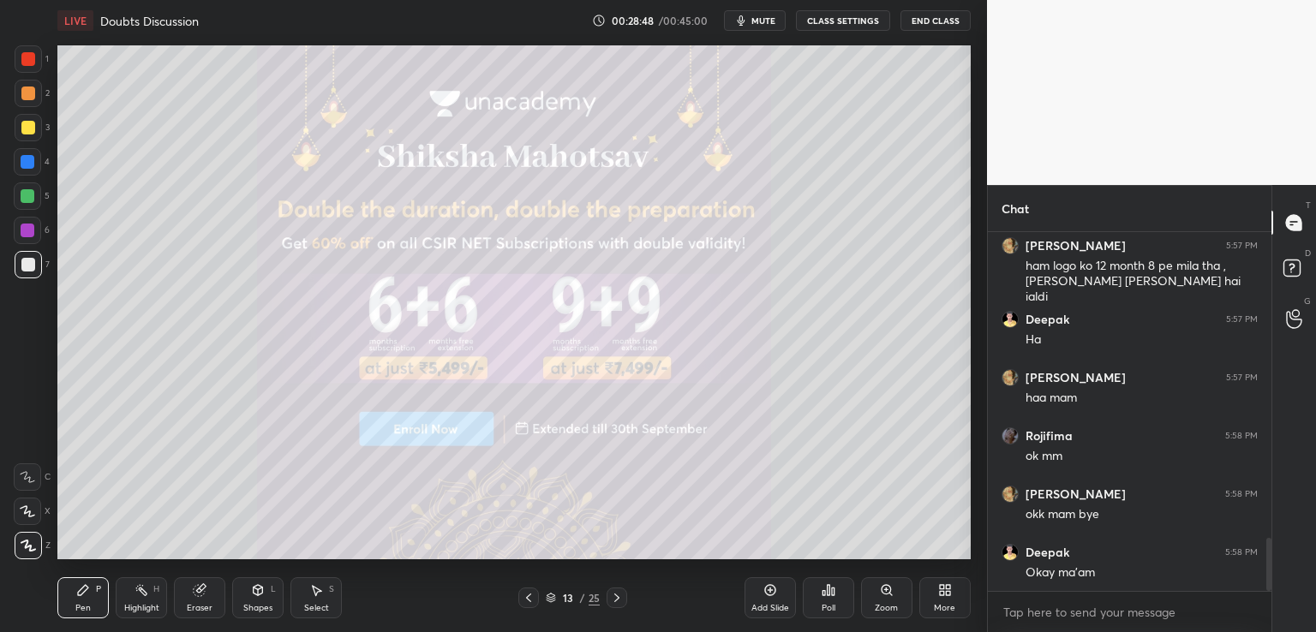
scroll to position [85135, 84740]
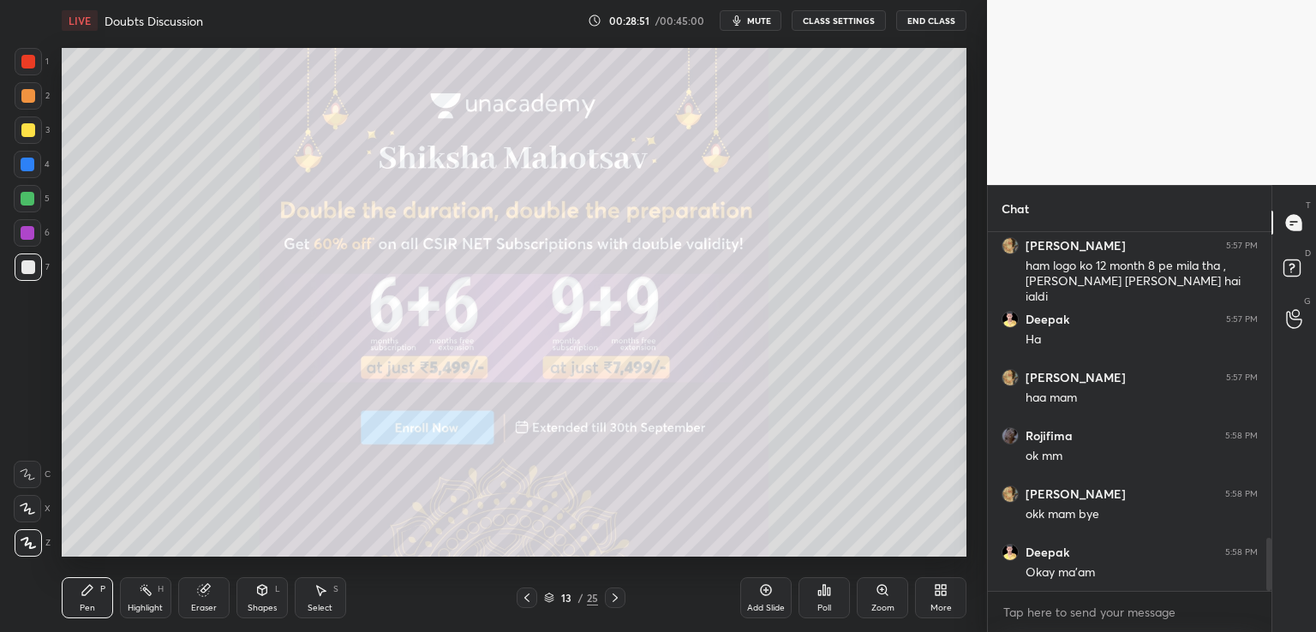
click at [932, 21] on button "End Class" at bounding box center [931, 20] width 70 height 21
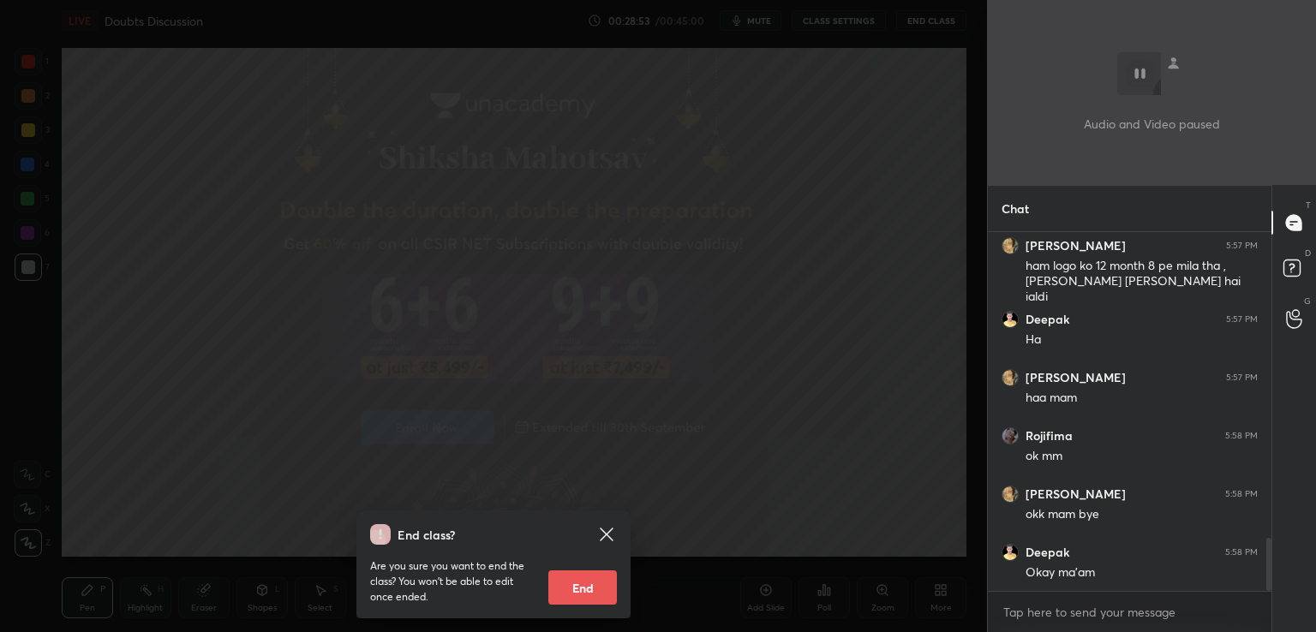
click at [606, 582] on button "End" at bounding box center [582, 587] width 69 height 34
type textarea "x"
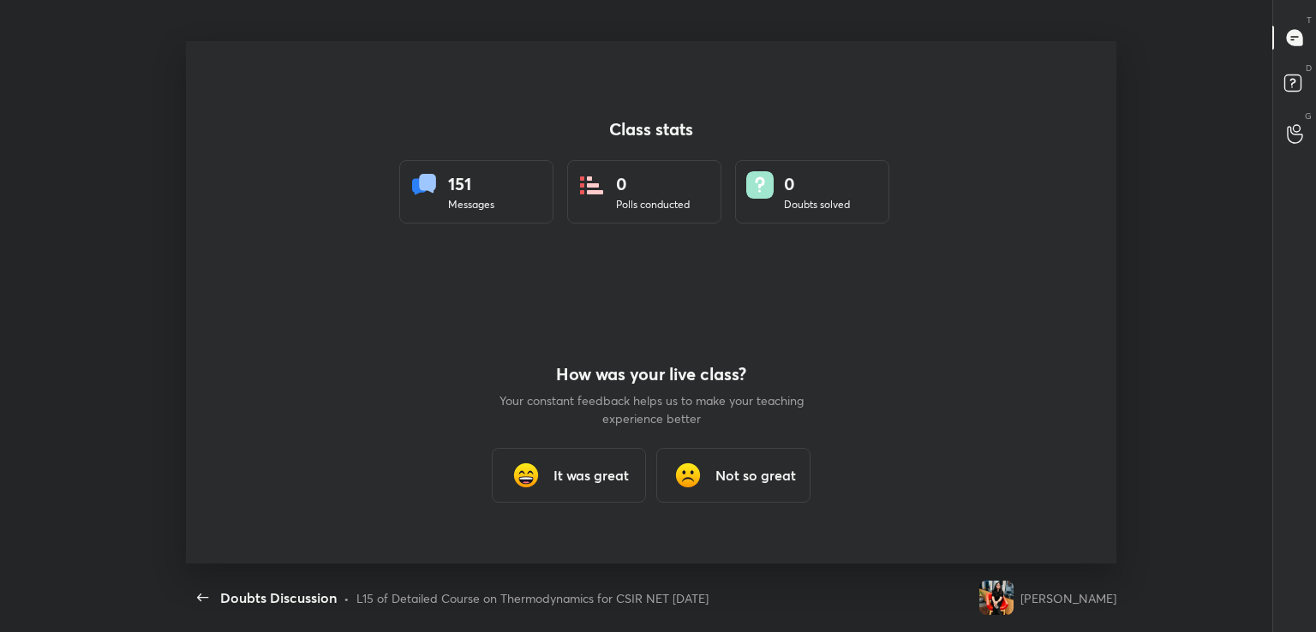
scroll to position [0, 0]
